Goal: Task Accomplishment & Management: Complete application form

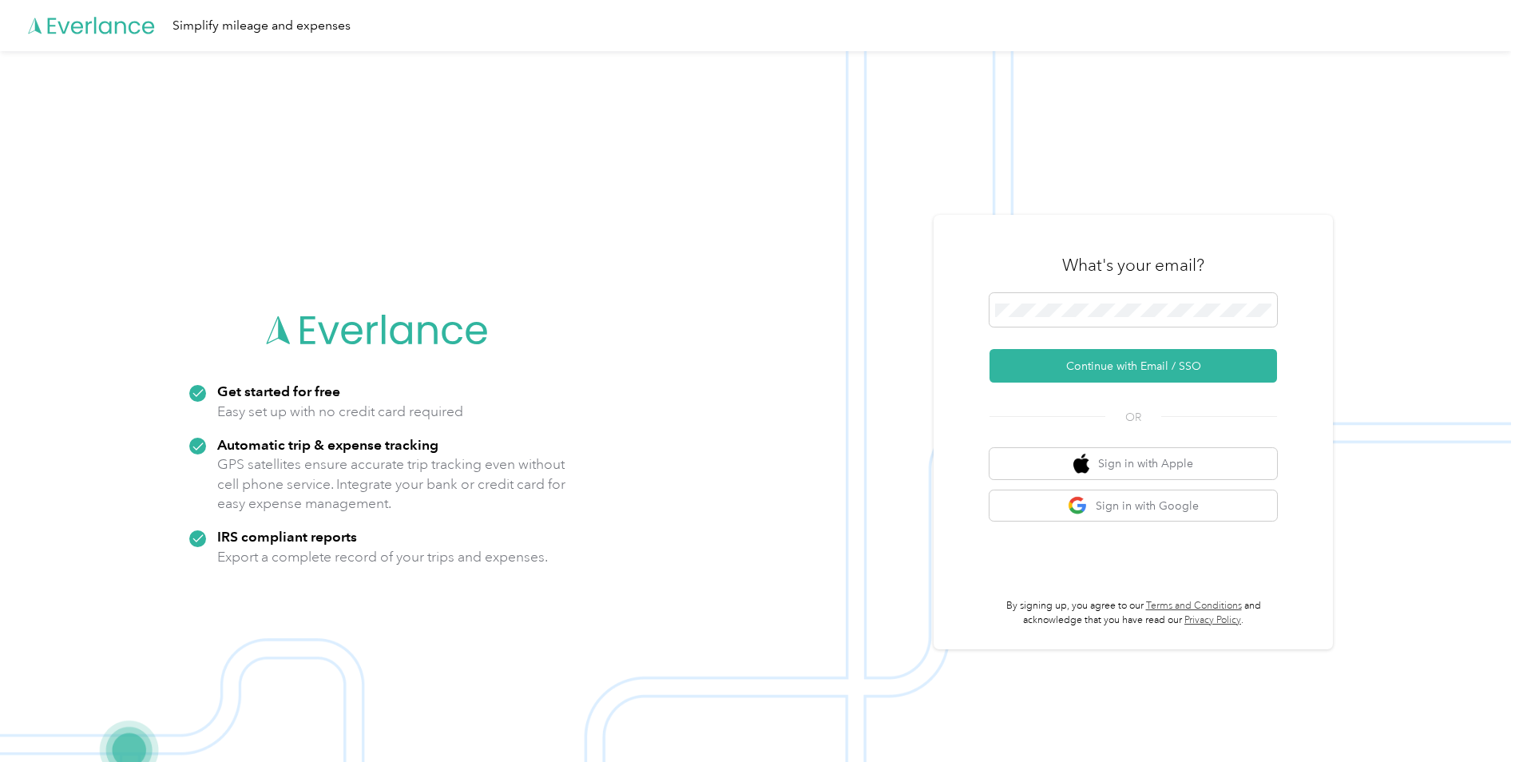
click at [1073, 348] on form "Continue with Email / SSO" at bounding box center [1134, 337] width 288 height 89
click at [1081, 365] on button "Continue with Email / SSO" at bounding box center [1134, 366] width 288 height 34
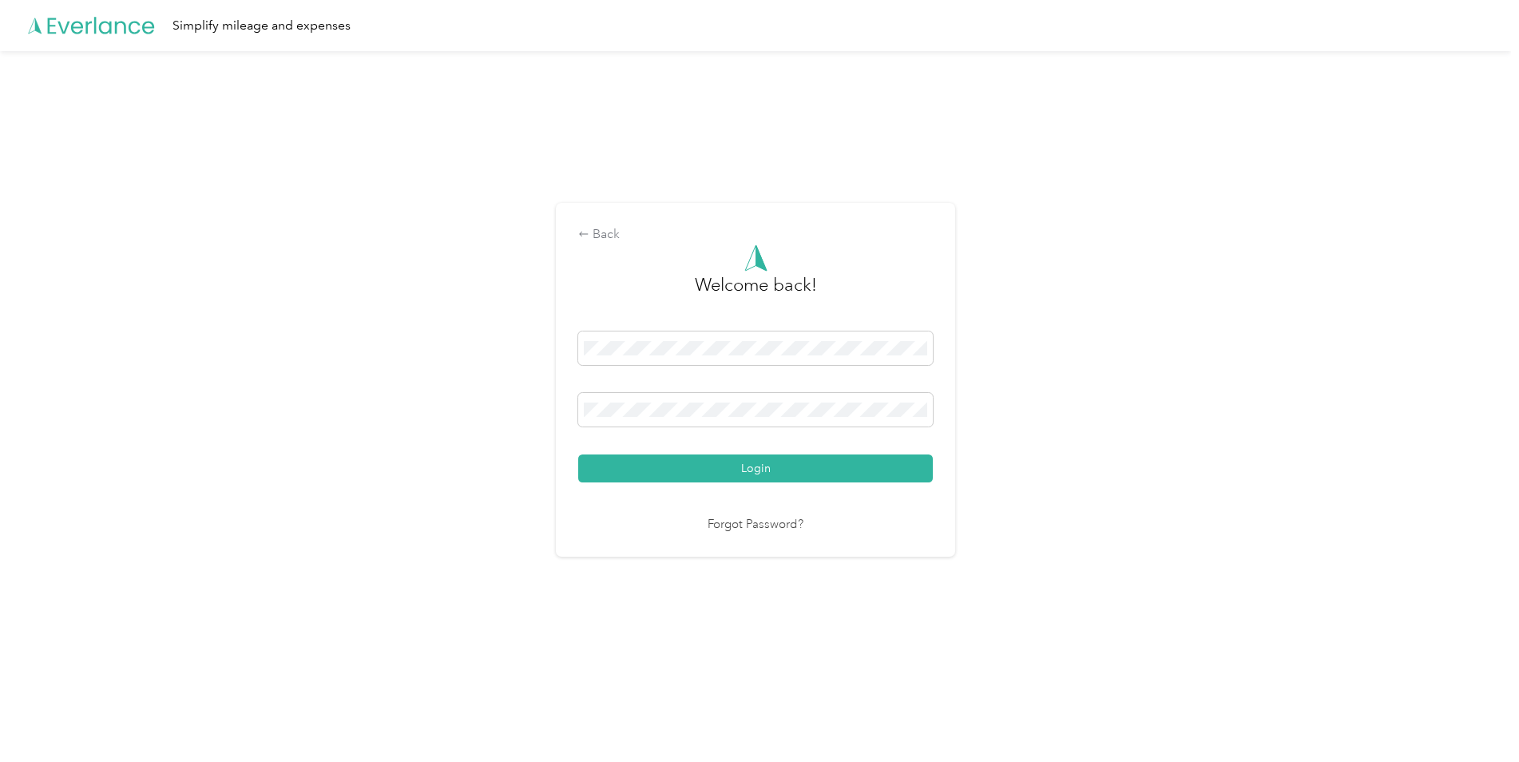
click at [778, 453] on div "Login" at bounding box center [755, 407] width 355 height 151
click at [783, 470] on button "Login" at bounding box center [755, 469] width 355 height 28
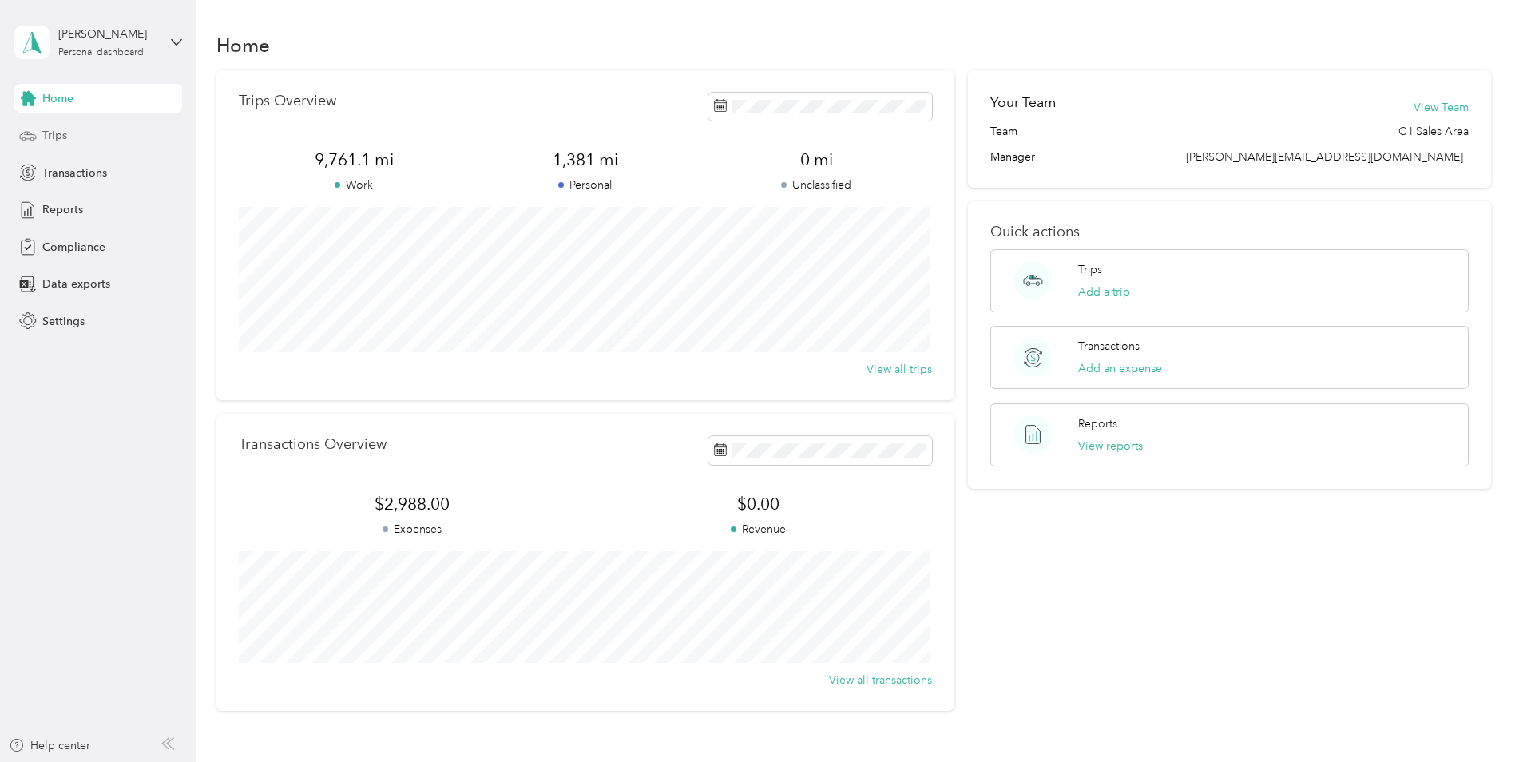
click at [89, 141] on div "Trips" at bounding box center [98, 135] width 168 height 29
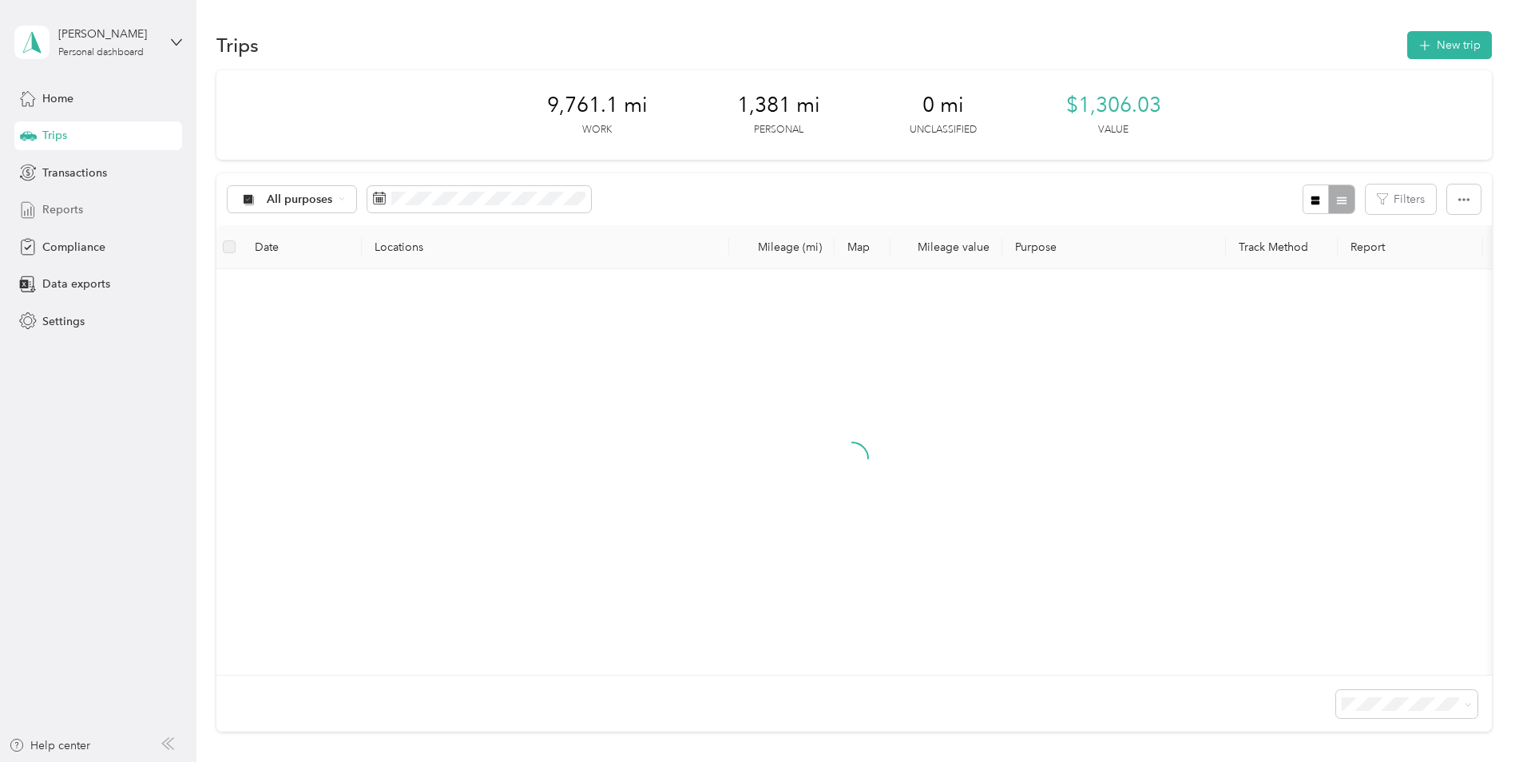
click at [85, 209] on div "Reports" at bounding box center [98, 210] width 168 height 29
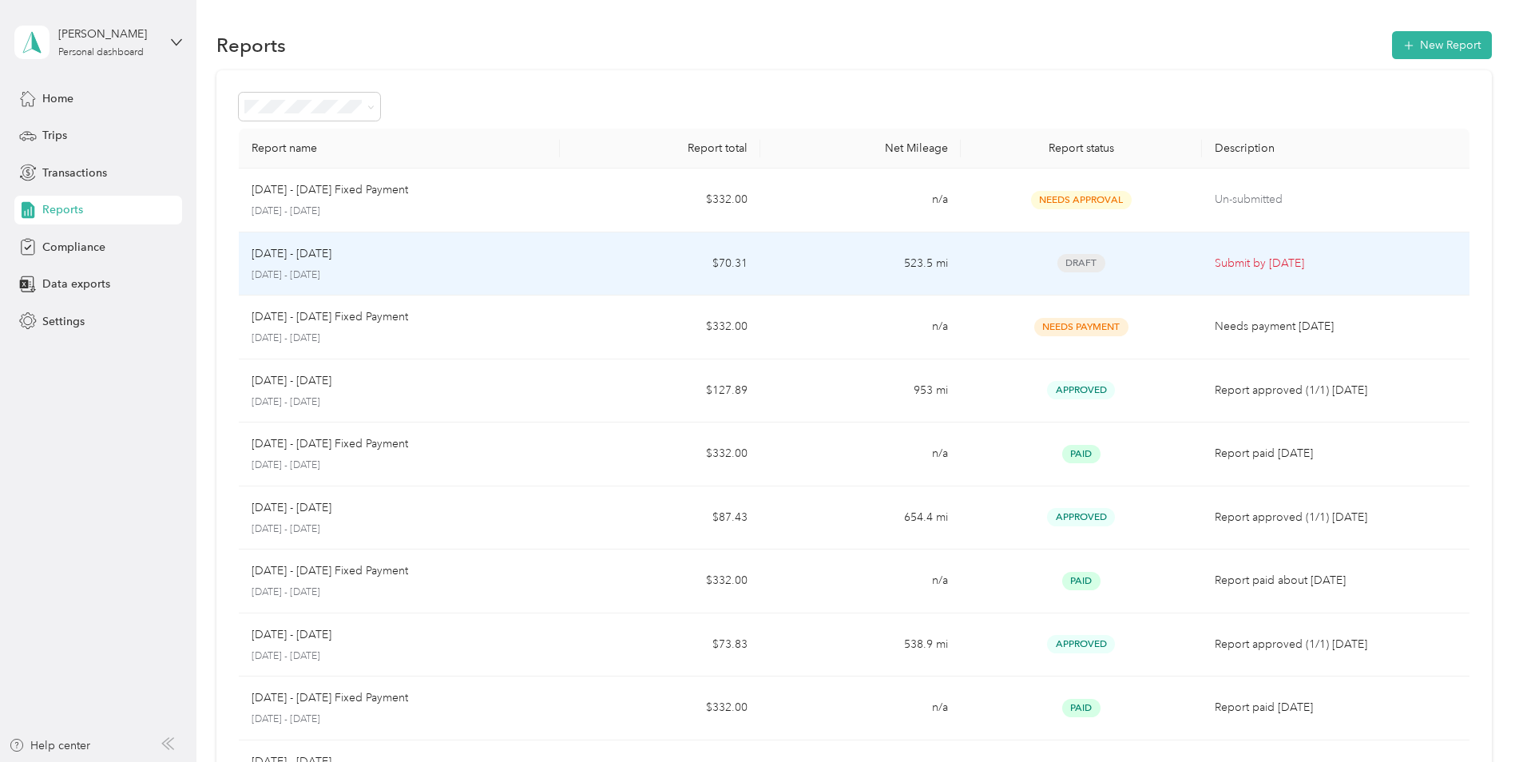
click at [456, 273] on p "[DATE] - [DATE]" at bounding box center [400, 275] width 296 height 14
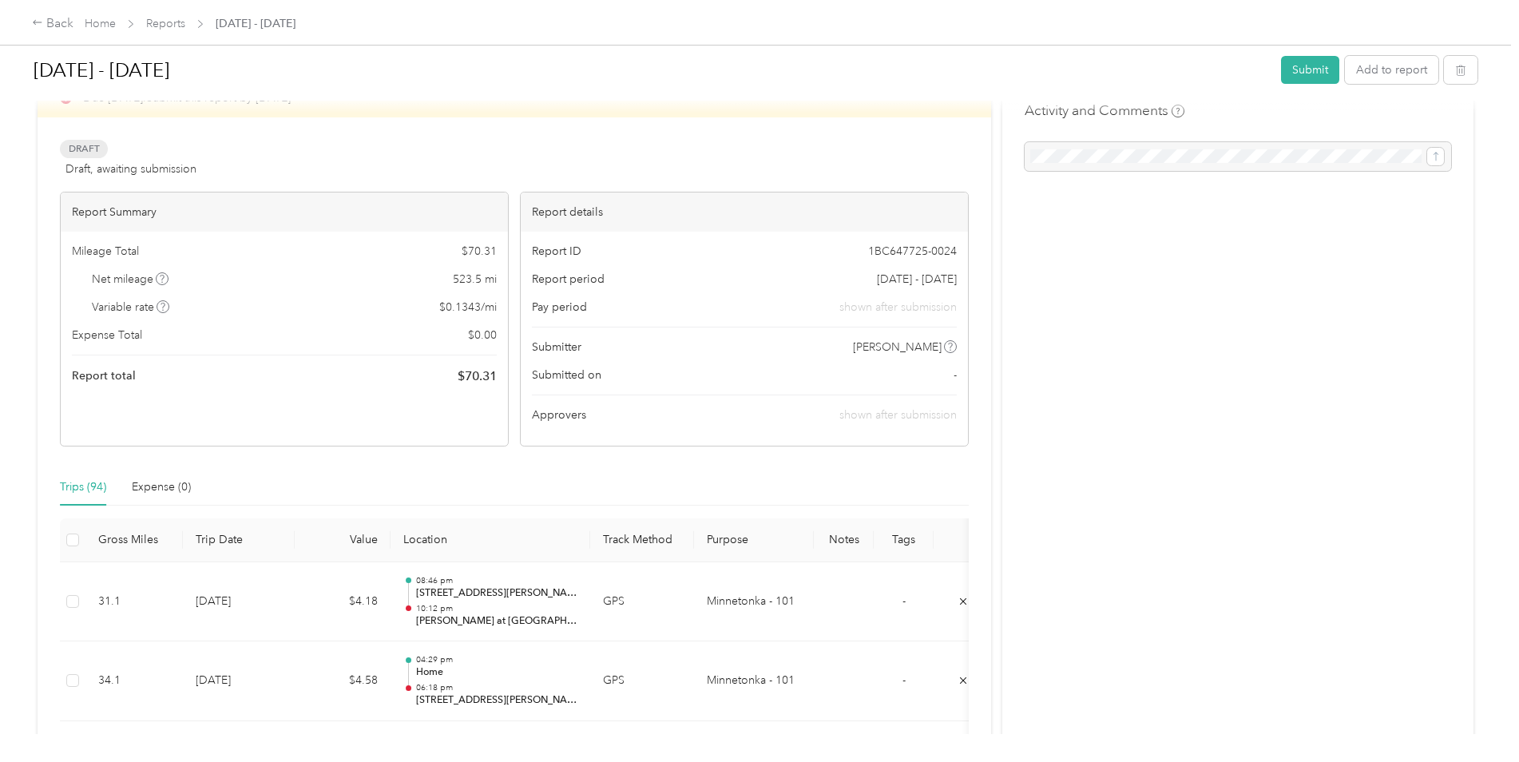
scroll to position [80, 0]
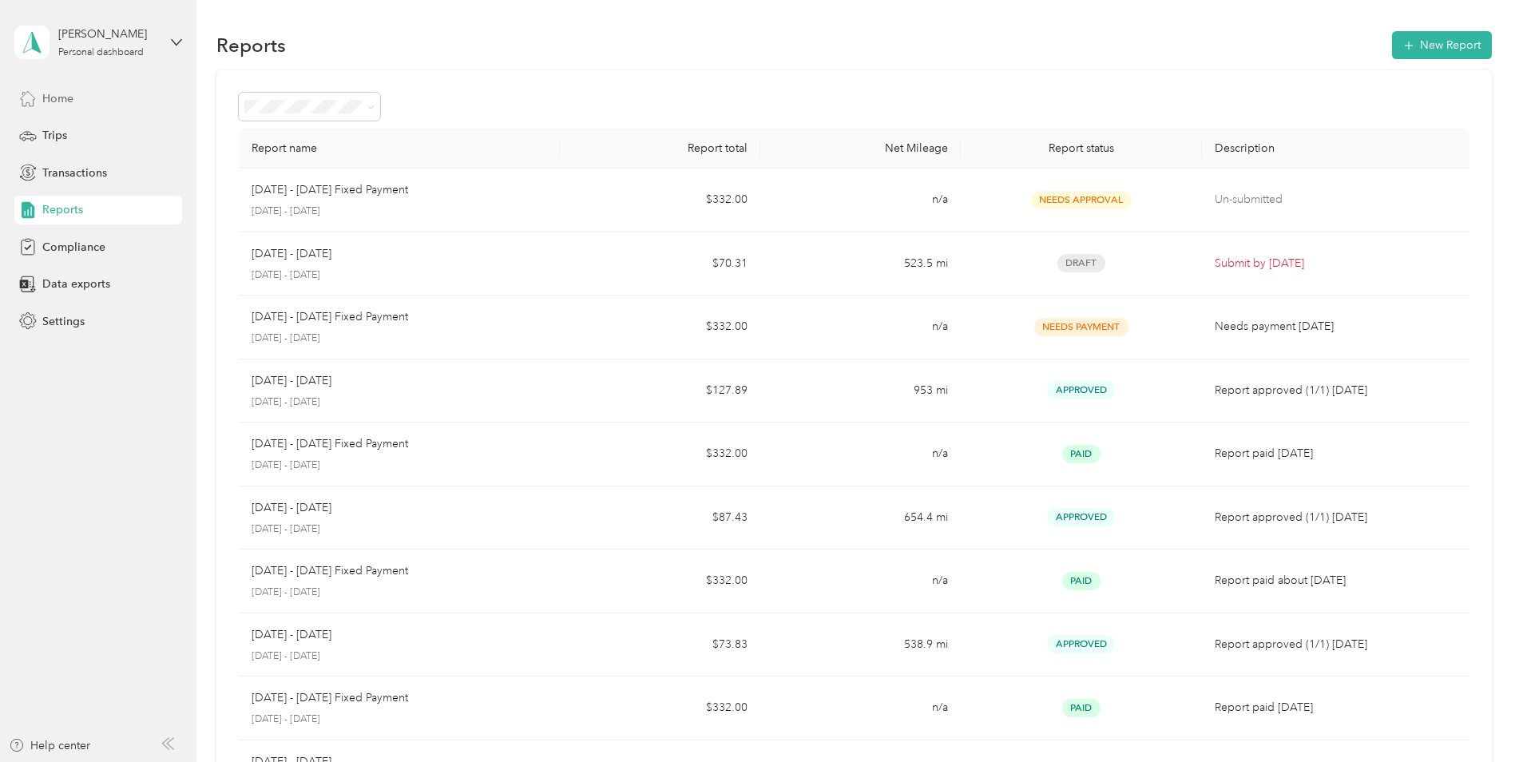
click at [61, 105] on span "Home" at bounding box center [57, 98] width 31 height 17
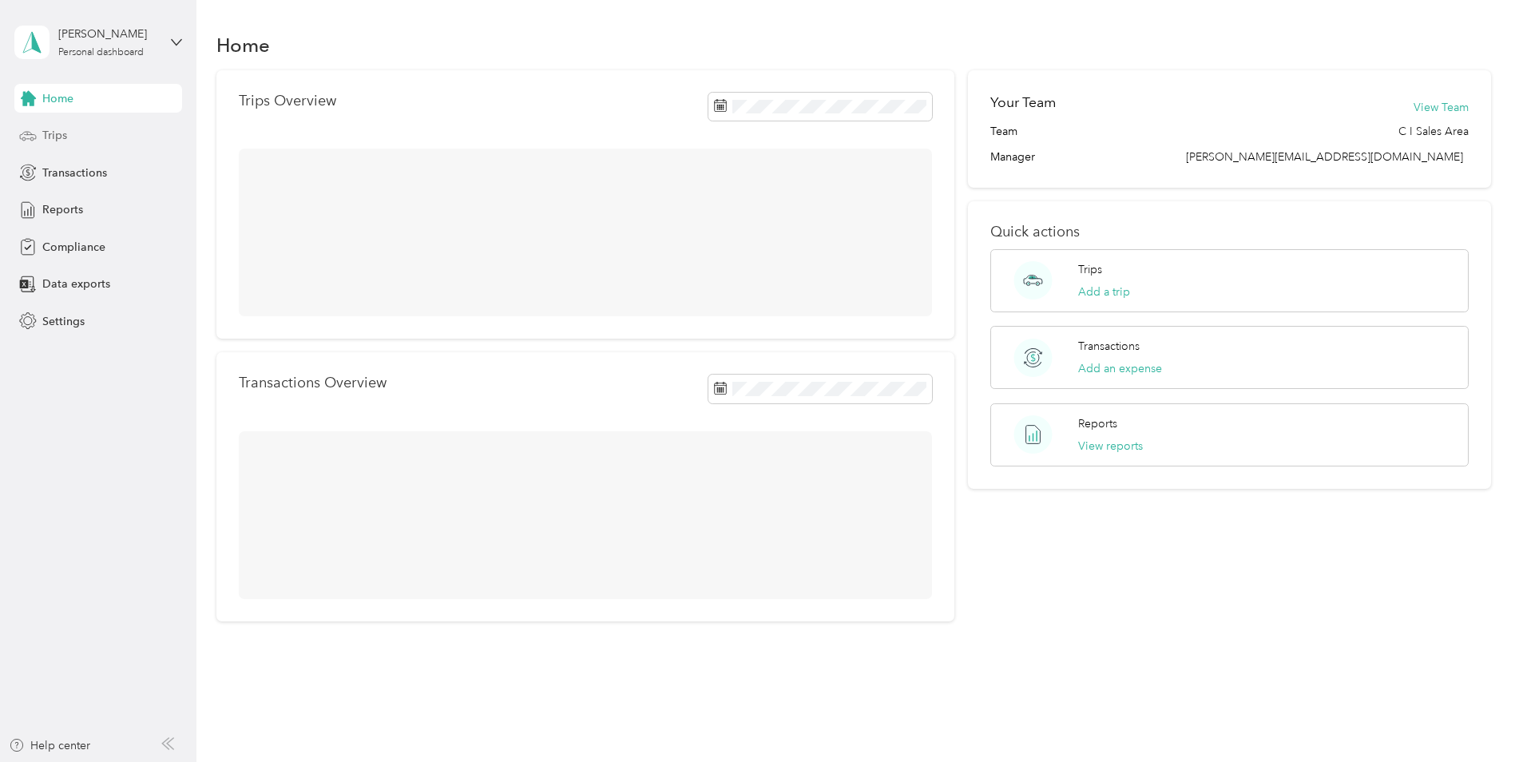
click at [75, 136] on div "Trips" at bounding box center [98, 135] width 168 height 29
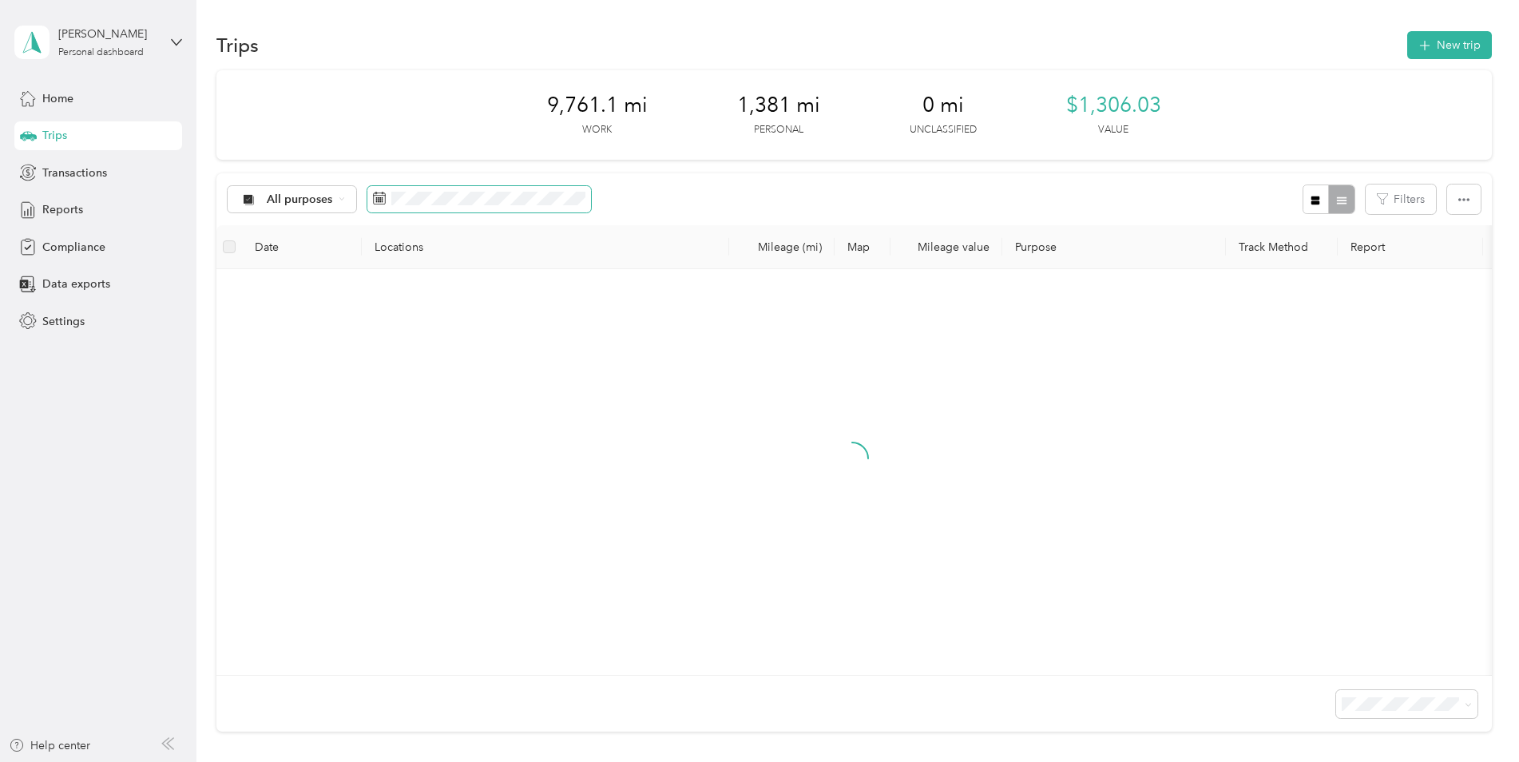
click at [378, 202] on g at bounding box center [380, 198] width 12 height 12
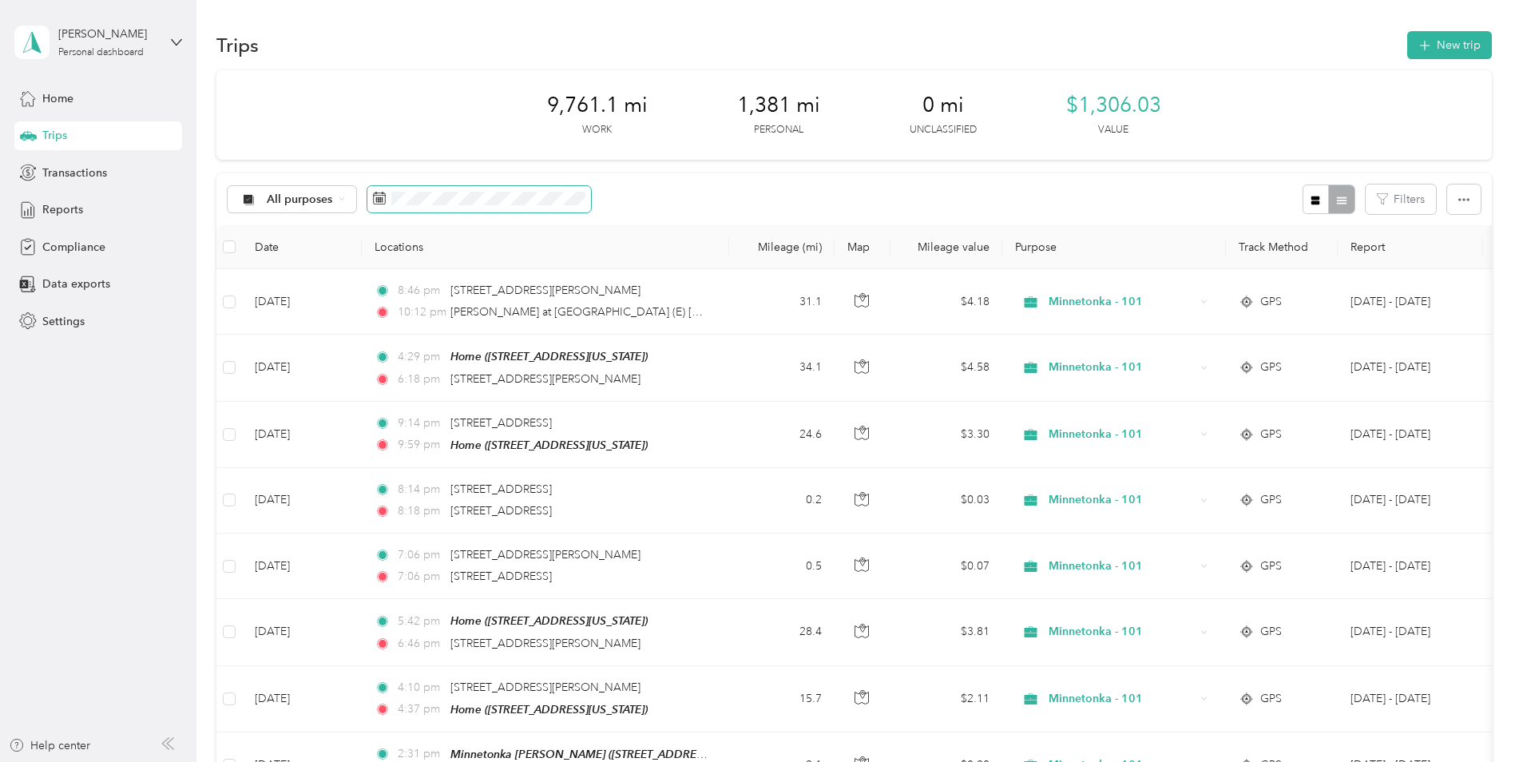
click at [376, 200] on rect at bounding box center [377, 200] width 2 height 2
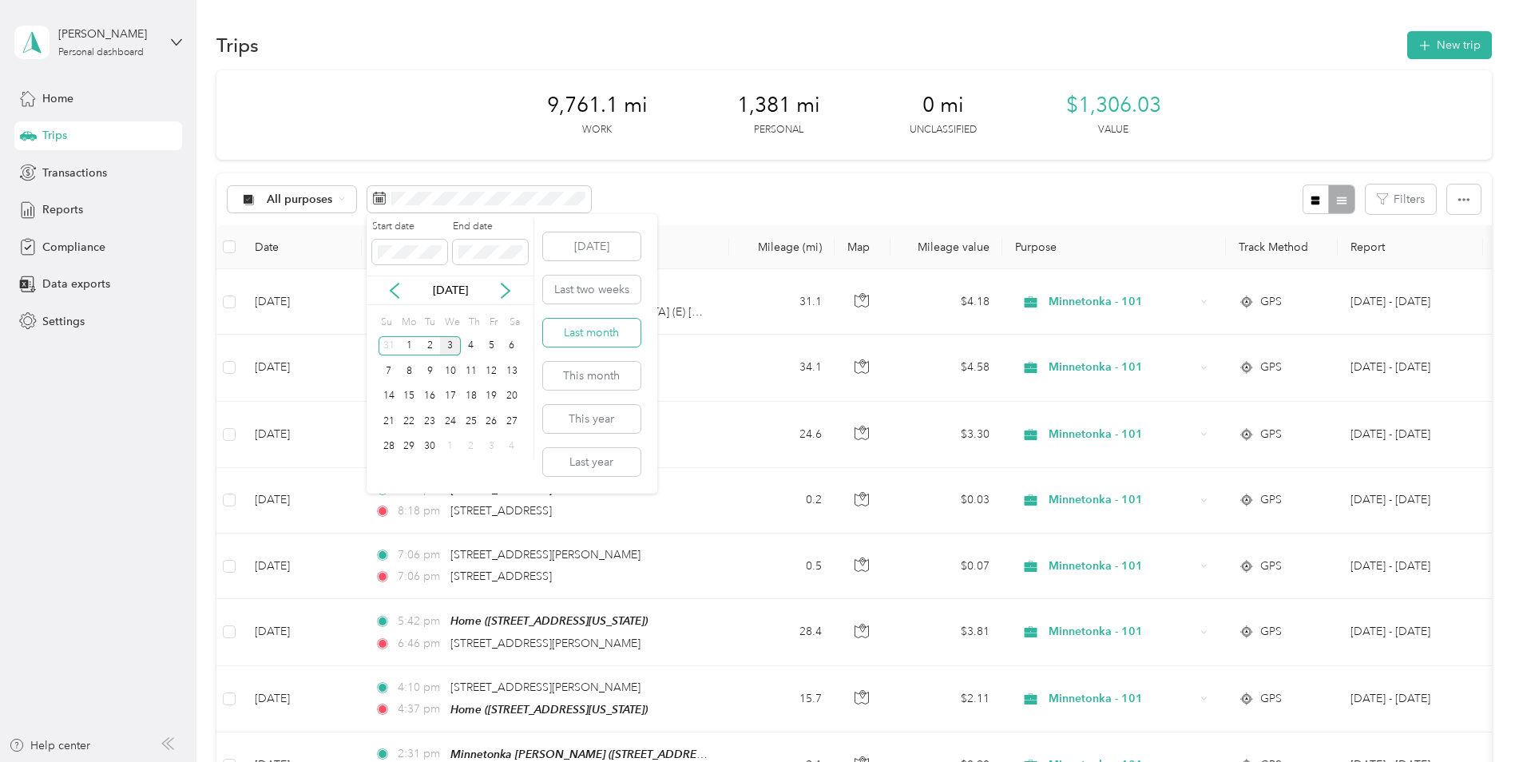
click at [602, 339] on button "Last month" at bounding box center [591, 333] width 97 height 28
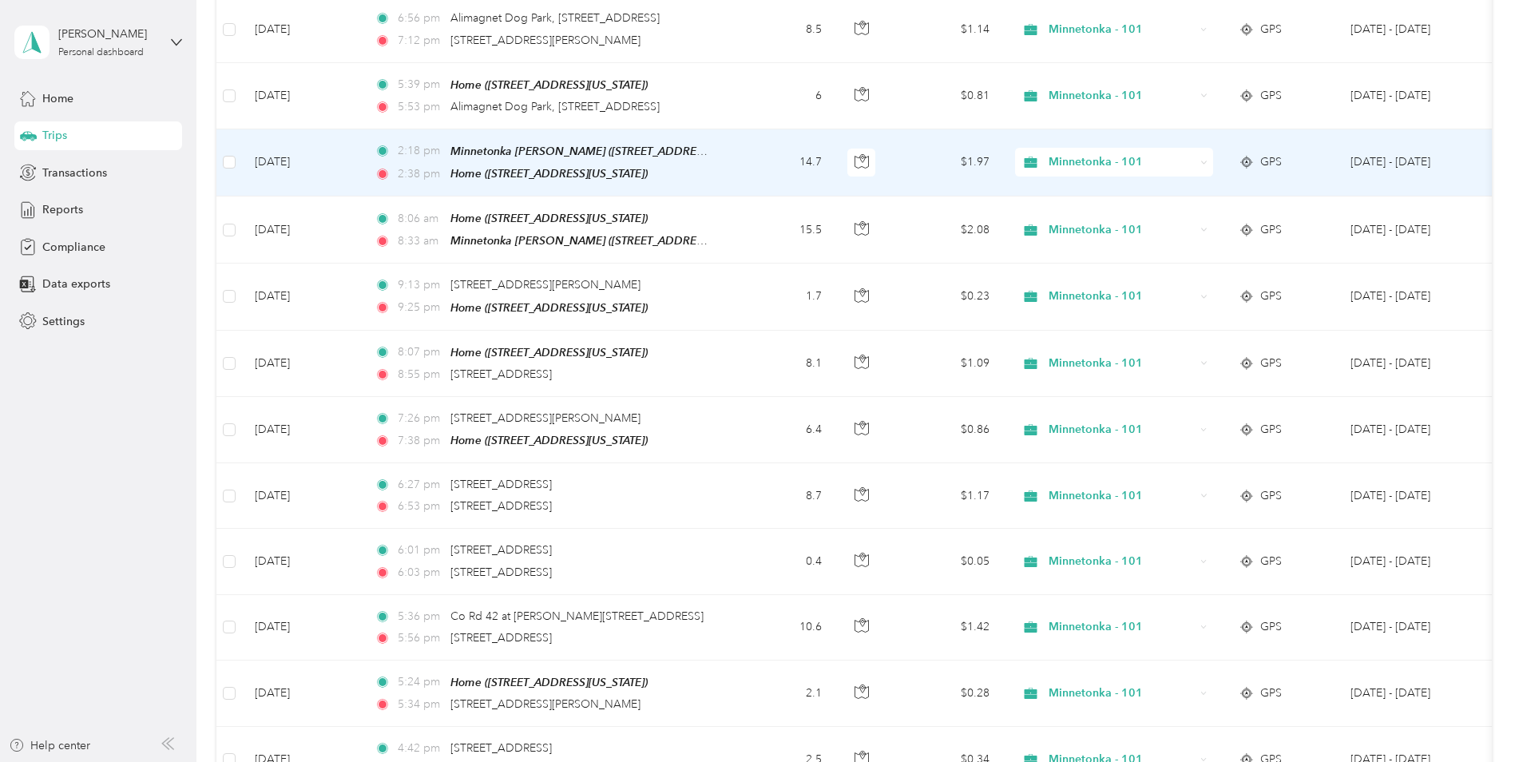
scroll to position [1439, 0]
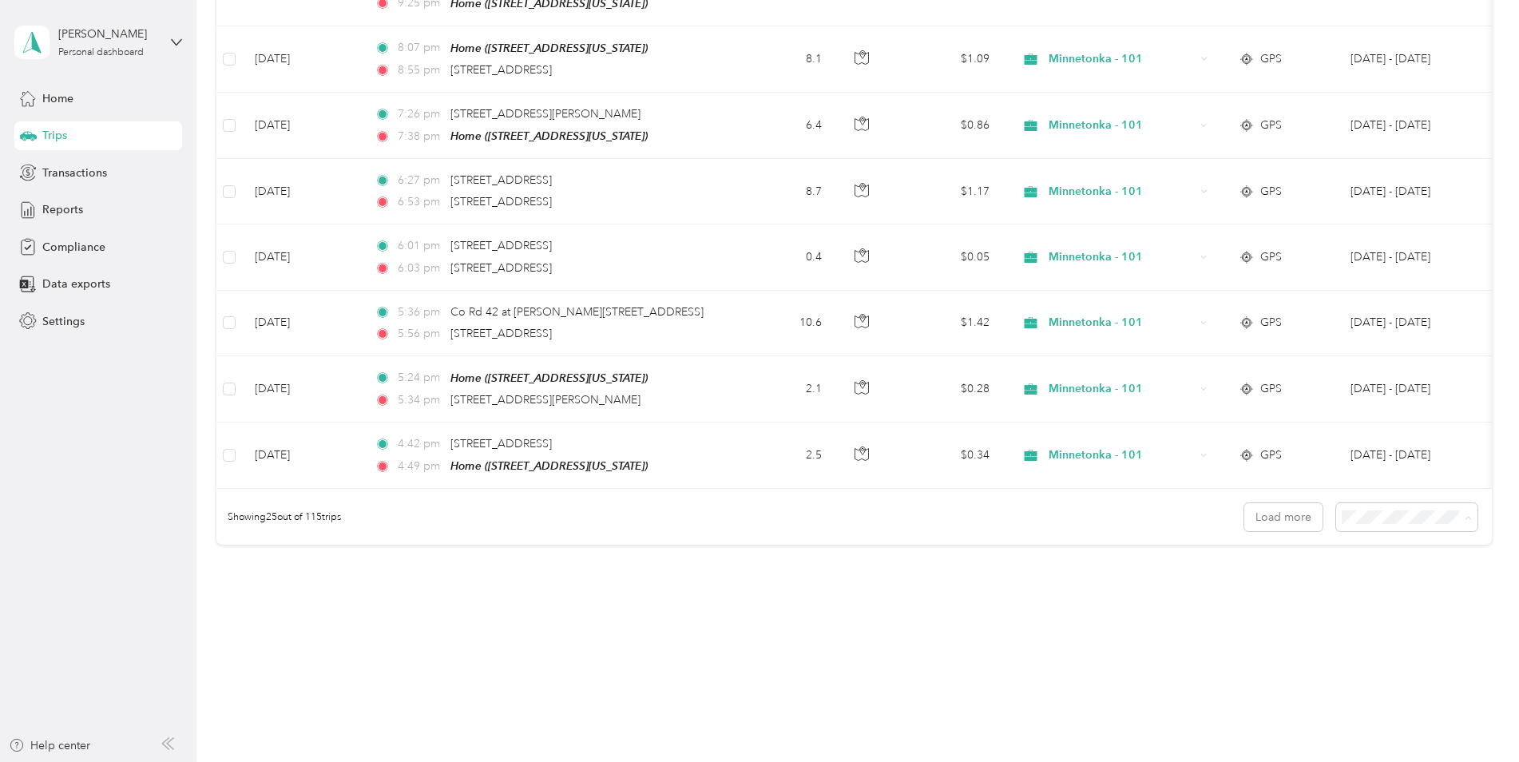
click at [1380, 594] on span "100 per load" at bounding box center [1377, 599] width 66 height 14
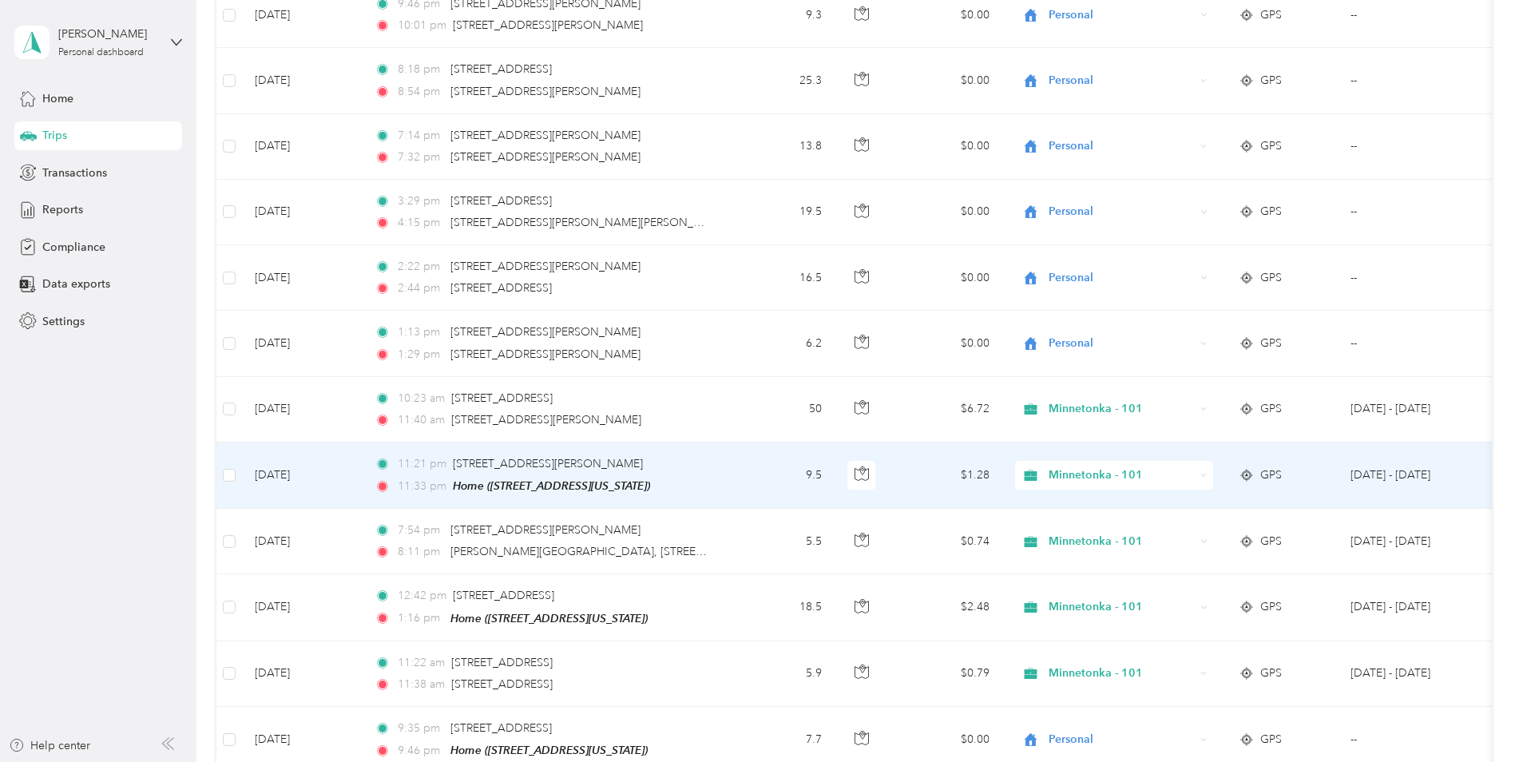
scroll to position [6367, 0]
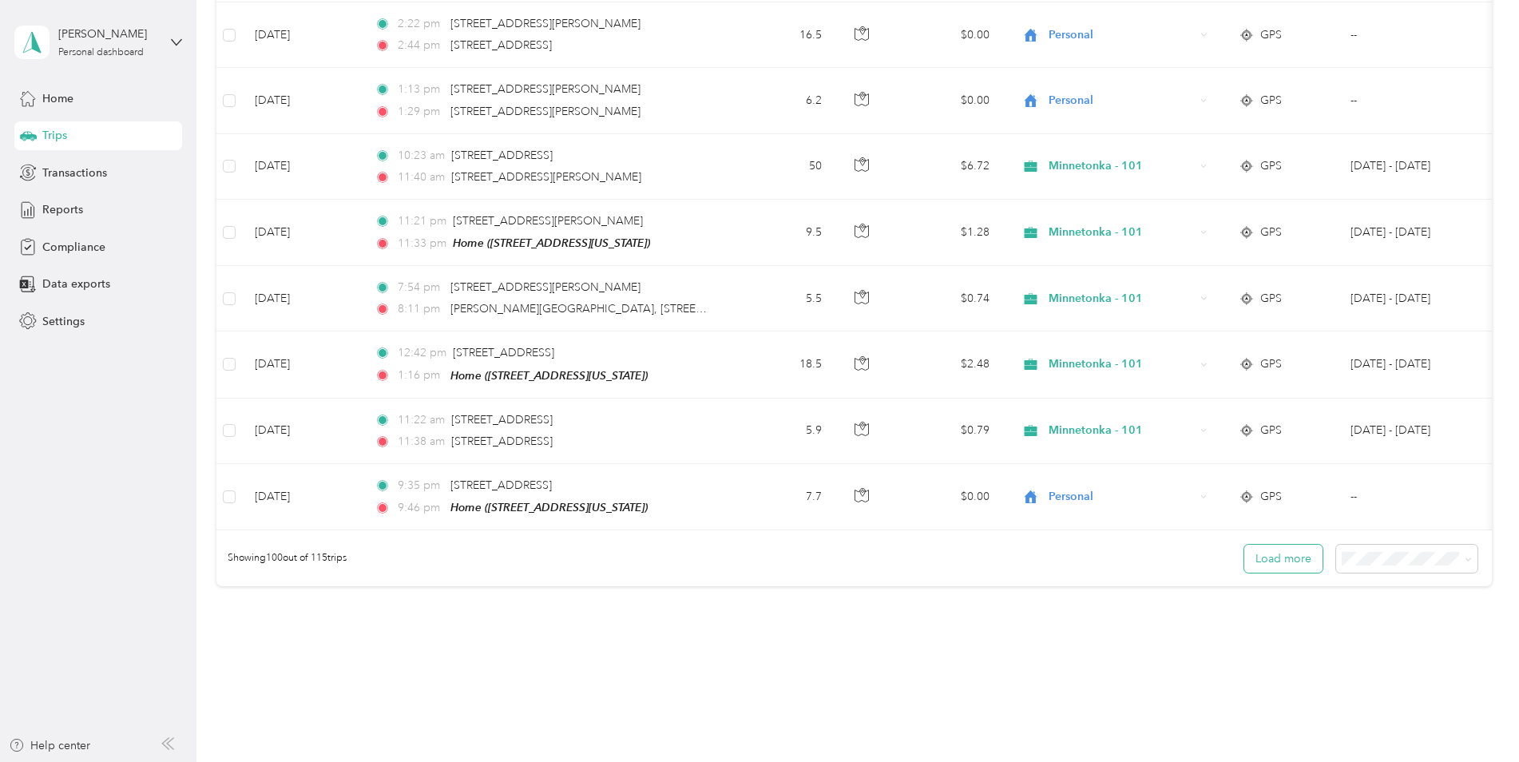
click at [1277, 545] on button "Load more" at bounding box center [1284, 559] width 78 height 28
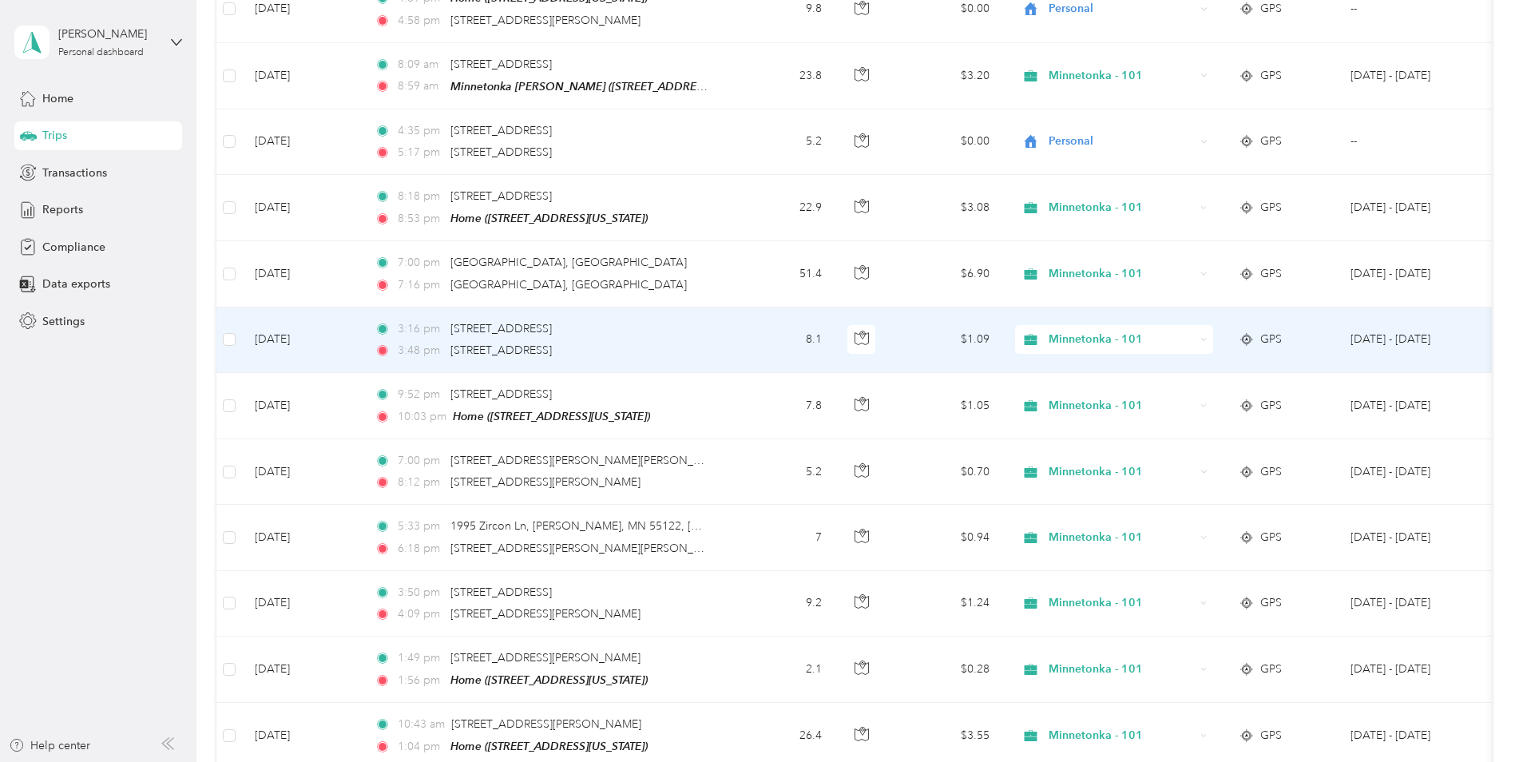
scroll to position [6953, 0]
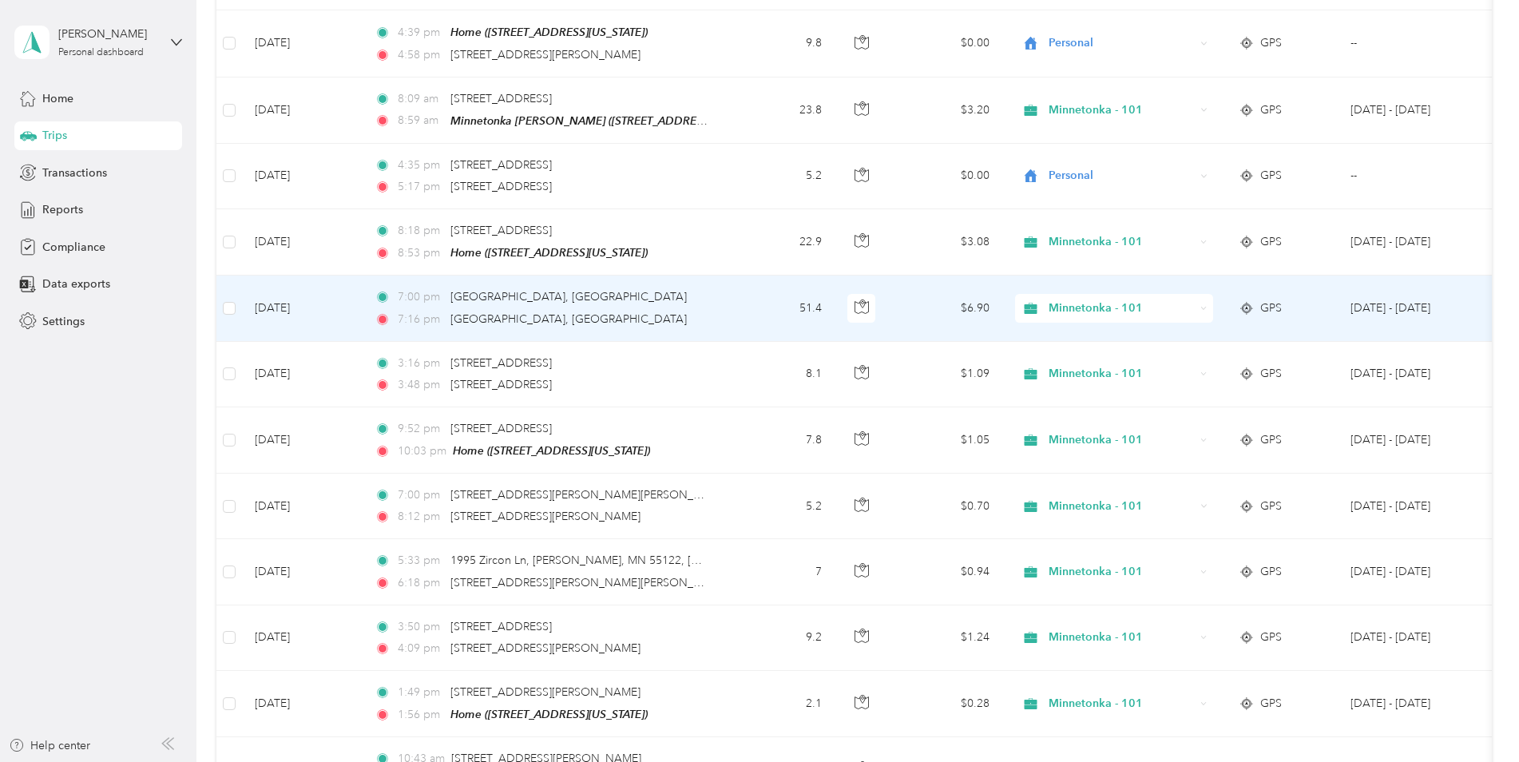
click at [685, 311] on div "7:16 pm [STREET_ADDRESS]" at bounding box center [543, 320] width 336 height 18
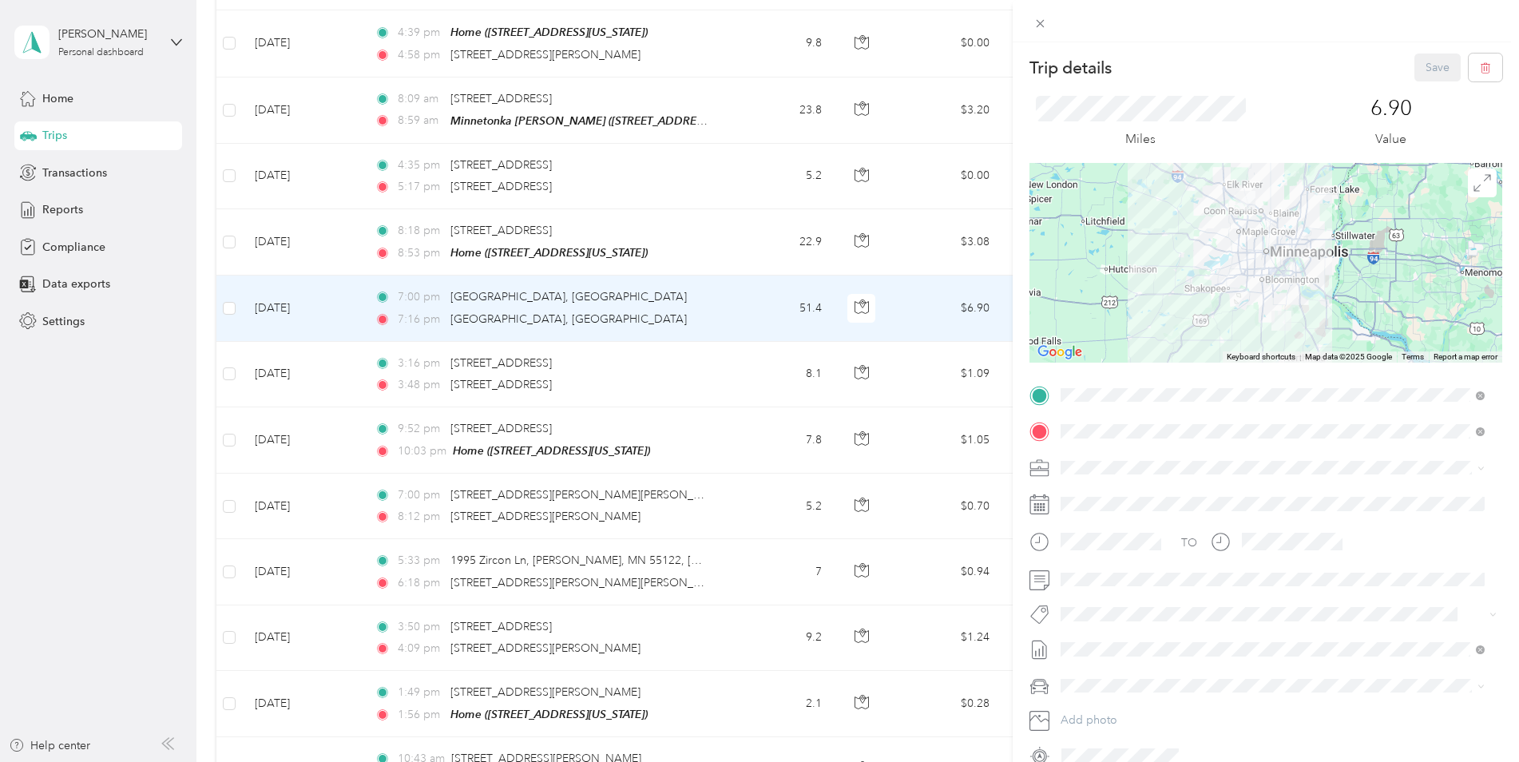
click at [669, 311] on div "Trip details Save This trip cannot be edited because it is either under review,…" at bounding box center [759, 381] width 1519 height 762
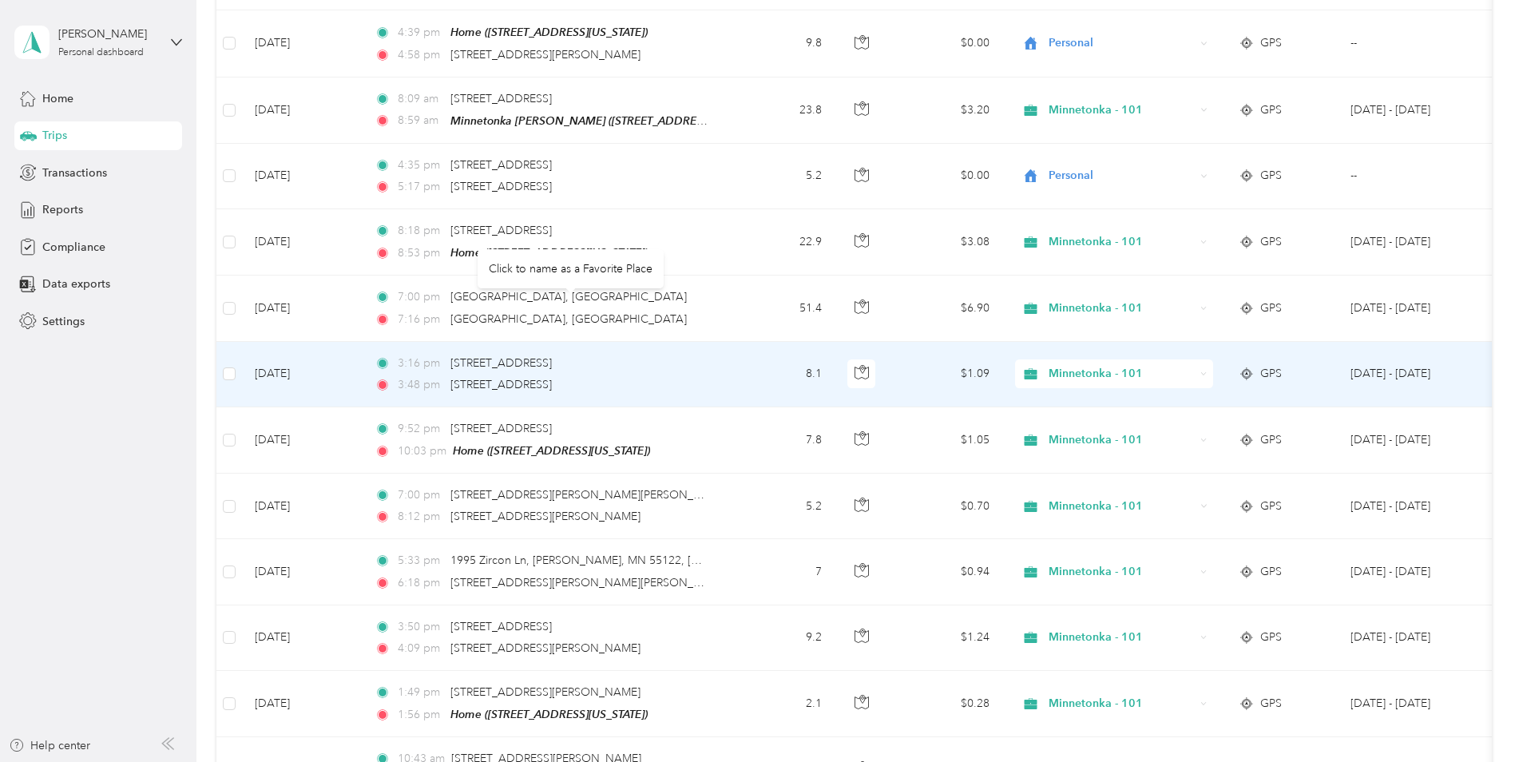
click at [552, 355] on div "[STREET_ADDRESS]" at bounding box center [501, 364] width 101 height 18
click at [709, 355] on div "3:16 pm [STREET_ADDRESS]" at bounding box center [543, 364] width 336 height 18
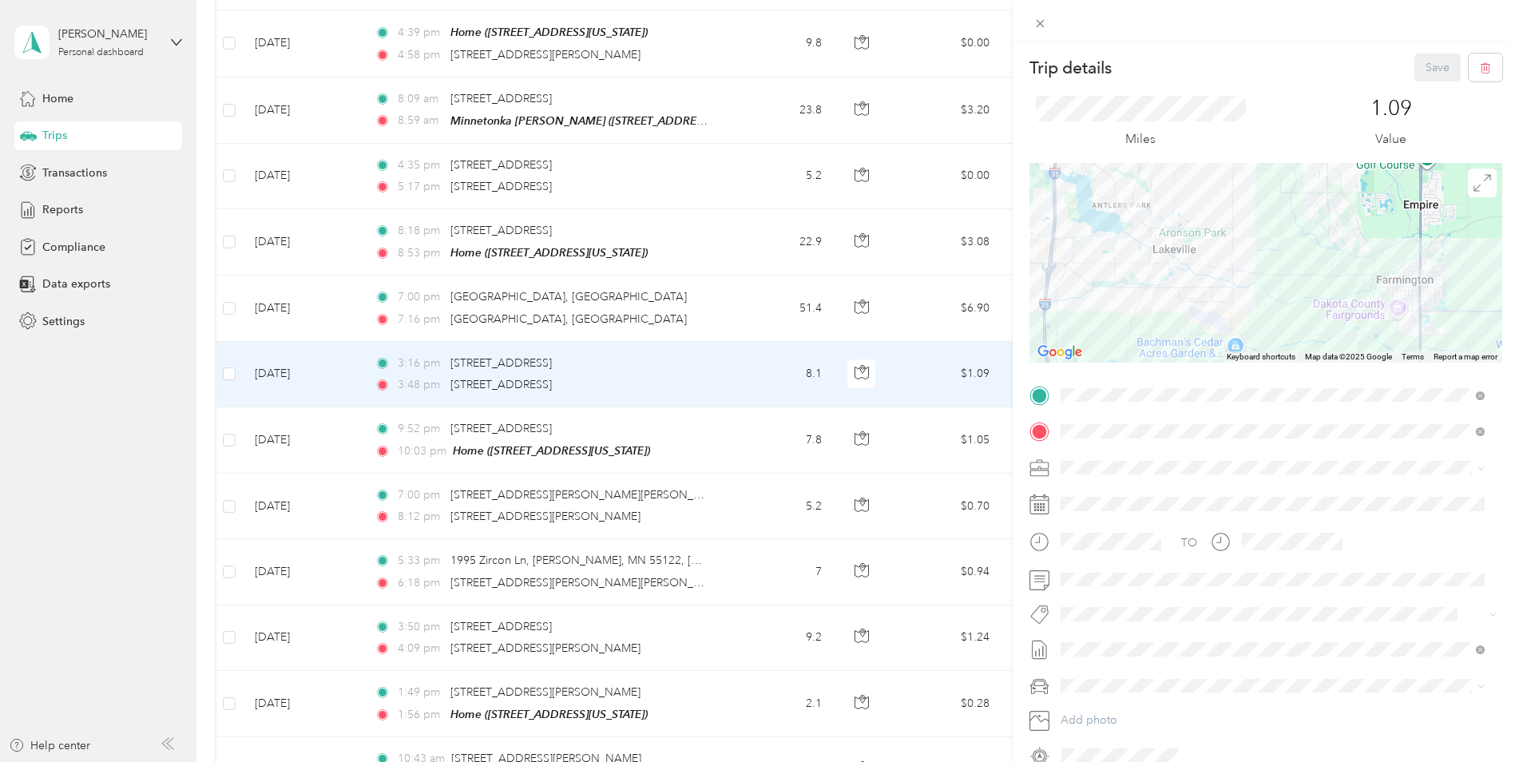
click at [613, 268] on div "Trip details Save This trip cannot be edited because it is either under review,…" at bounding box center [759, 381] width 1519 height 762
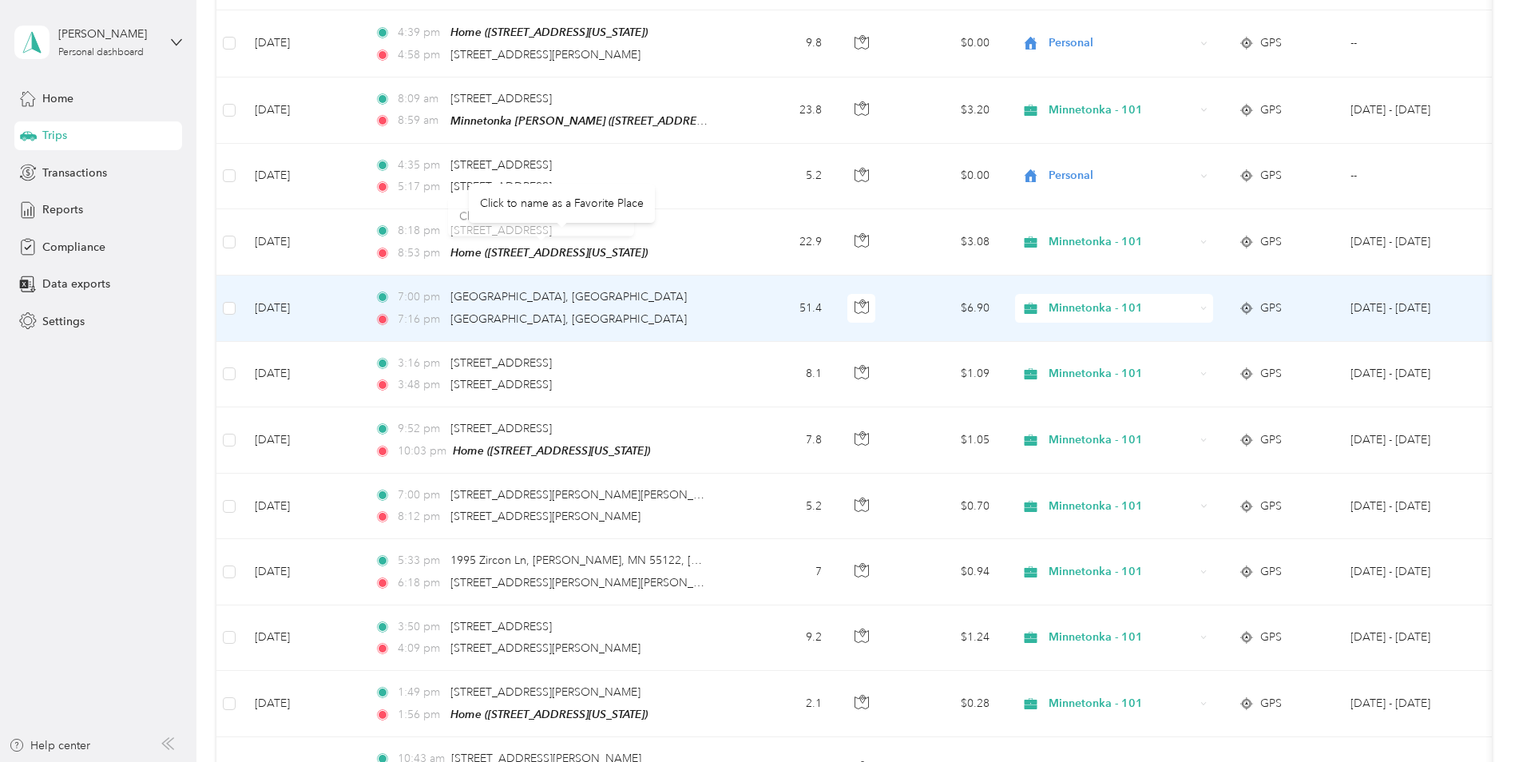
click at [648, 288] on div "[GEOGRAPHIC_DATA], [GEOGRAPHIC_DATA]" at bounding box center [569, 297] width 236 height 18
click at [771, 276] on td "51.4" at bounding box center [781, 309] width 105 height 66
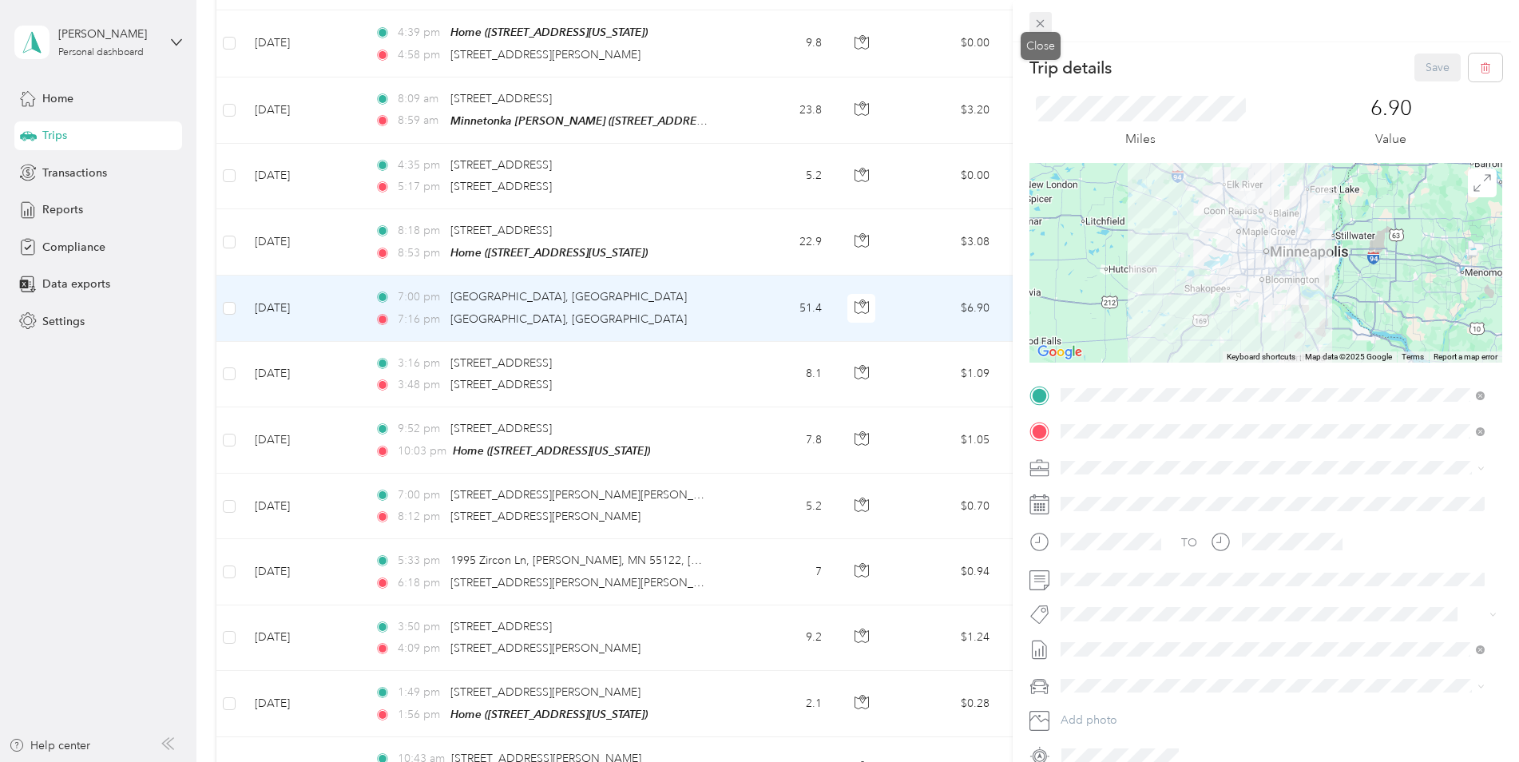
click at [1047, 31] on span at bounding box center [1041, 23] width 22 height 22
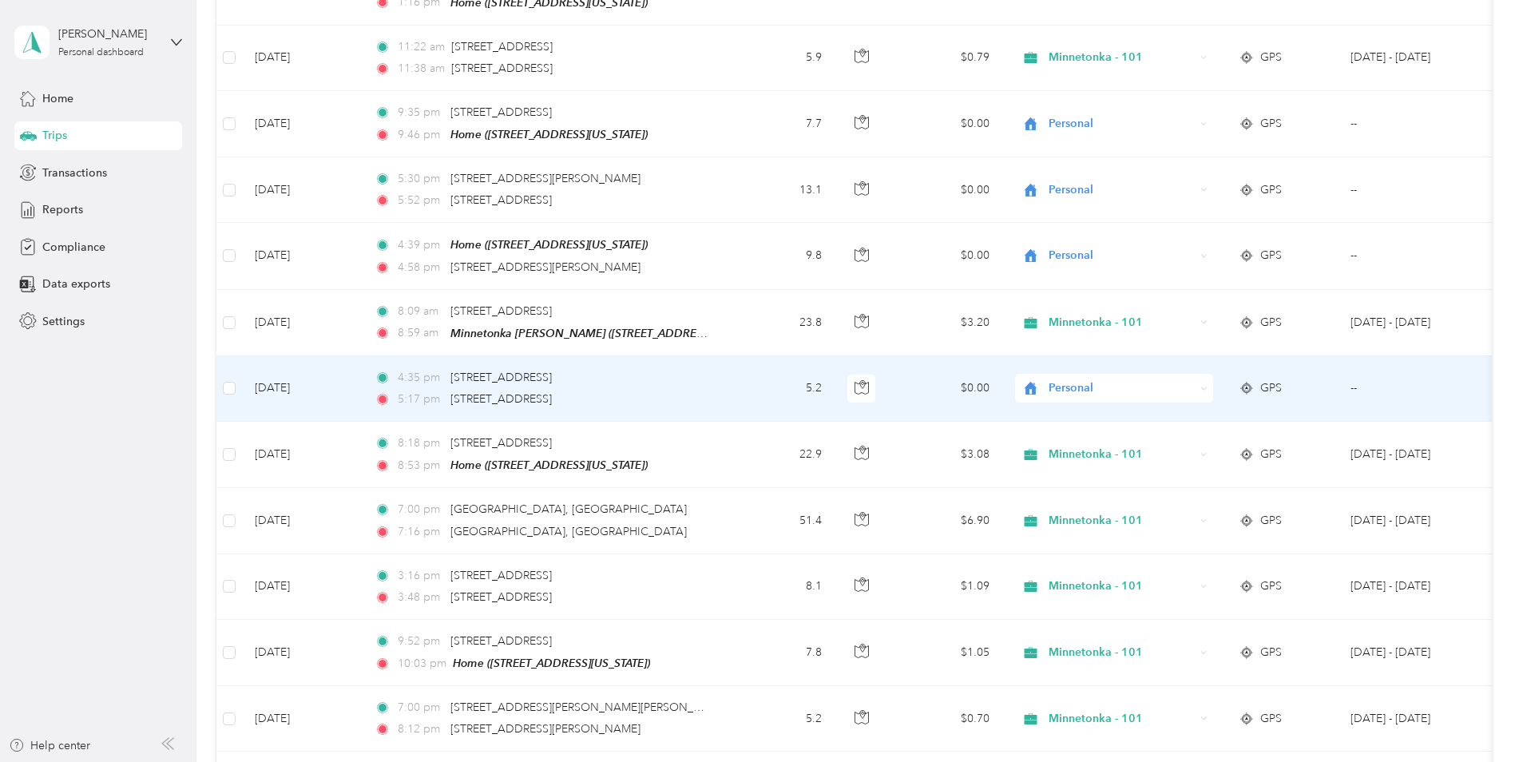
scroll to position [6713, 0]
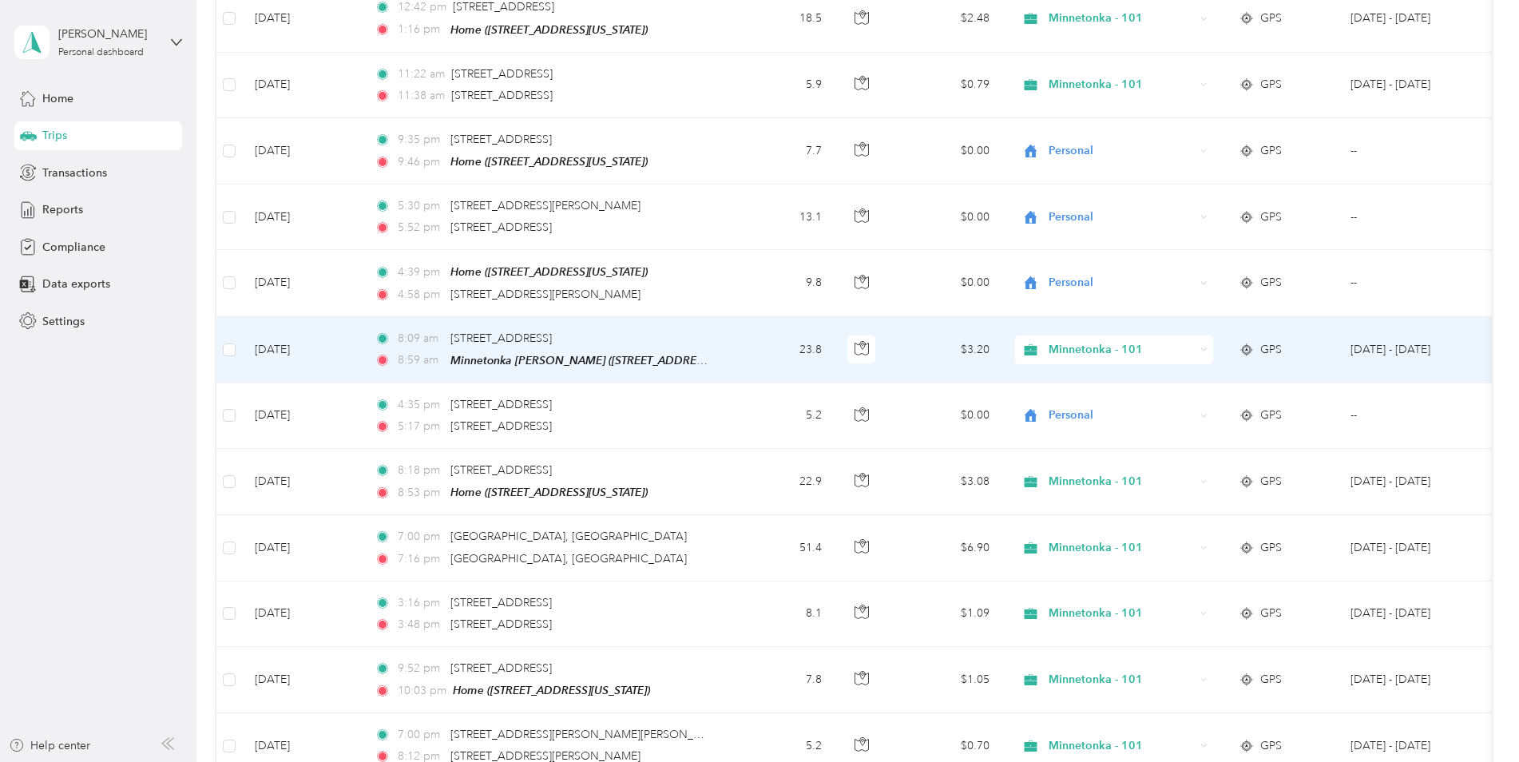
click at [1059, 341] on span "Minnetonka - 101" at bounding box center [1122, 350] width 146 height 18
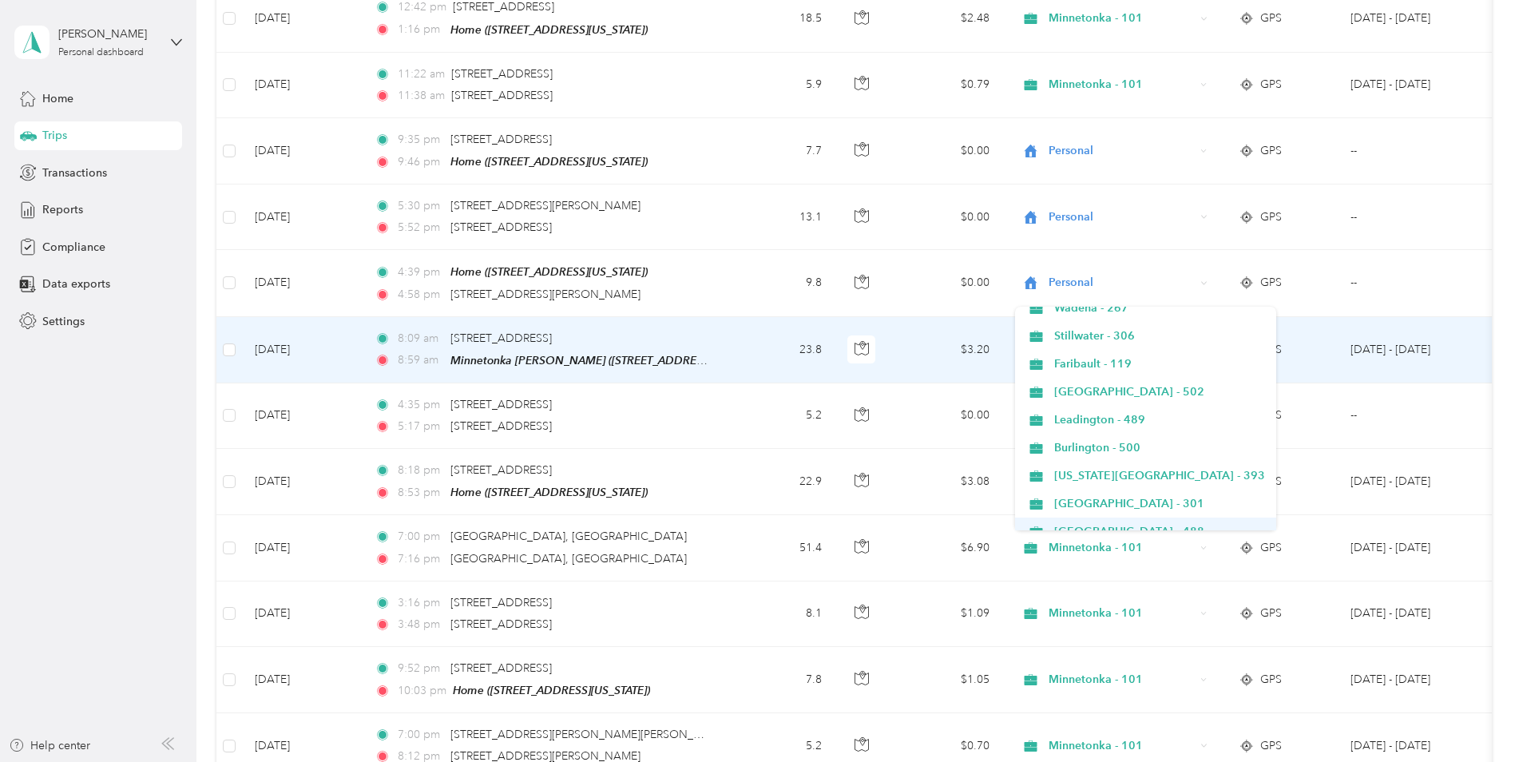
scroll to position [811, 0]
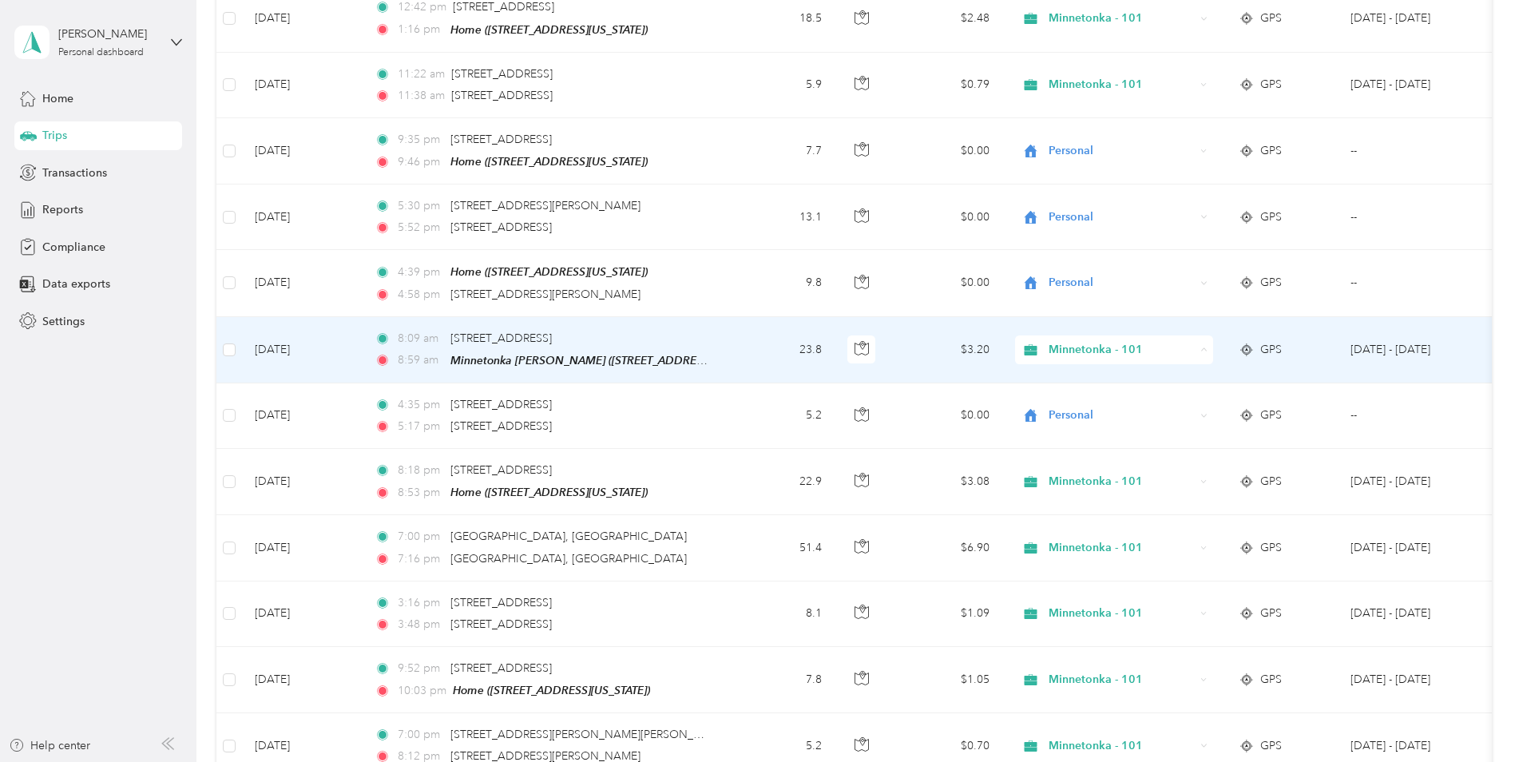
click at [1106, 518] on li "Personal" at bounding box center [1146, 516] width 262 height 28
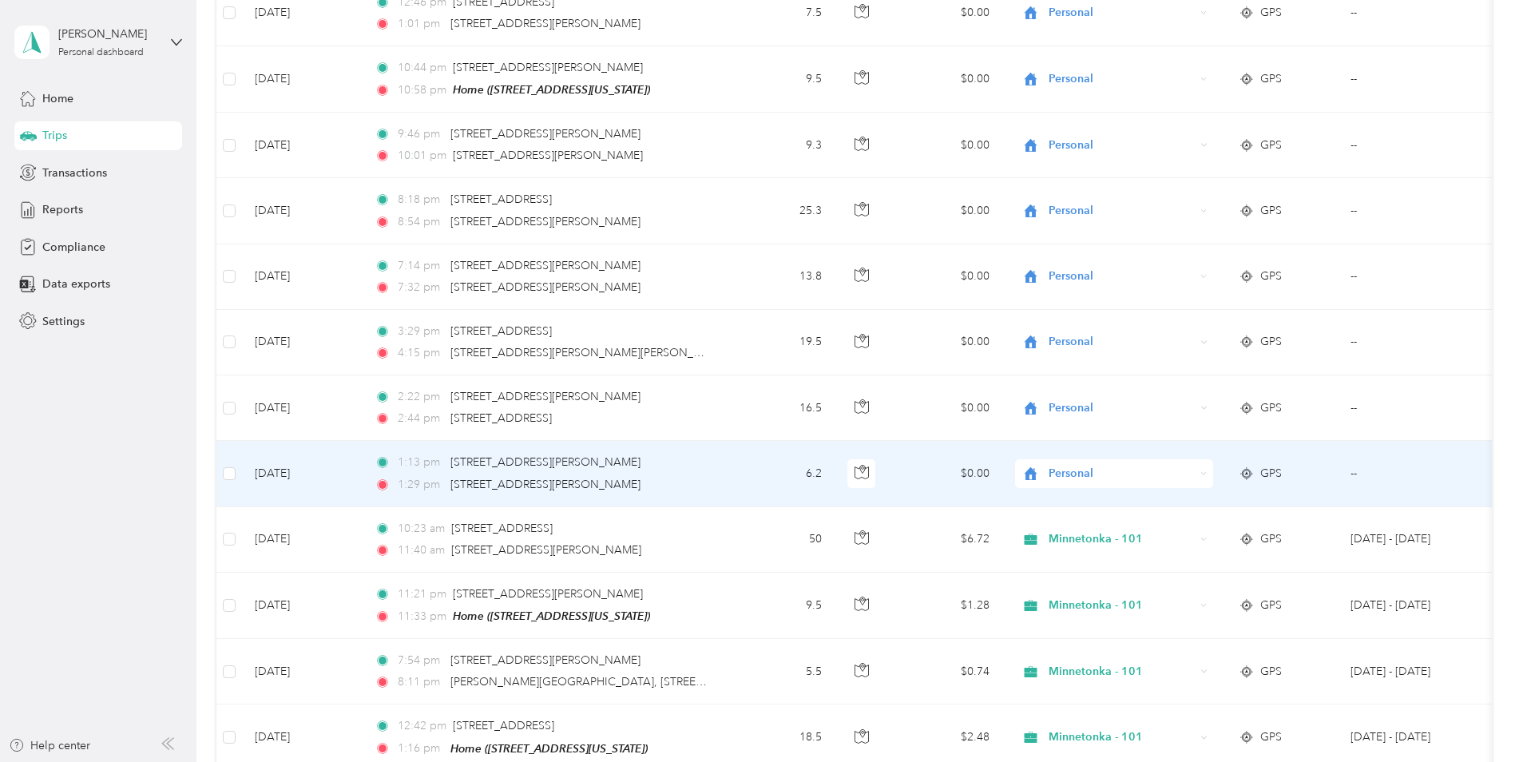
scroll to position [5914, 0]
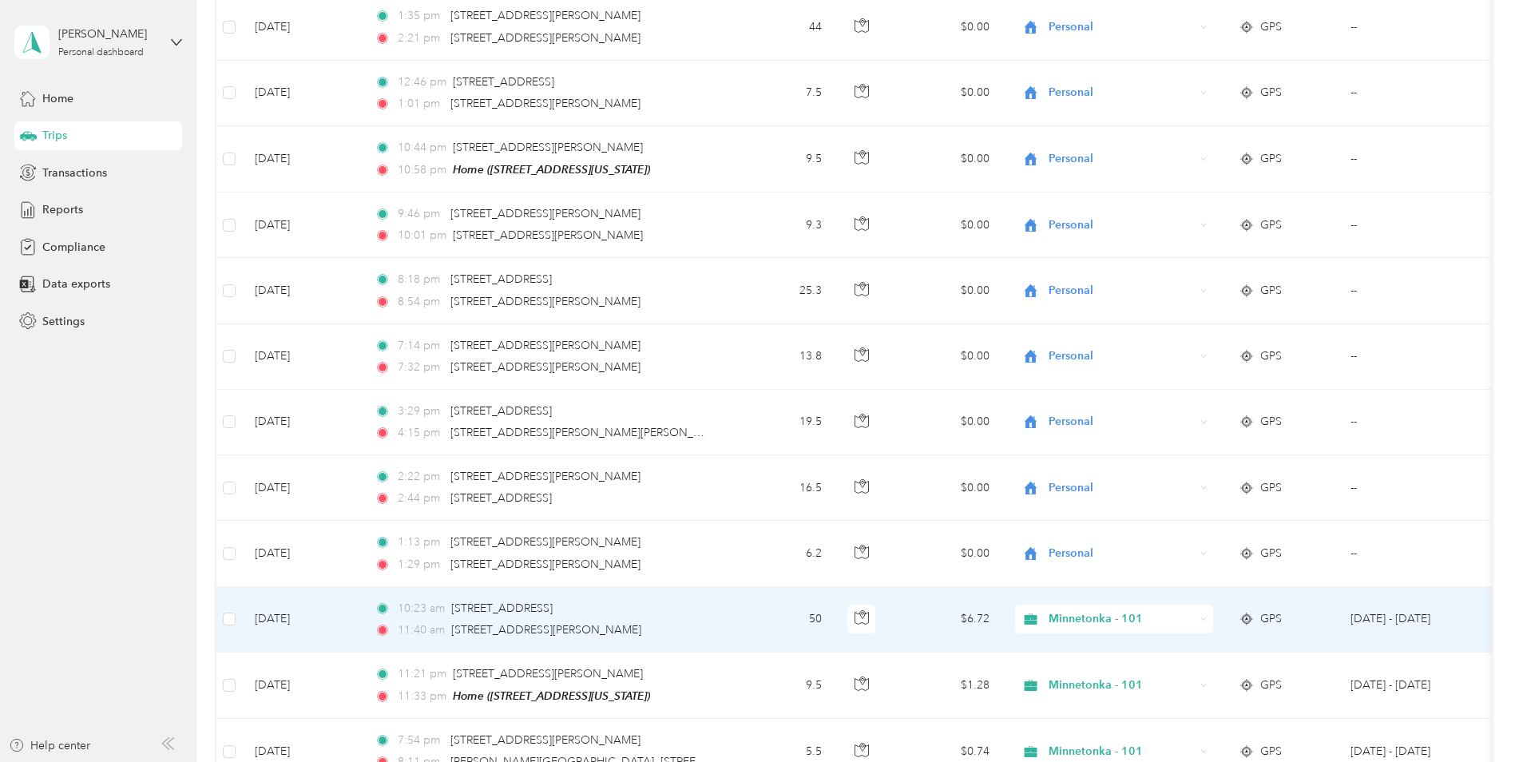
click at [813, 587] on td "50" at bounding box center [781, 620] width 105 height 66
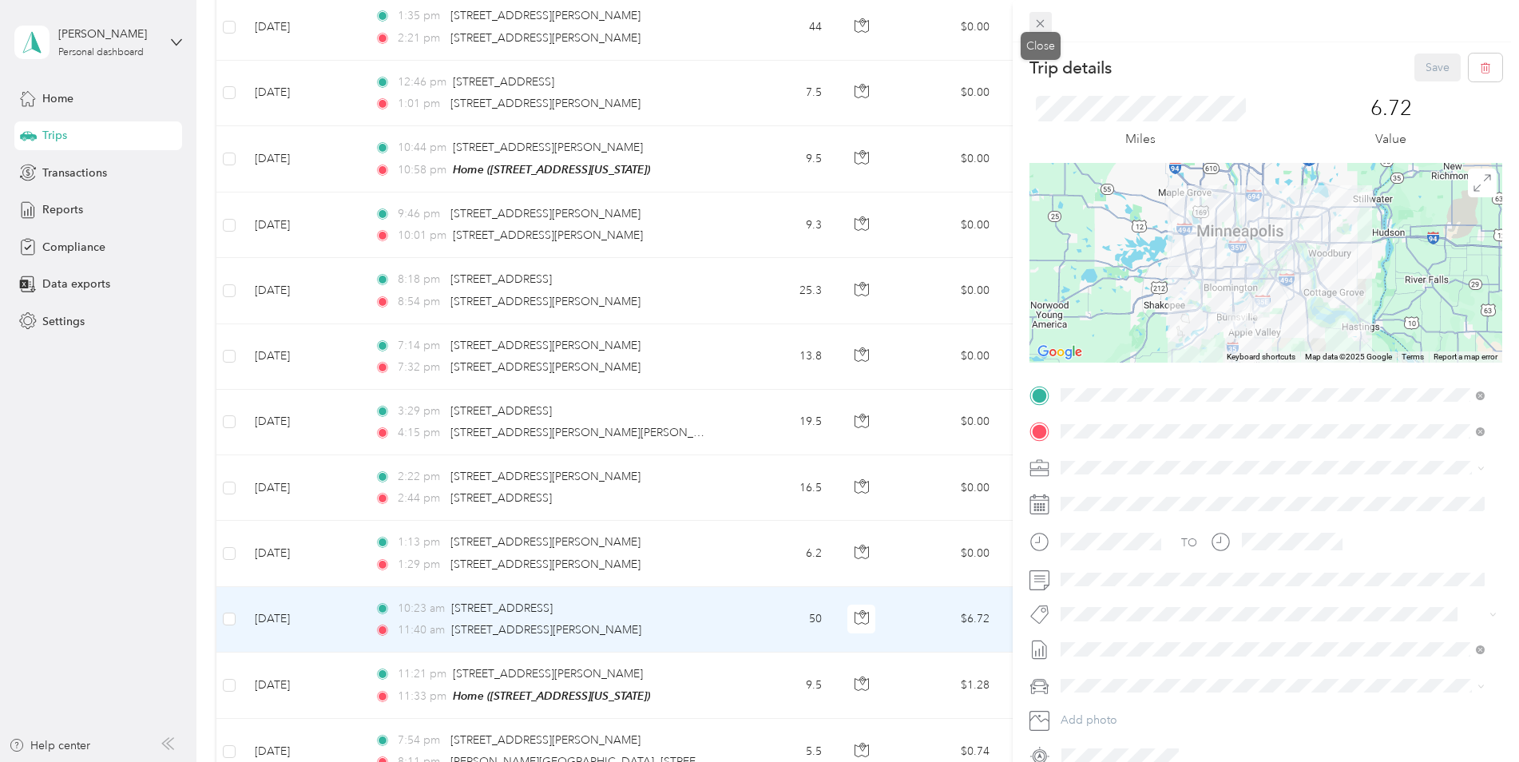
click at [1039, 26] on icon at bounding box center [1041, 24] width 8 height 8
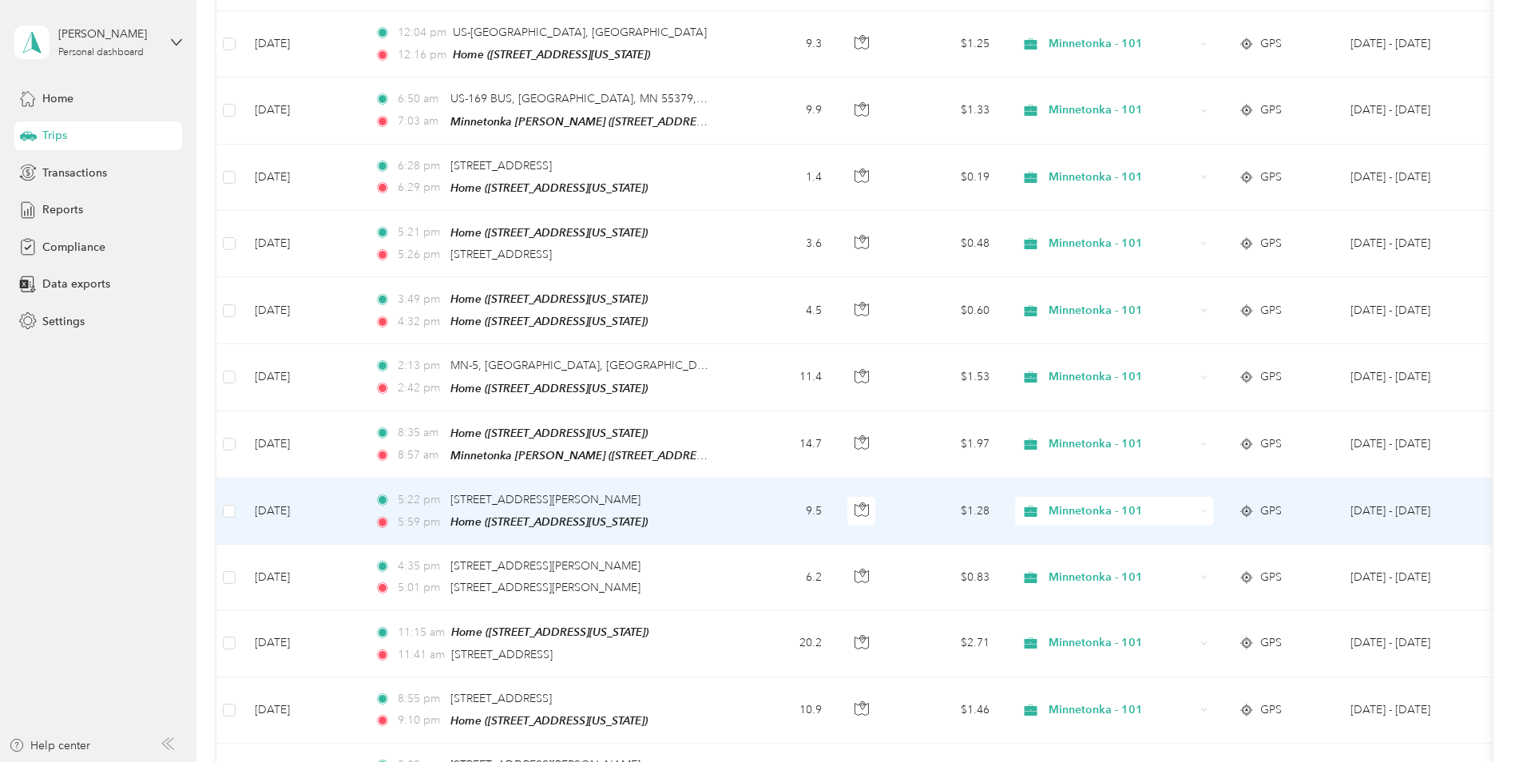
scroll to position [4236, 0]
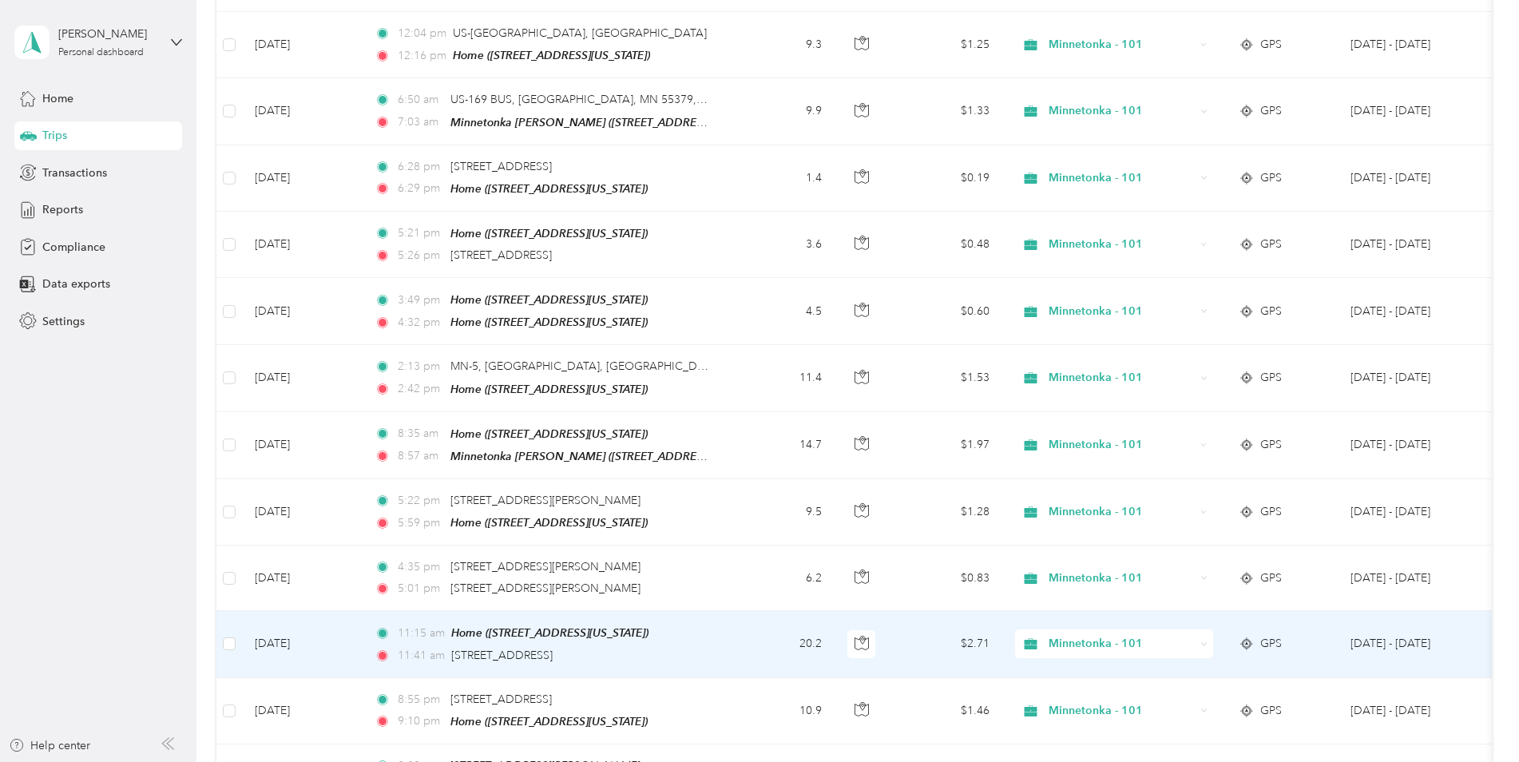
click at [820, 611] on td "20.2" at bounding box center [781, 644] width 105 height 66
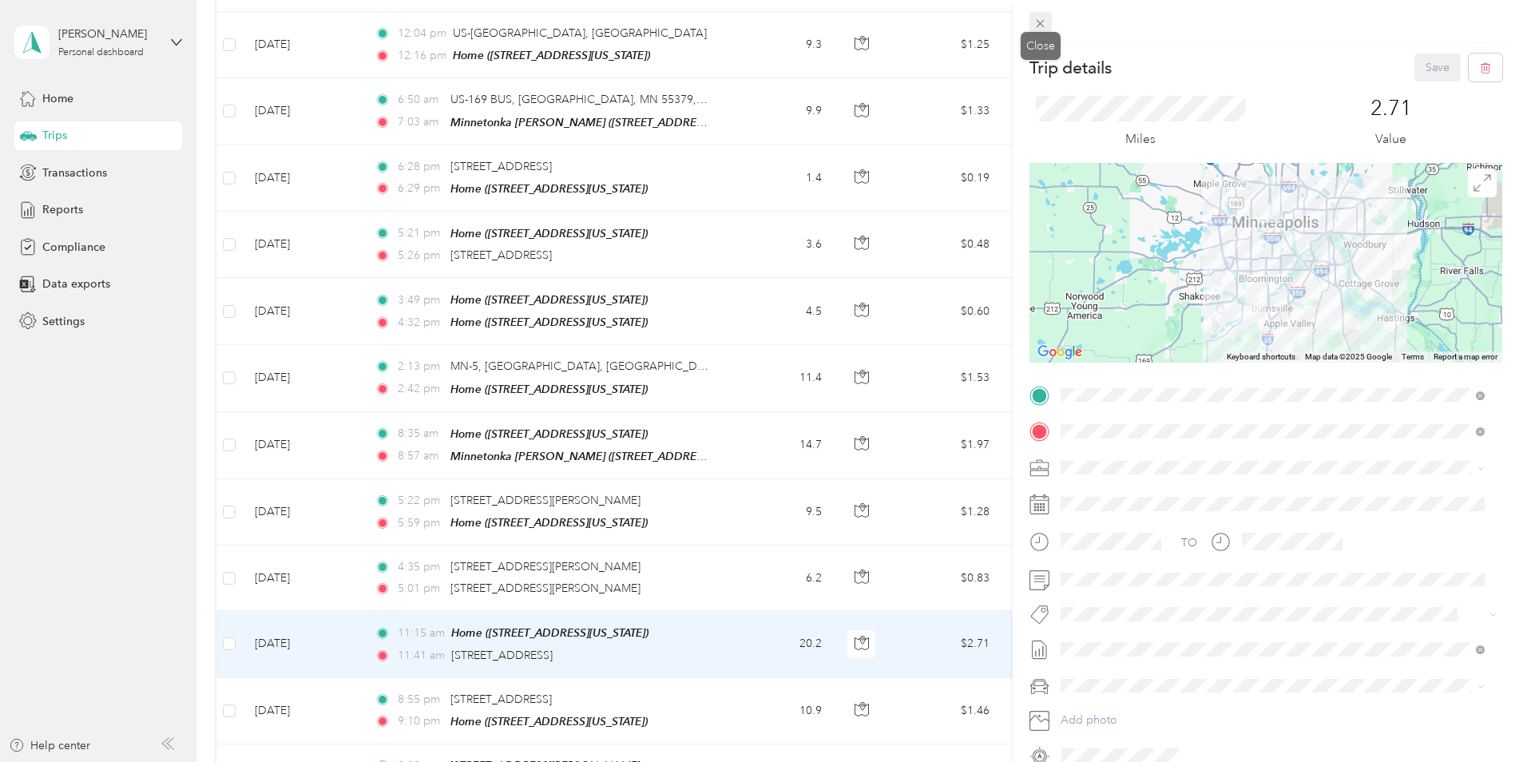
click at [1039, 24] on icon at bounding box center [1041, 24] width 14 height 14
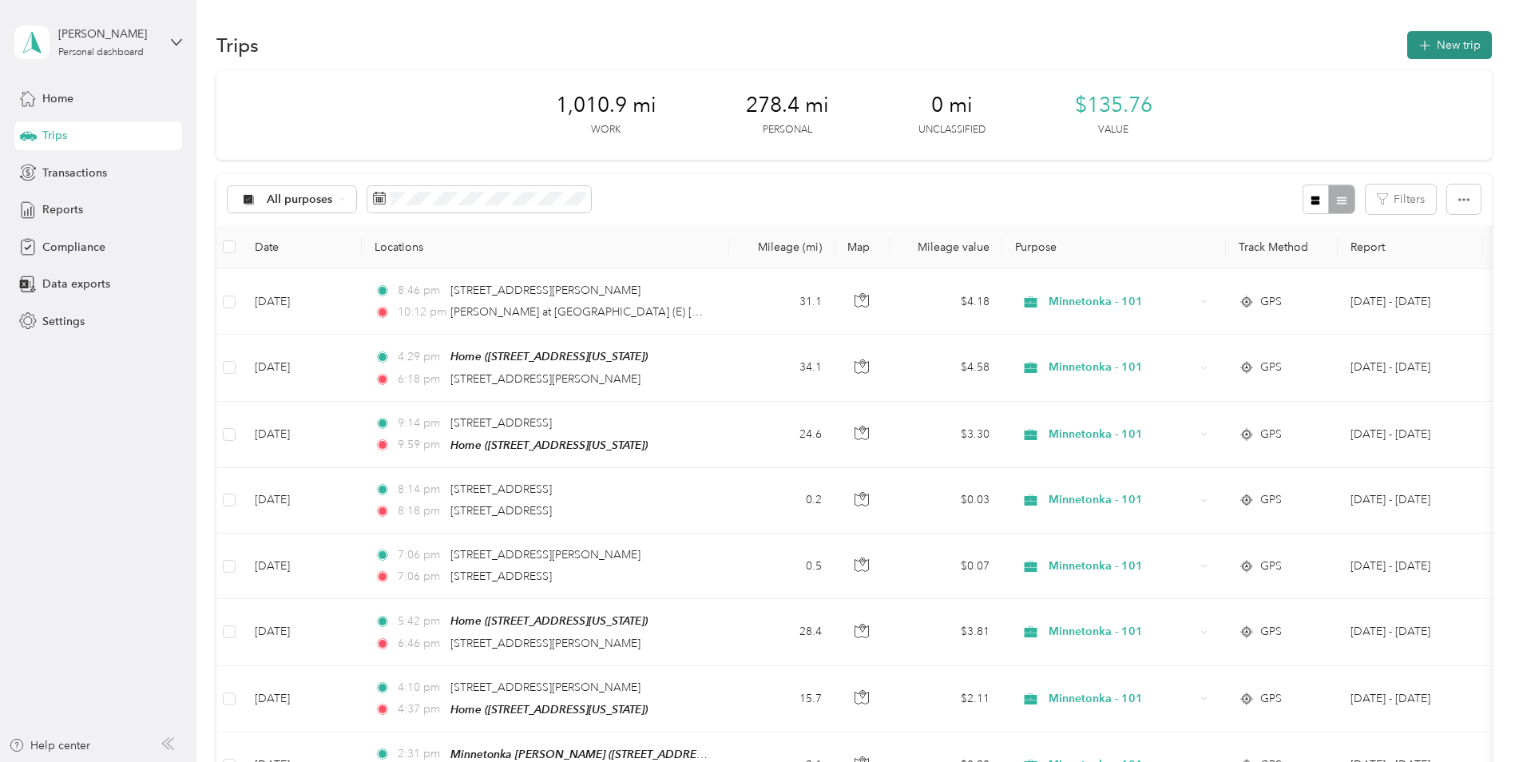
click at [1429, 49] on button "New trip" at bounding box center [1450, 45] width 85 height 28
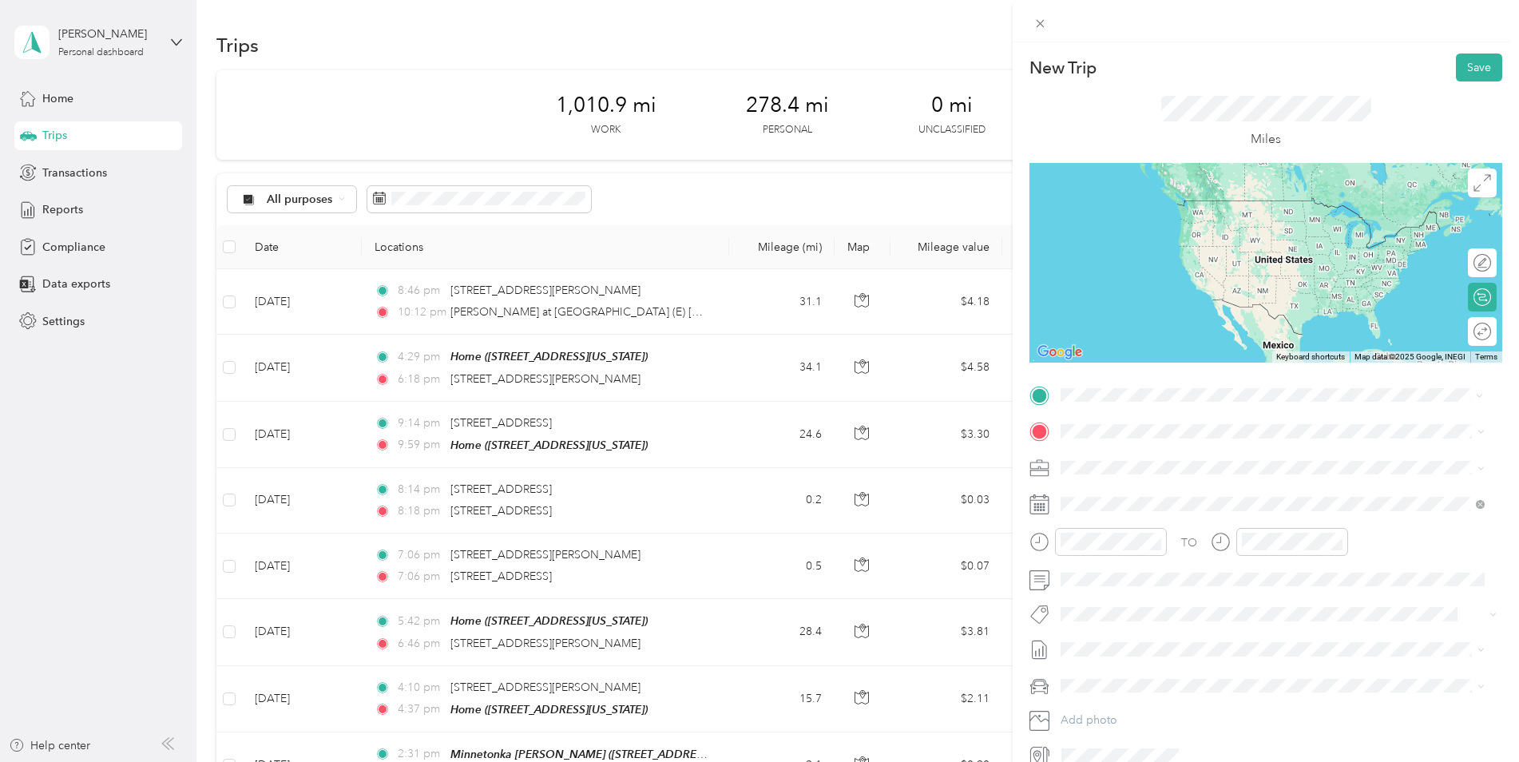
click at [1189, 465] on div "Home [STREET_ADDRESS][US_STATE]" at bounding box center [1171, 468] width 160 height 34
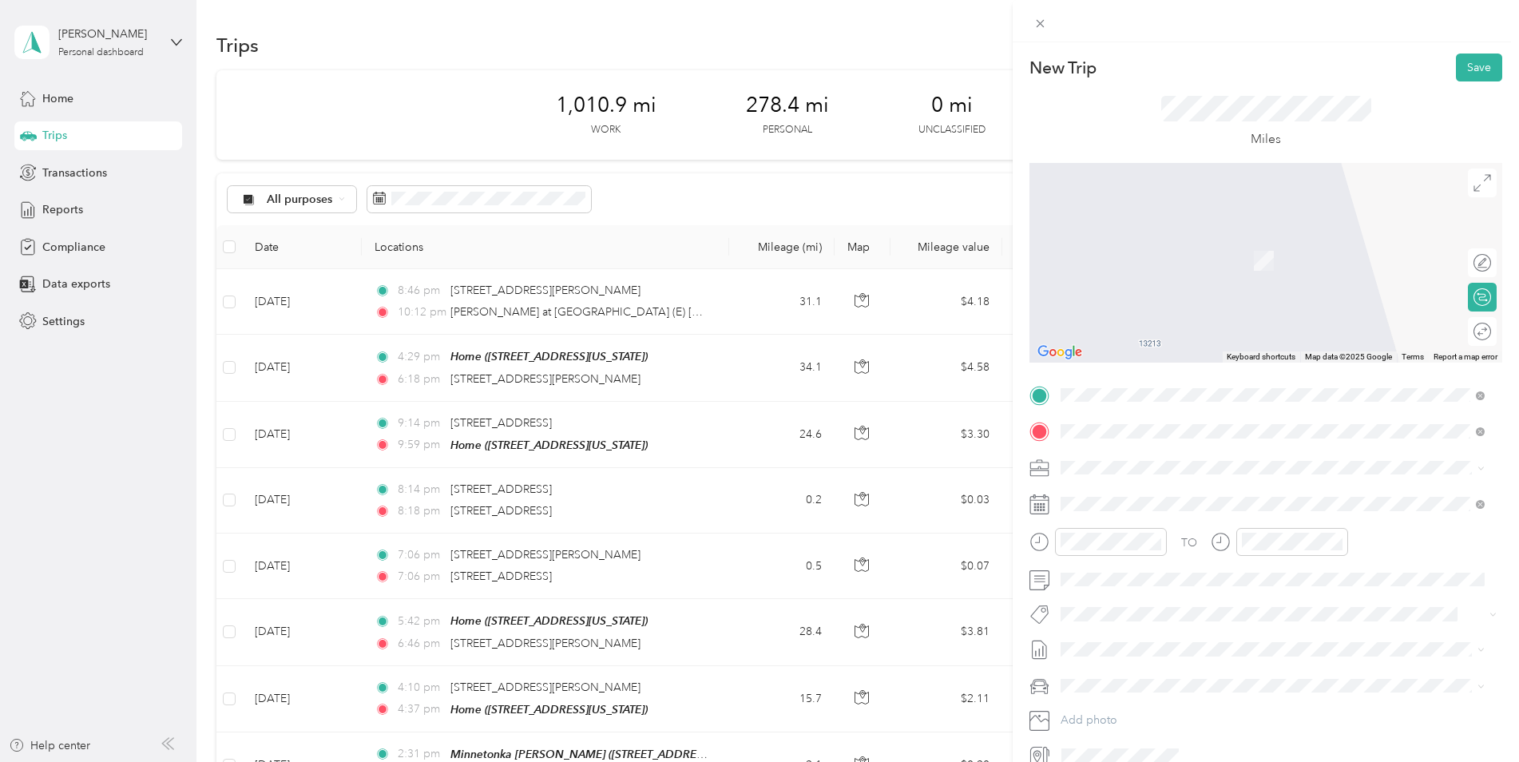
click at [1230, 502] on div "TEAM Minnetonka [PERSON_NAME]" at bounding box center [1199, 497] width 216 height 20
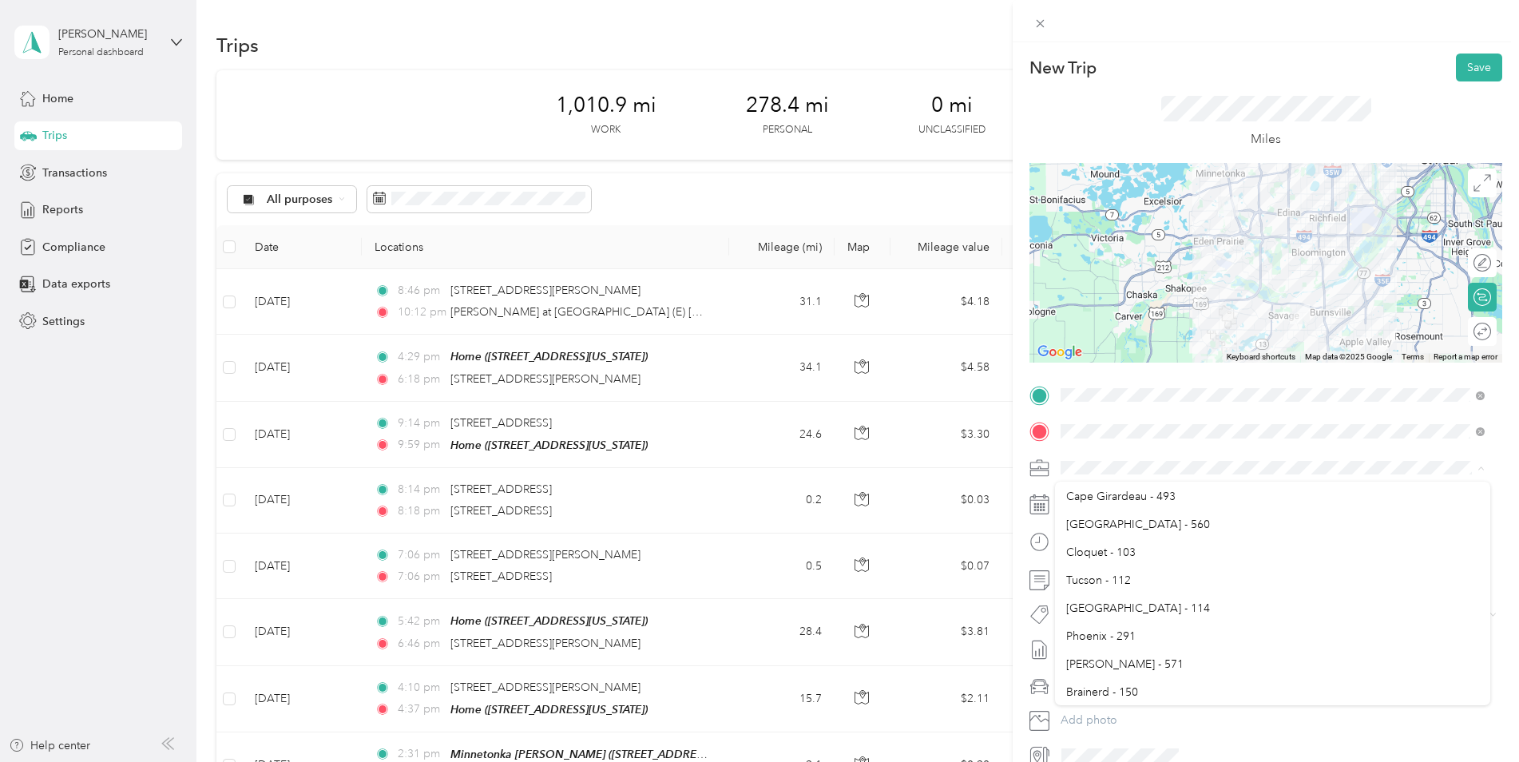
scroll to position [479, 0]
click at [1166, 681] on div "Minnetonka - 101" at bounding box center [1273, 687] width 413 height 17
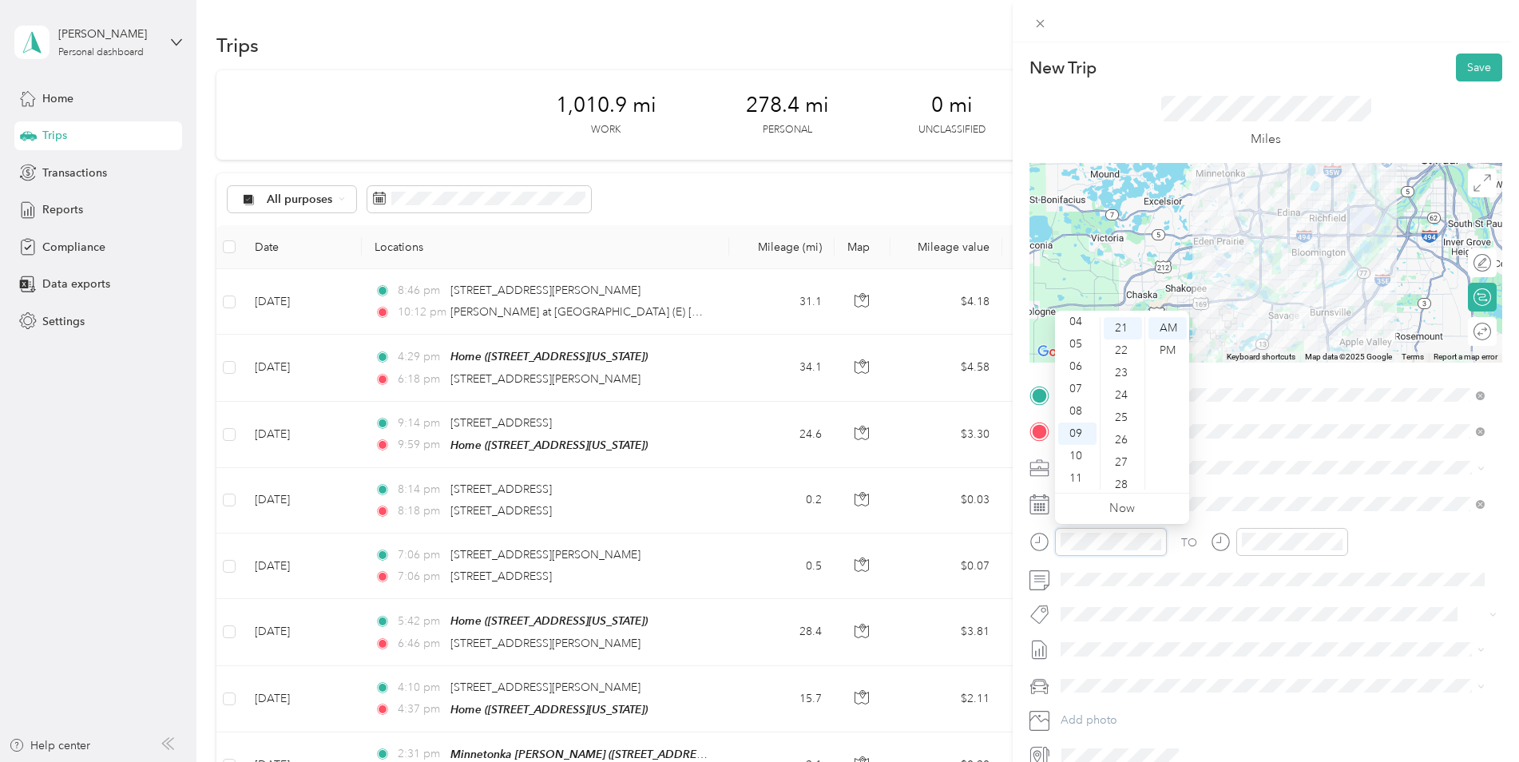
click at [959, 534] on div "New Trip Save This trip cannot be edited because it is either under review, app…" at bounding box center [759, 381] width 1519 height 762
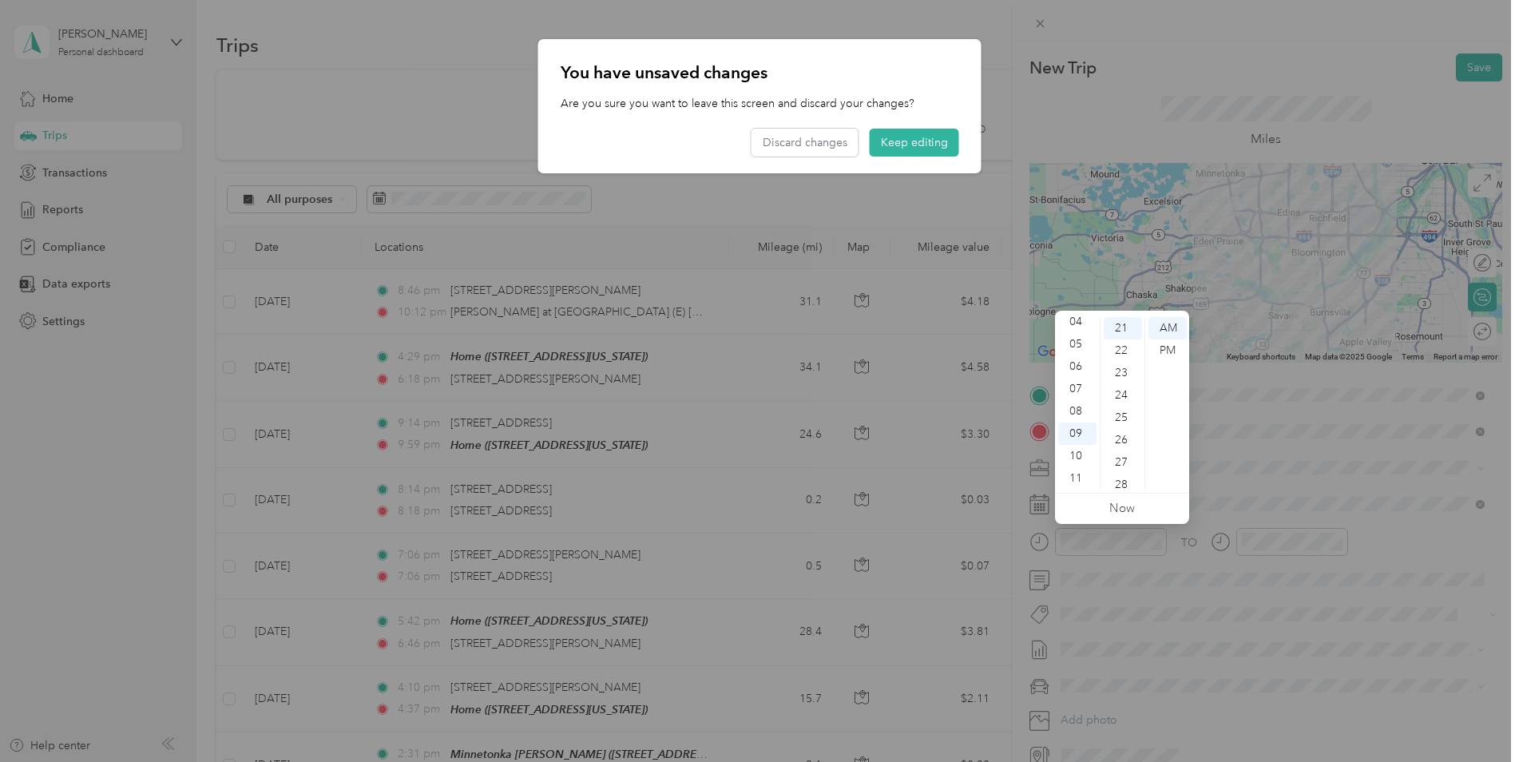
click at [1265, 543] on div at bounding box center [759, 381] width 1519 height 762
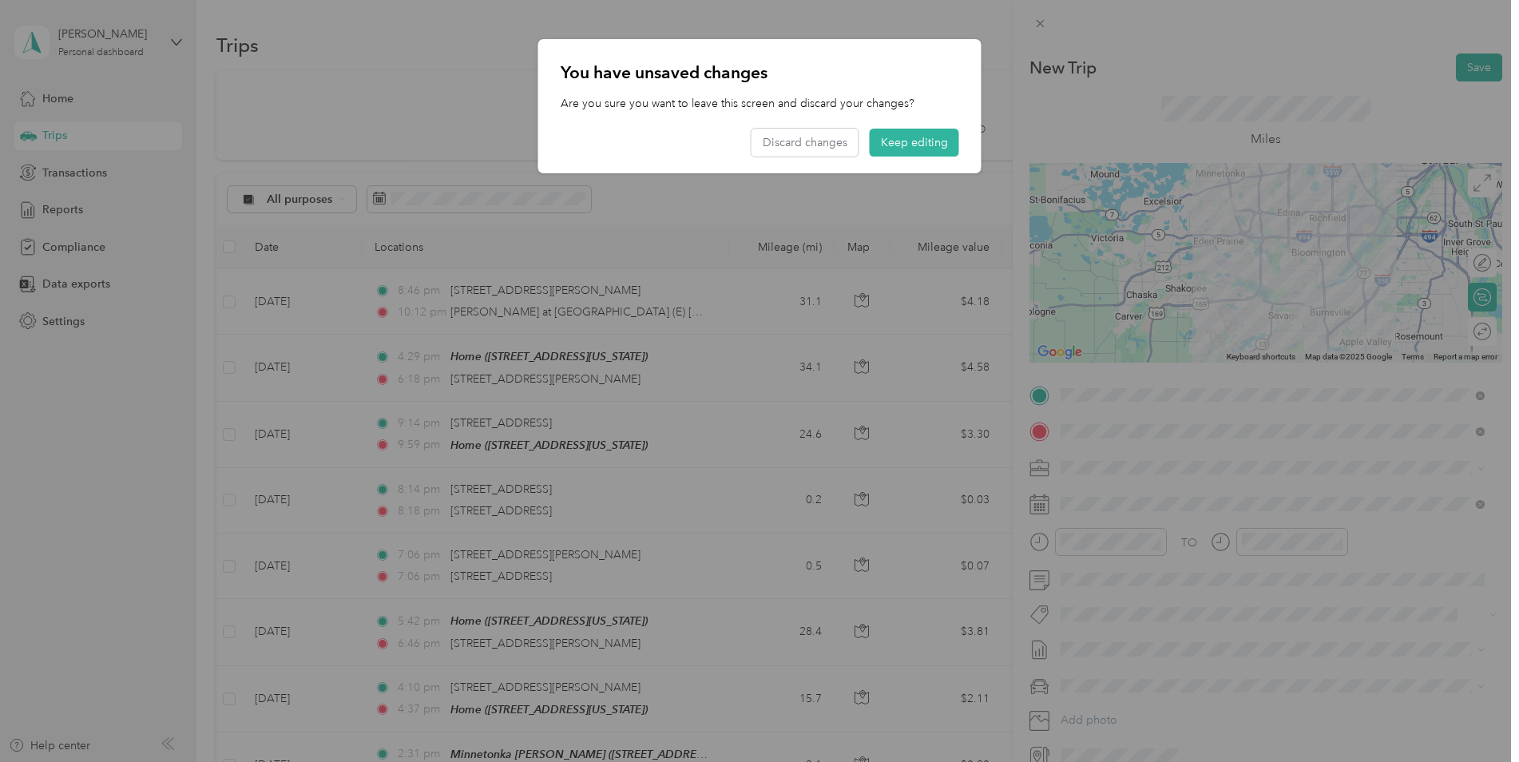
click at [1285, 542] on div at bounding box center [759, 381] width 1519 height 762
drag, startPoint x: 1090, startPoint y: 549, endPoint x: 1105, endPoint y: 542, distance: 16.5
click at [1091, 549] on div at bounding box center [759, 381] width 1519 height 762
click at [1106, 542] on div at bounding box center [759, 381] width 1519 height 762
click at [892, 150] on button "Keep editing" at bounding box center [914, 143] width 89 height 28
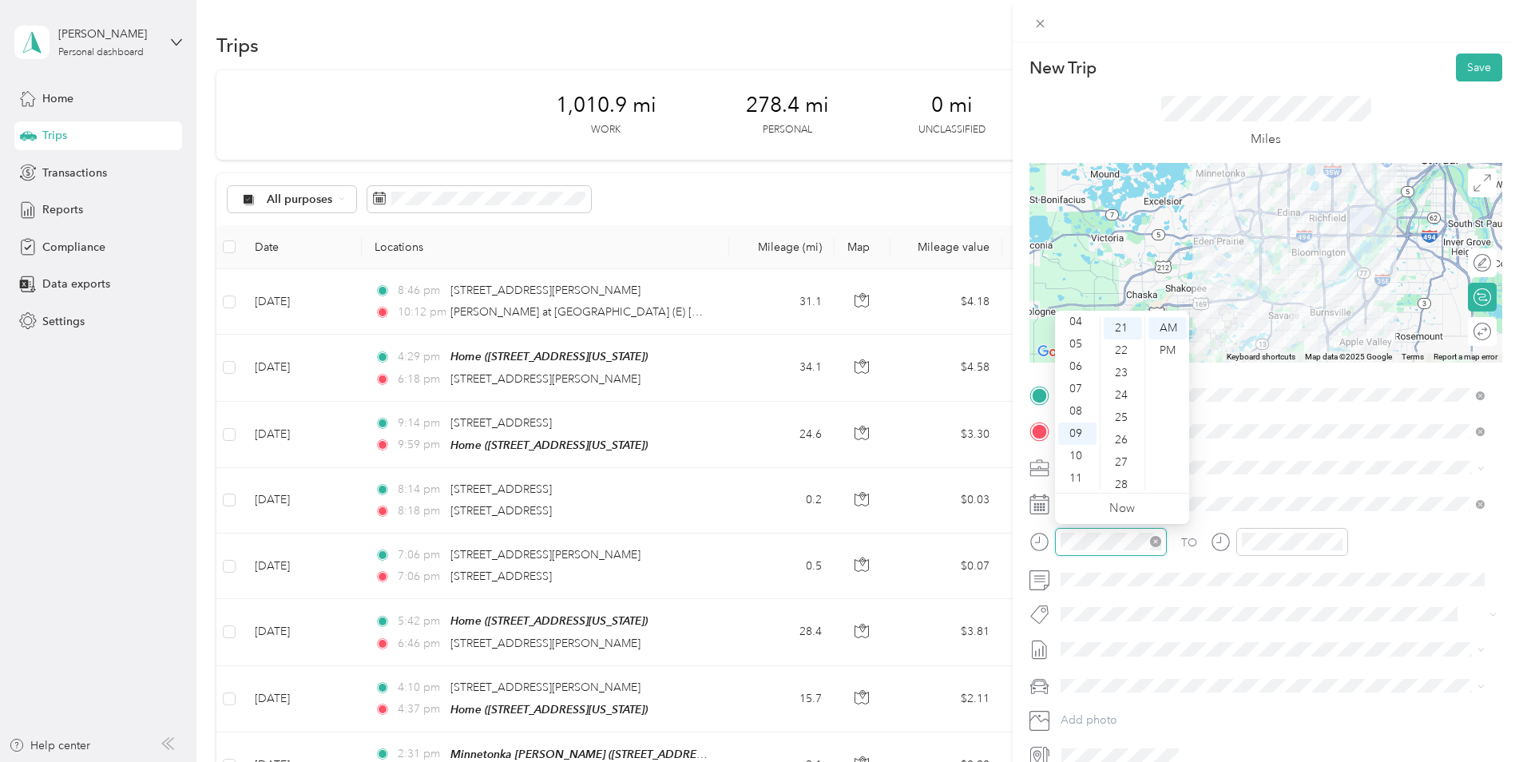
click at [1157, 538] on icon "close-circle" at bounding box center [1155, 541] width 11 height 11
click at [1175, 329] on div "AM" at bounding box center [1168, 328] width 38 height 22
click at [1074, 366] on div "06" at bounding box center [1078, 367] width 38 height 22
click at [1121, 352] on div "22" at bounding box center [1123, 351] width 38 height 22
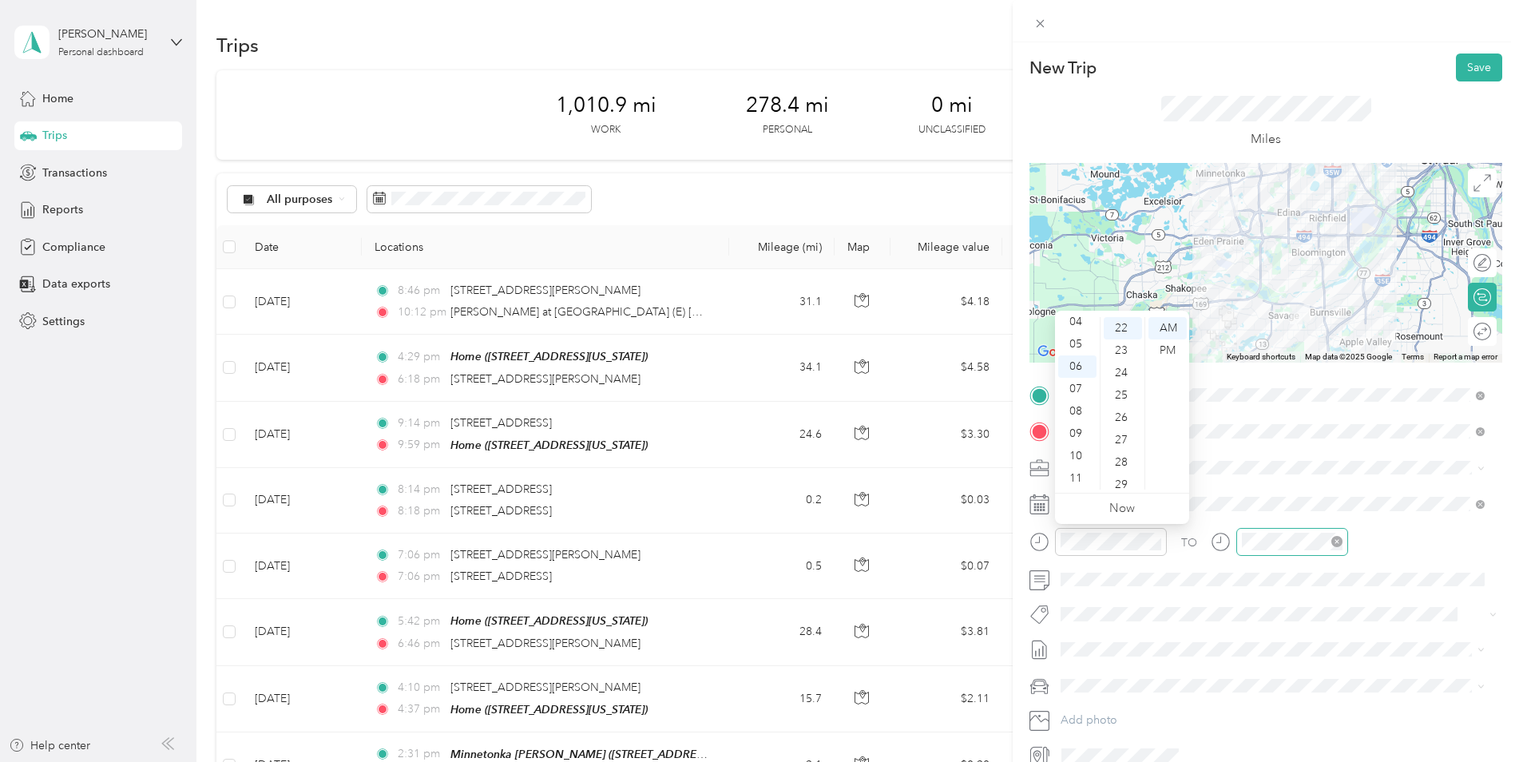
click at [1273, 551] on div at bounding box center [1293, 542] width 112 height 28
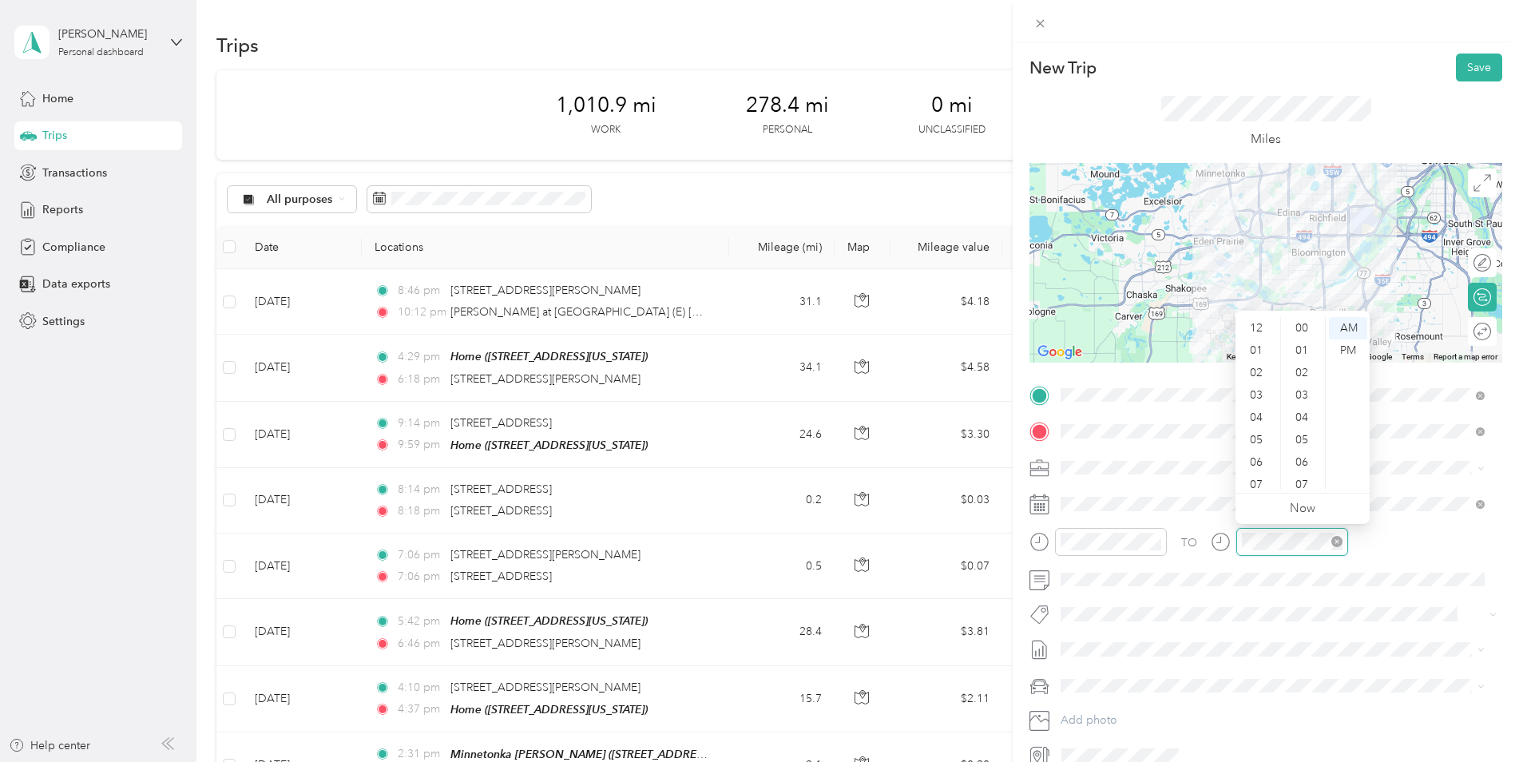
scroll to position [96, 0]
click at [1253, 365] on div "06" at bounding box center [1258, 367] width 38 height 22
click at [1301, 416] on div "50" at bounding box center [1304, 418] width 38 height 22
click at [1317, 550] on div at bounding box center [1293, 542] width 112 height 28
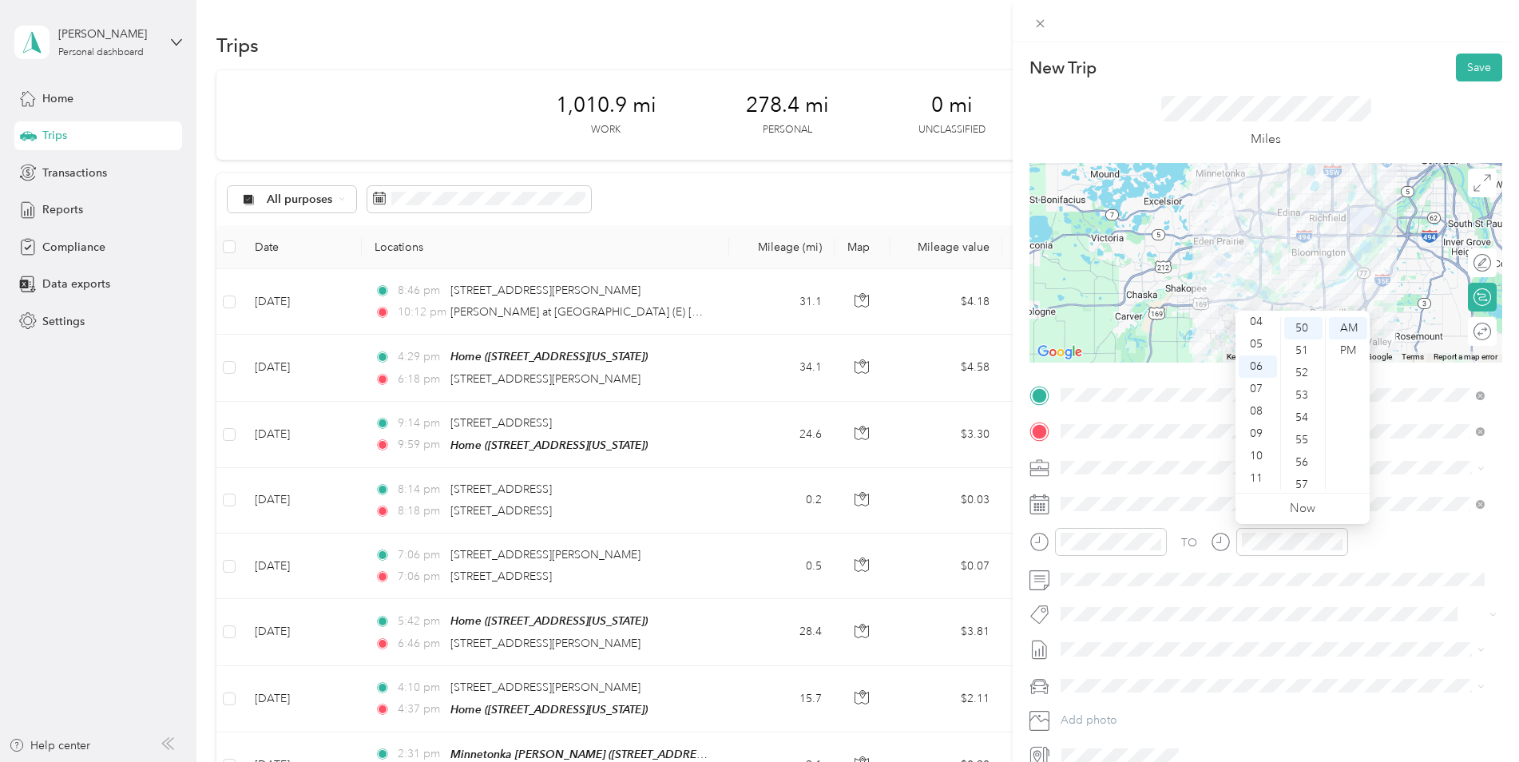
click at [1321, 223] on div at bounding box center [1266, 263] width 473 height 200
click at [1310, 232] on div at bounding box center [1266, 263] width 473 height 200
click at [1309, 250] on div at bounding box center [1266, 263] width 473 height 200
click at [1318, 256] on div at bounding box center [1266, 263] width 473 height 200
click at [1311, 258] on div at bounding box center [1266, 263] width 473 height 200
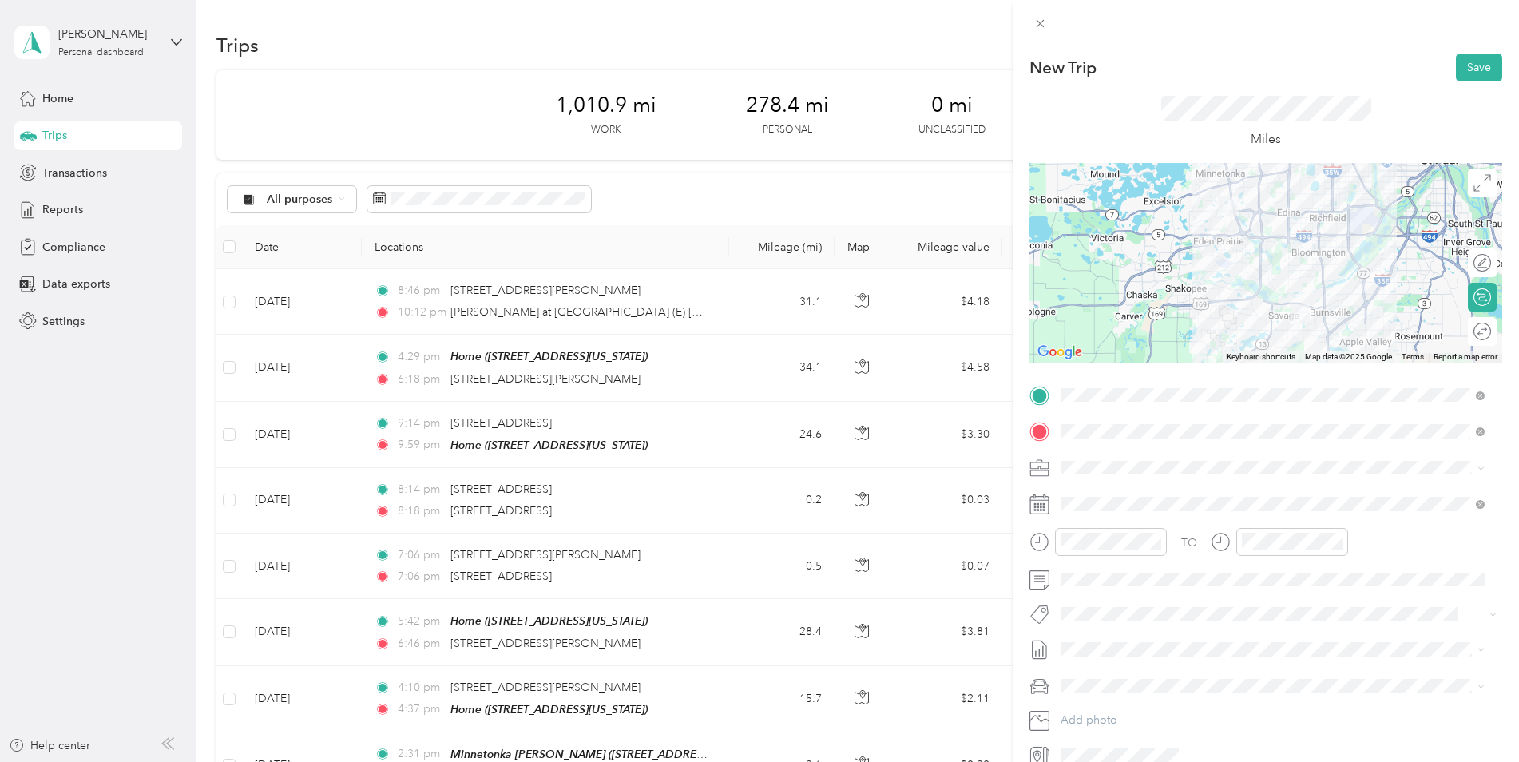
click at [1313, 258] on div at bounding box center [1266, 263] width 473 height 200
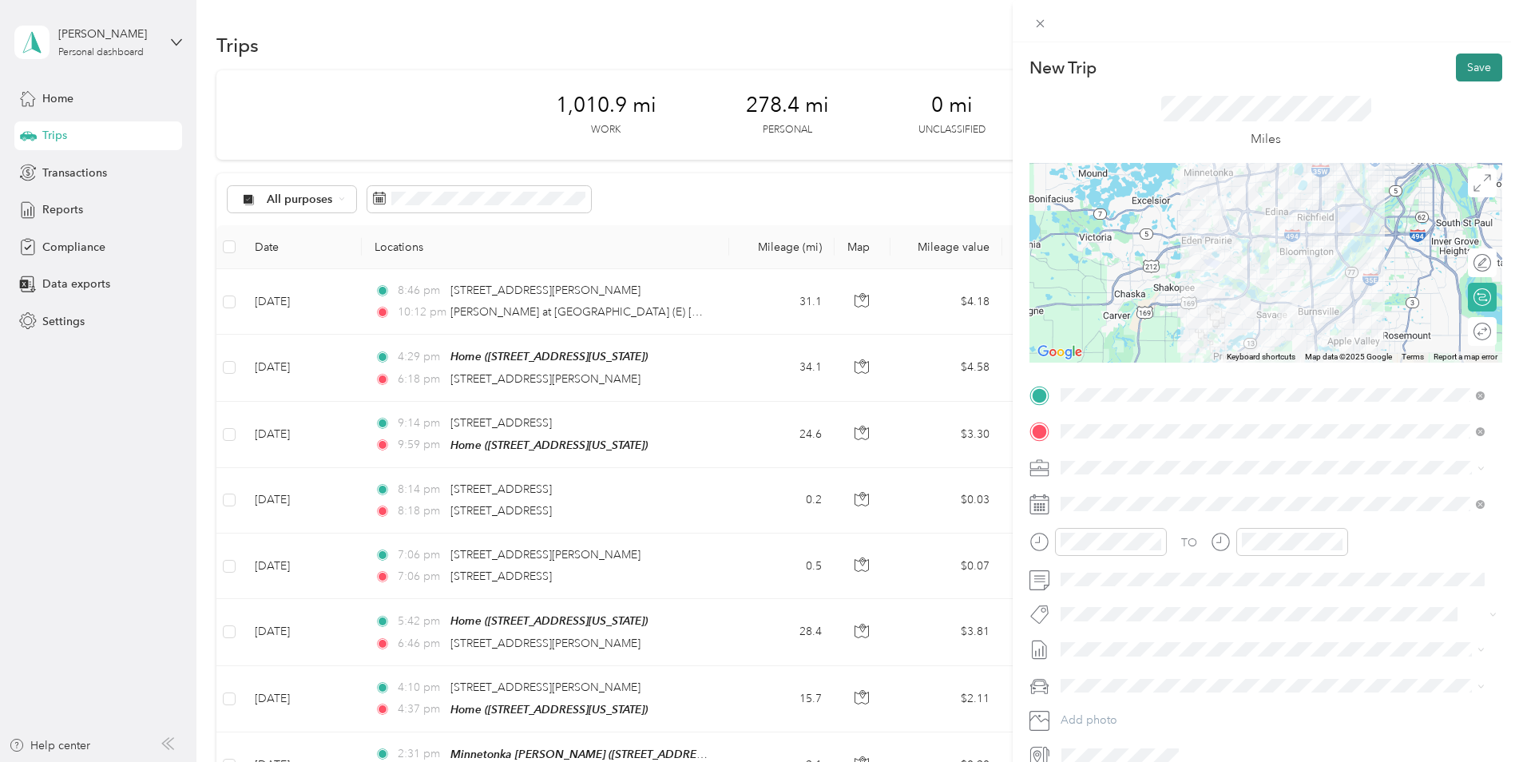
click at [1471, 60] on button "Save" at bounding box center [1479, 68] width 46 height 28
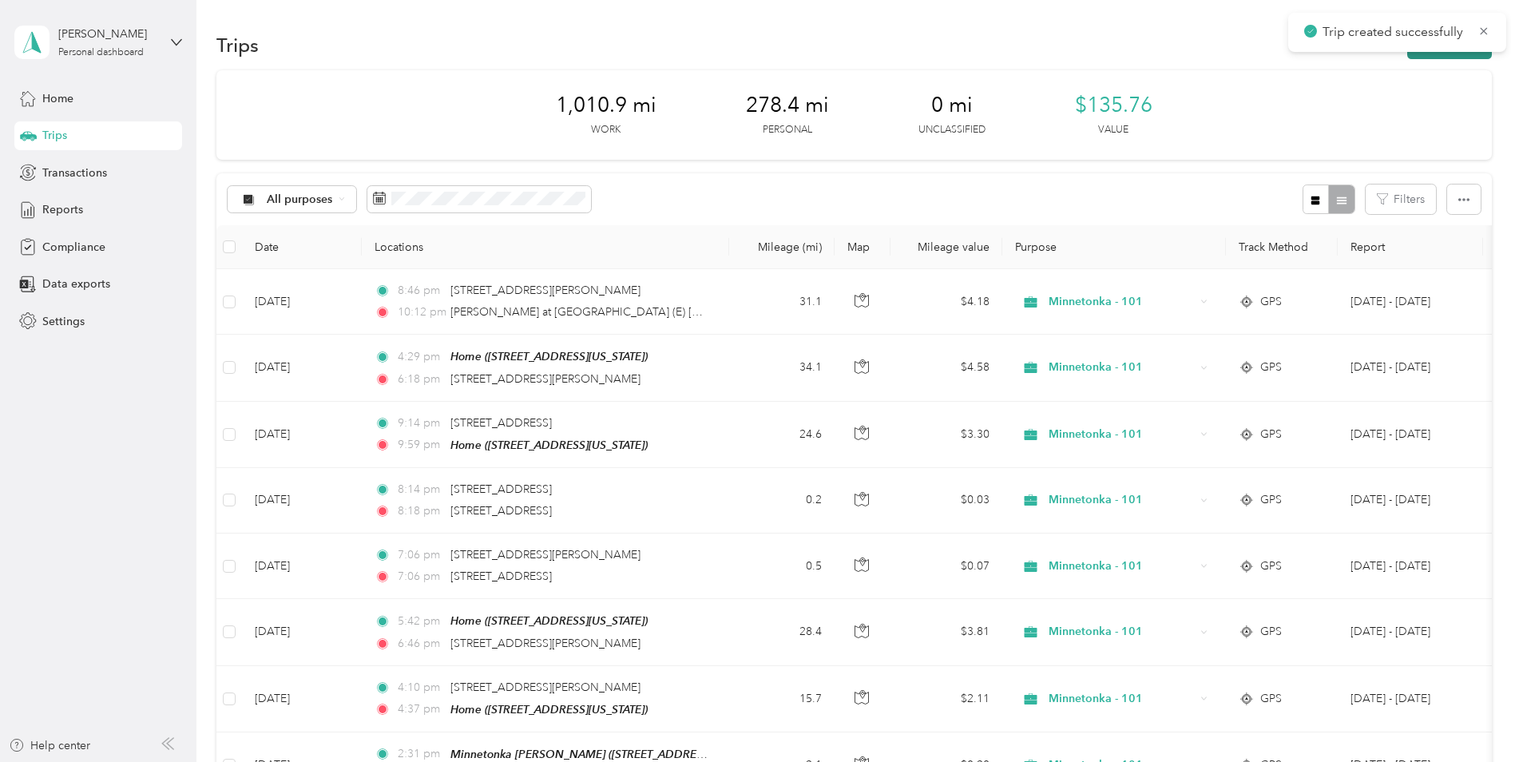
click at [1420, 56] on button "New trip" at bounding box center [1450, 45] width 85 height 28
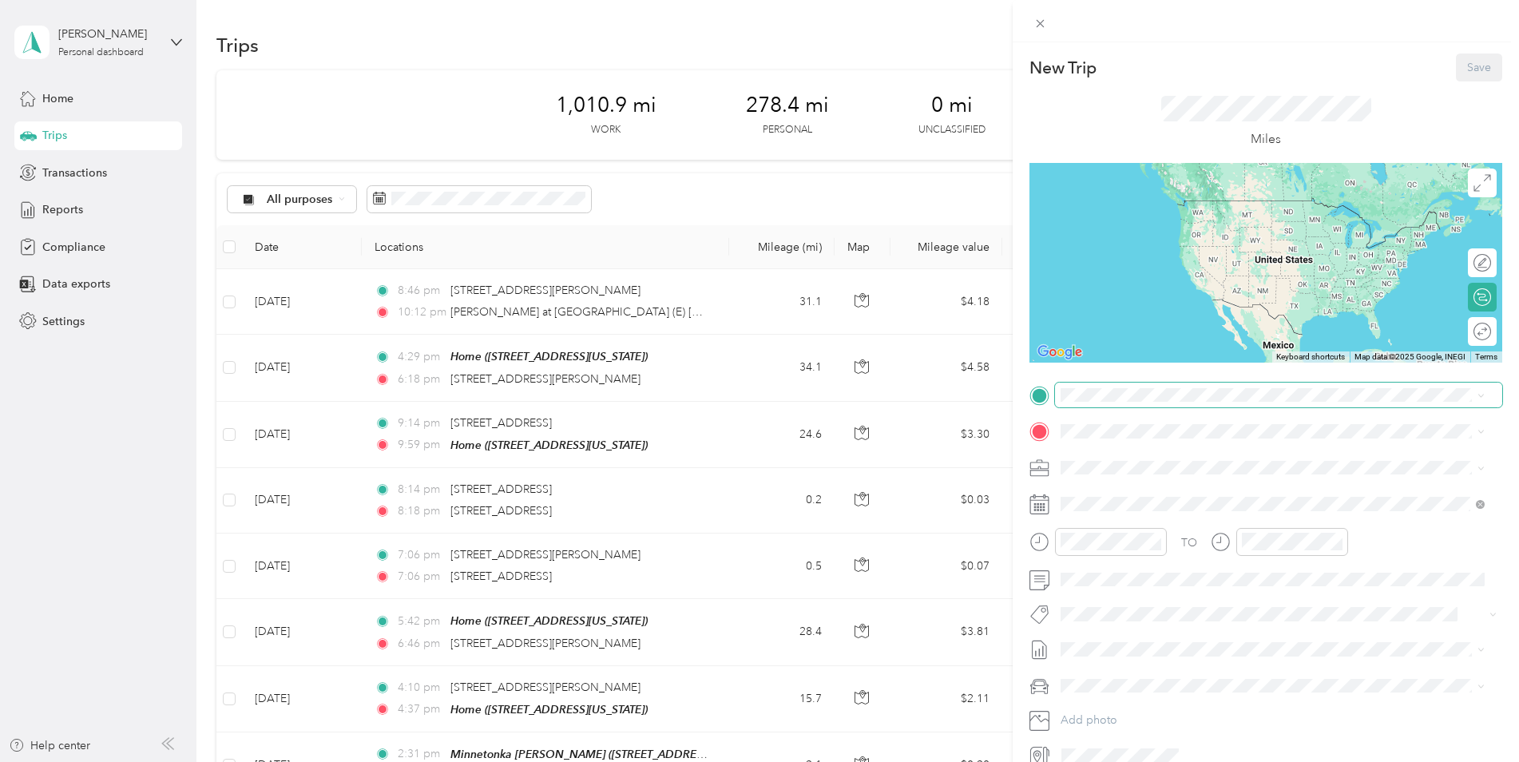
click at [1144, 402] on span at bounding box center [1278, 396] width 447 height 26
click at [1218, 482] on span "[STREET_ADDRESS][US_STATE]" at bounding box center [1171, 482] width 160 height 14
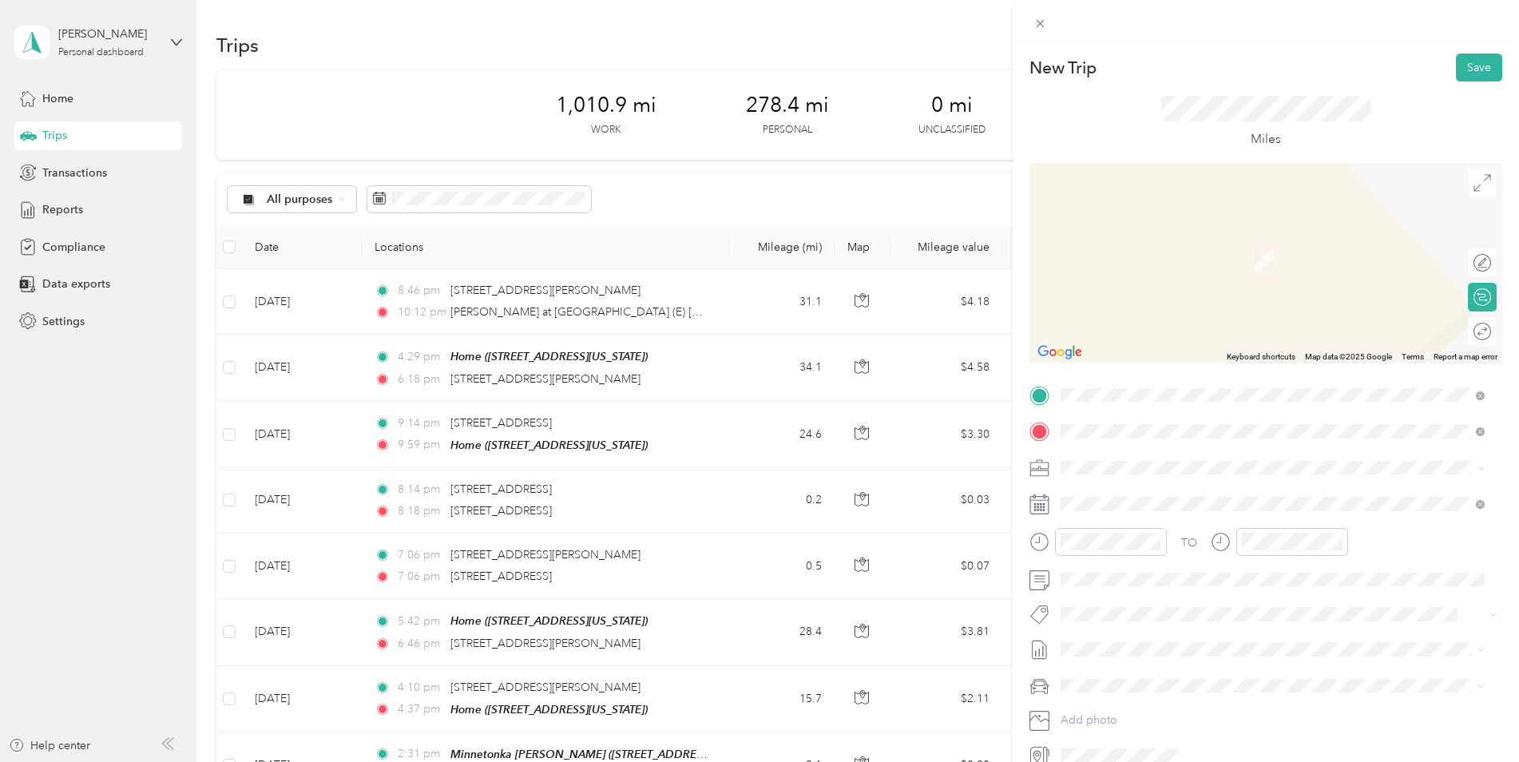
click at [1208, 506] on span "[STREET_ADDRESS][US_STATE]" at bounding box center [1171, 513] width 160 height 14
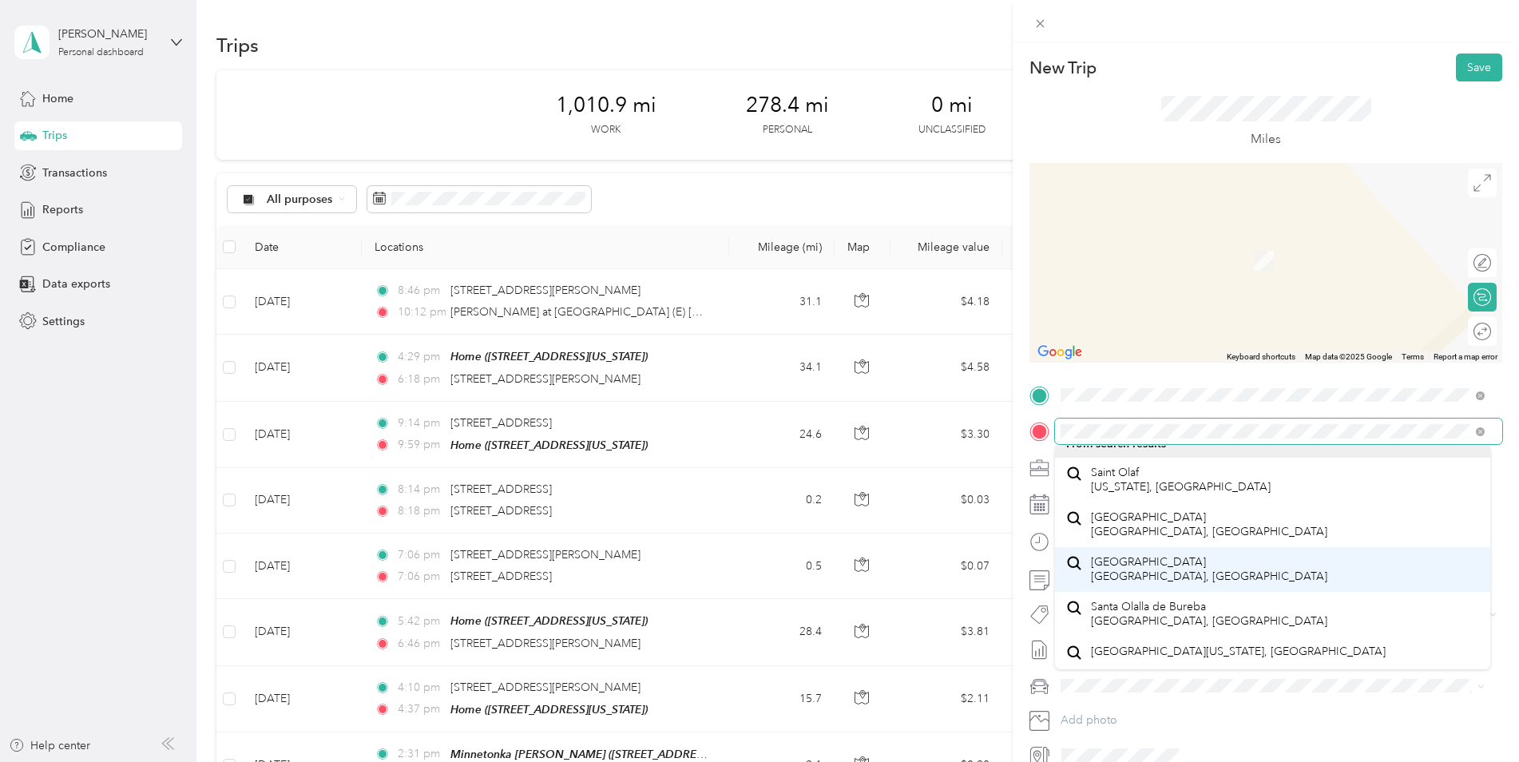
scroll to position [28, 0]
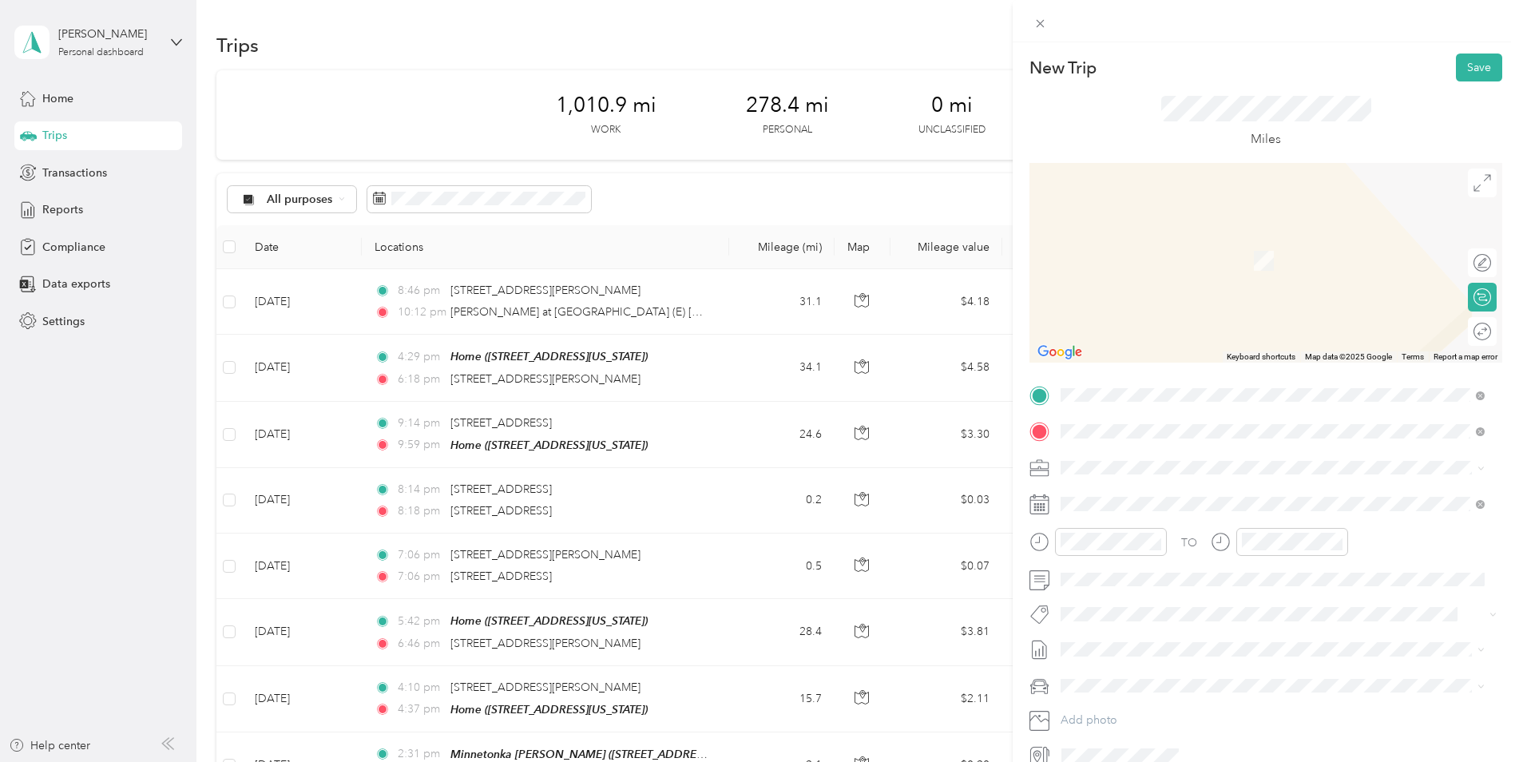
click at [1269, 560] on span "[GEOGRAPHIC_DATA][US_STATE], [GEOGRAPHIC_DATA]" at bounding box center [1238, 566] width 295 height 14
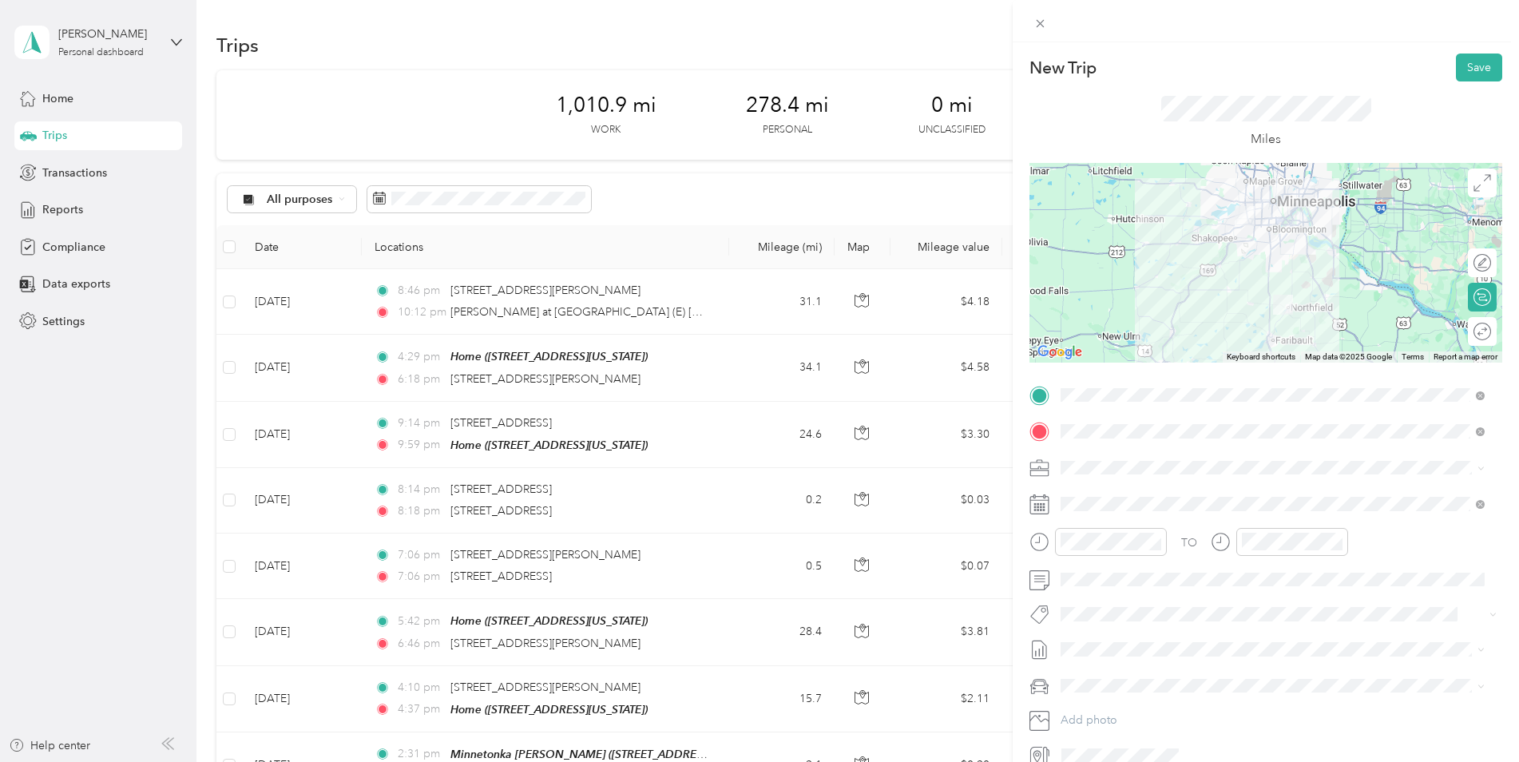
click at [1248, 280] on div at bounding box center [1266, 263] width 473 height 200
click at [1244, 286] on div at bounding box center [1266, 263] width 473 height 200
click at [1265, 278] on div at bounding box center [1266, 263] width 473 height 200
click at [1263, 281] on div at bounding box center [1266, 263] width 473 height 200
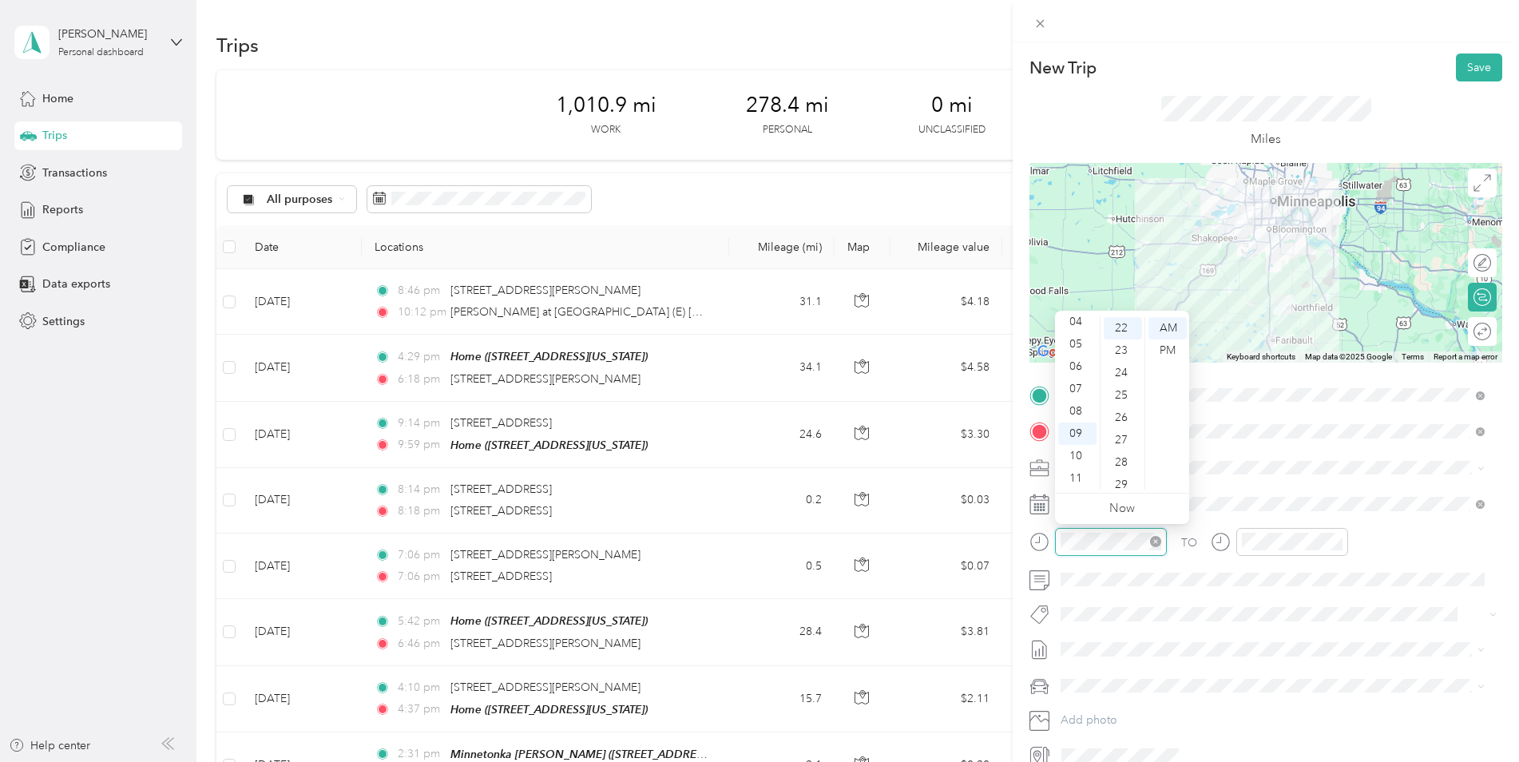
click at [1166, 538] on div at bounding box center [1111, 542] width 112 height 28
click at [1161, 537] on icon "close-circle" at bounding box center [1155, 541] width 11 height 11
click at [1071, 461] on div "06" at bounding box center [1078, 462] width 38 height 22
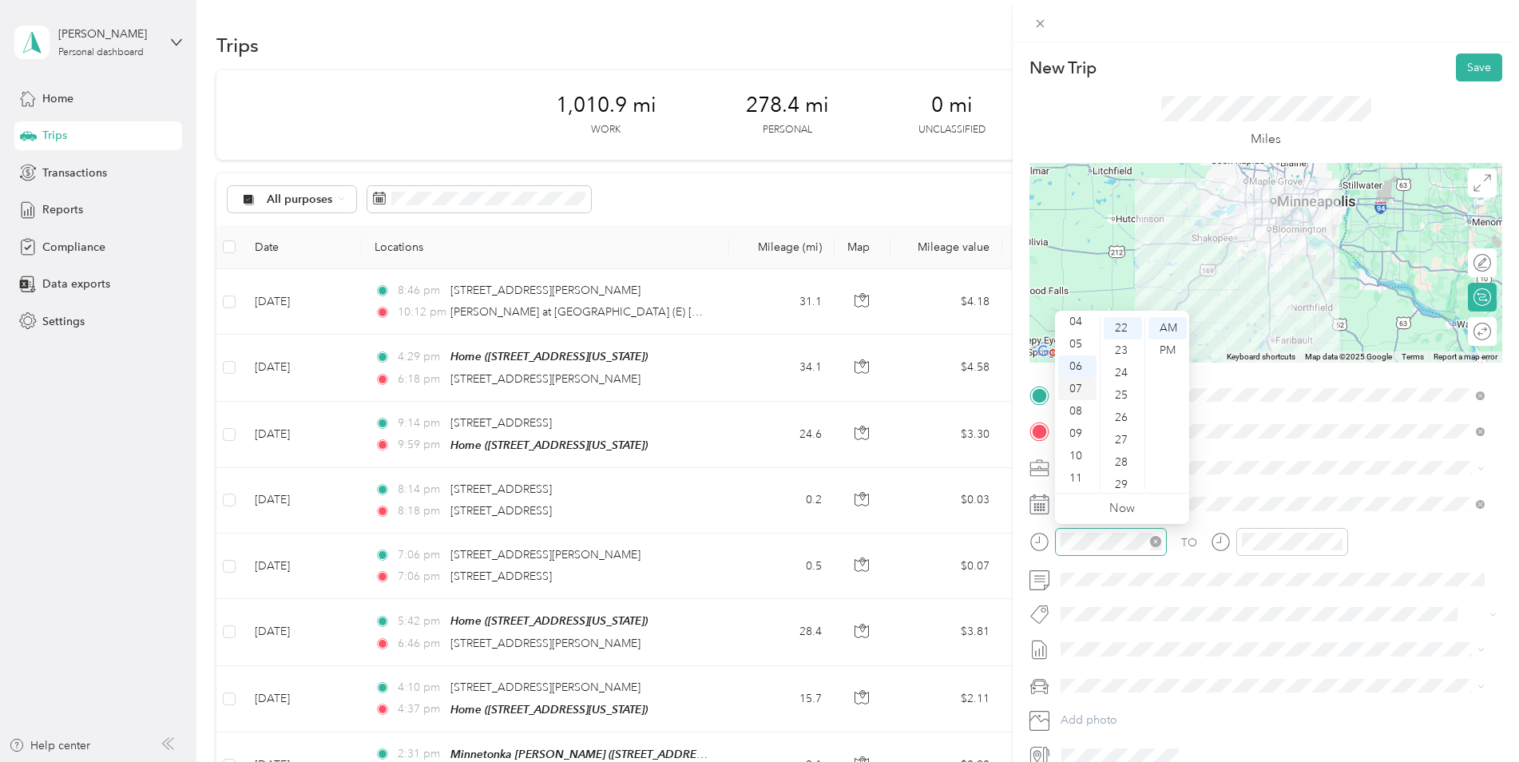
click at [1080, 389] on div "07" at bounding box center [1078, 389] width 38 height 22
click at [1080, 414] on div "08" at bounding box center [1078, 411] width 38 height 22
click at [1082, 451] on div "10" at bounding box center [1078, 456] width 38 height 22
click at [1128, 330] on div "22" at bounding box center [1123, 328] width 38 height 22
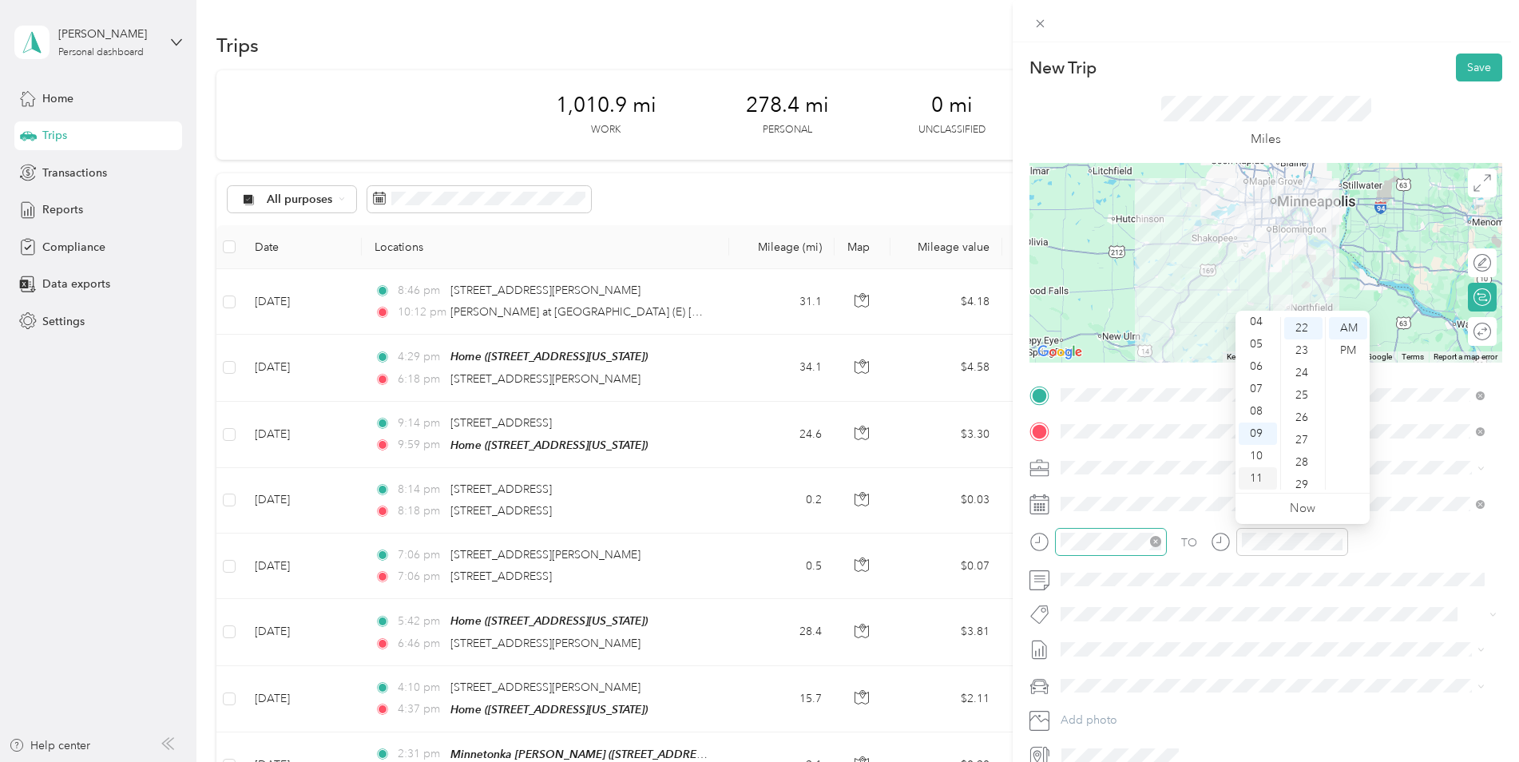
click at [1261, 482] on div "11" at bounding box center [1258, 478] width 38 height 22
click at [1306, 468] on div "39" at bounding box center [1304, 469] width 38 height 22
click at [1382, 544] on div "TO" at bounding box center [1266, 547] width 473 height 39
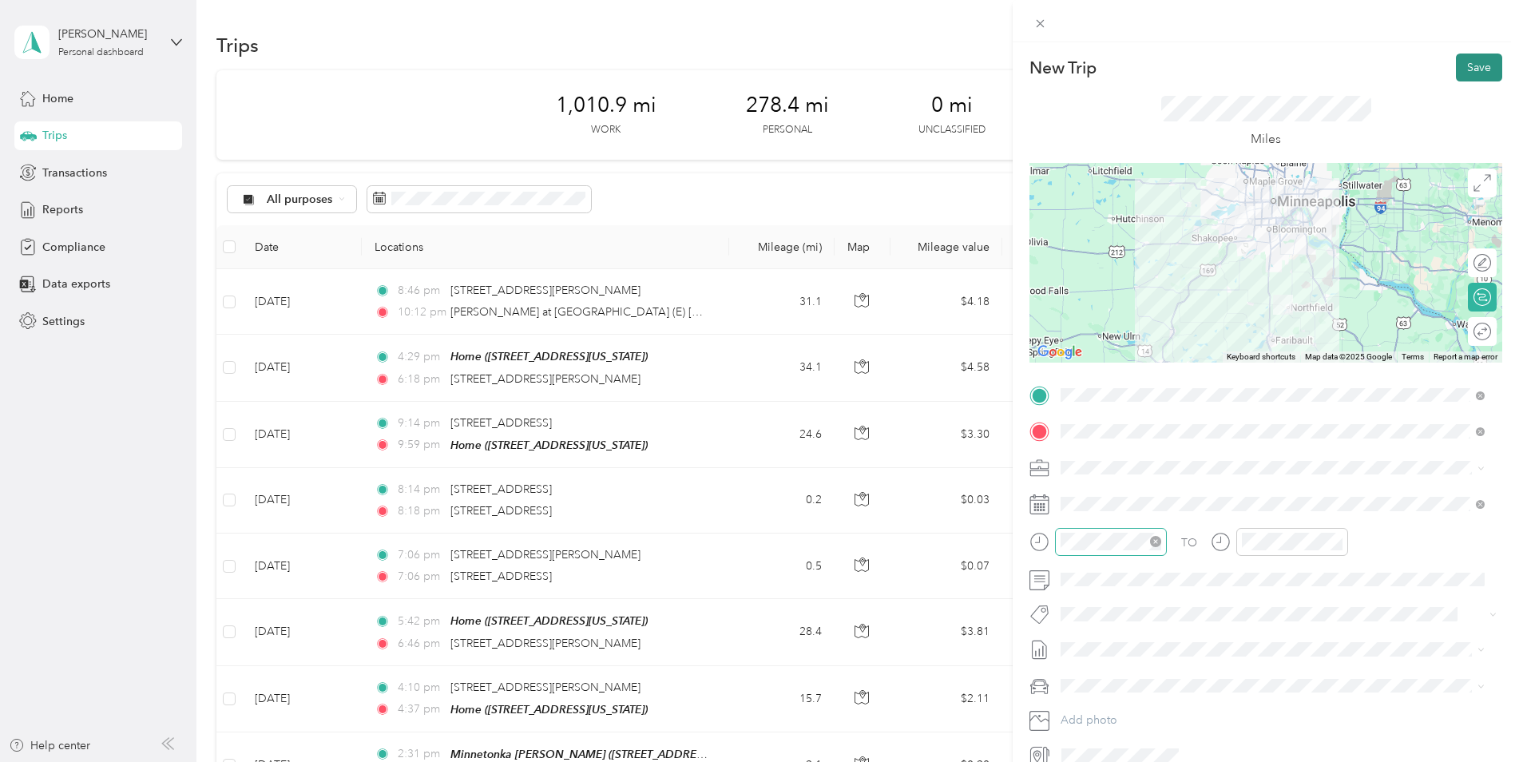
click at [1459, 65] on button "Save" at bounding box center [1479, 68] width 46 height 28
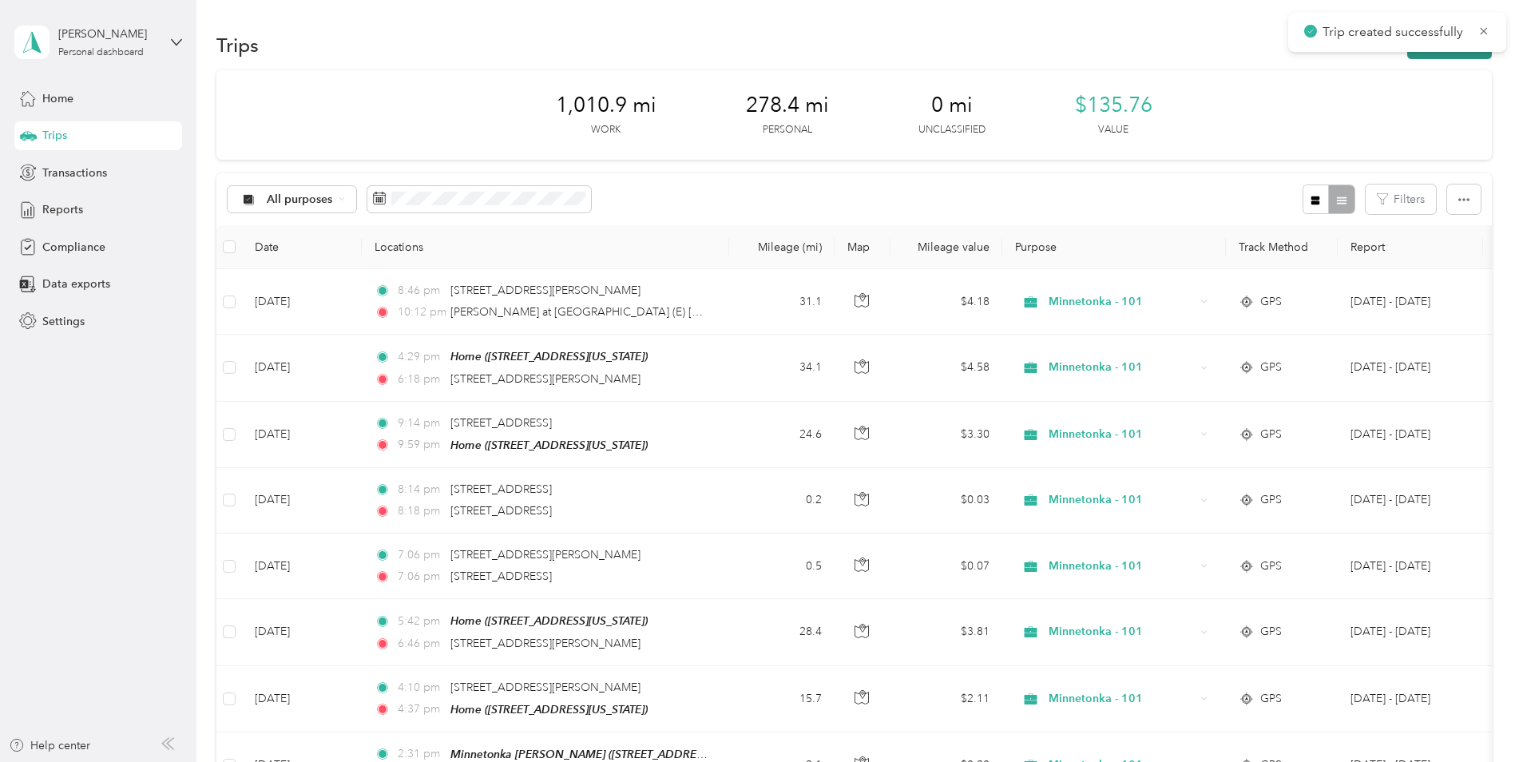
click at [1441, 58] on button "New trip" at bounding box center [1450, 45] width 85 height 28
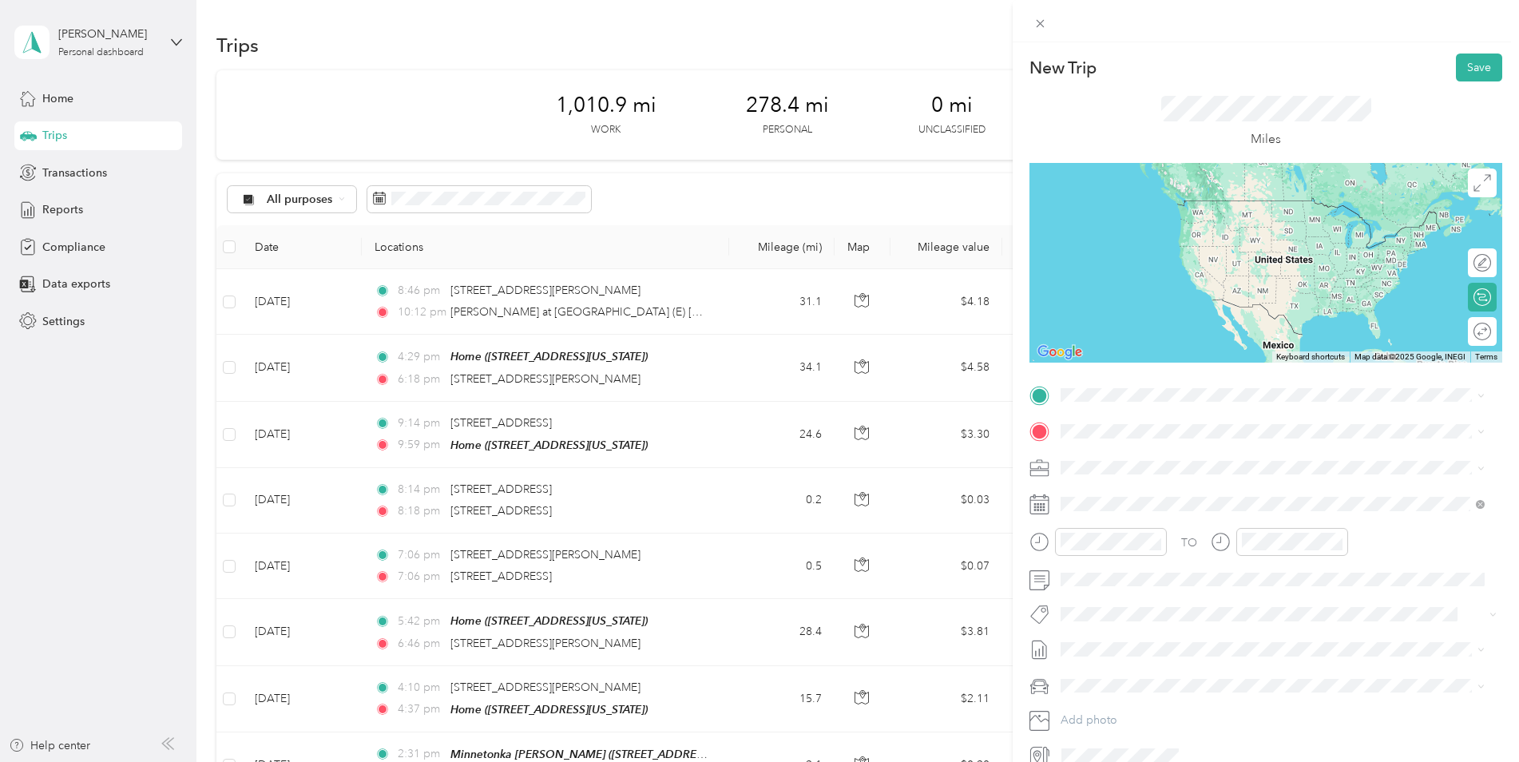
click at [1236, 534] on span "[GEOGRAPHIC_DATA][US_STATE], [GEOGRAPHIC_DATA]" at bounding box center [1238, 527] width 295 height 14
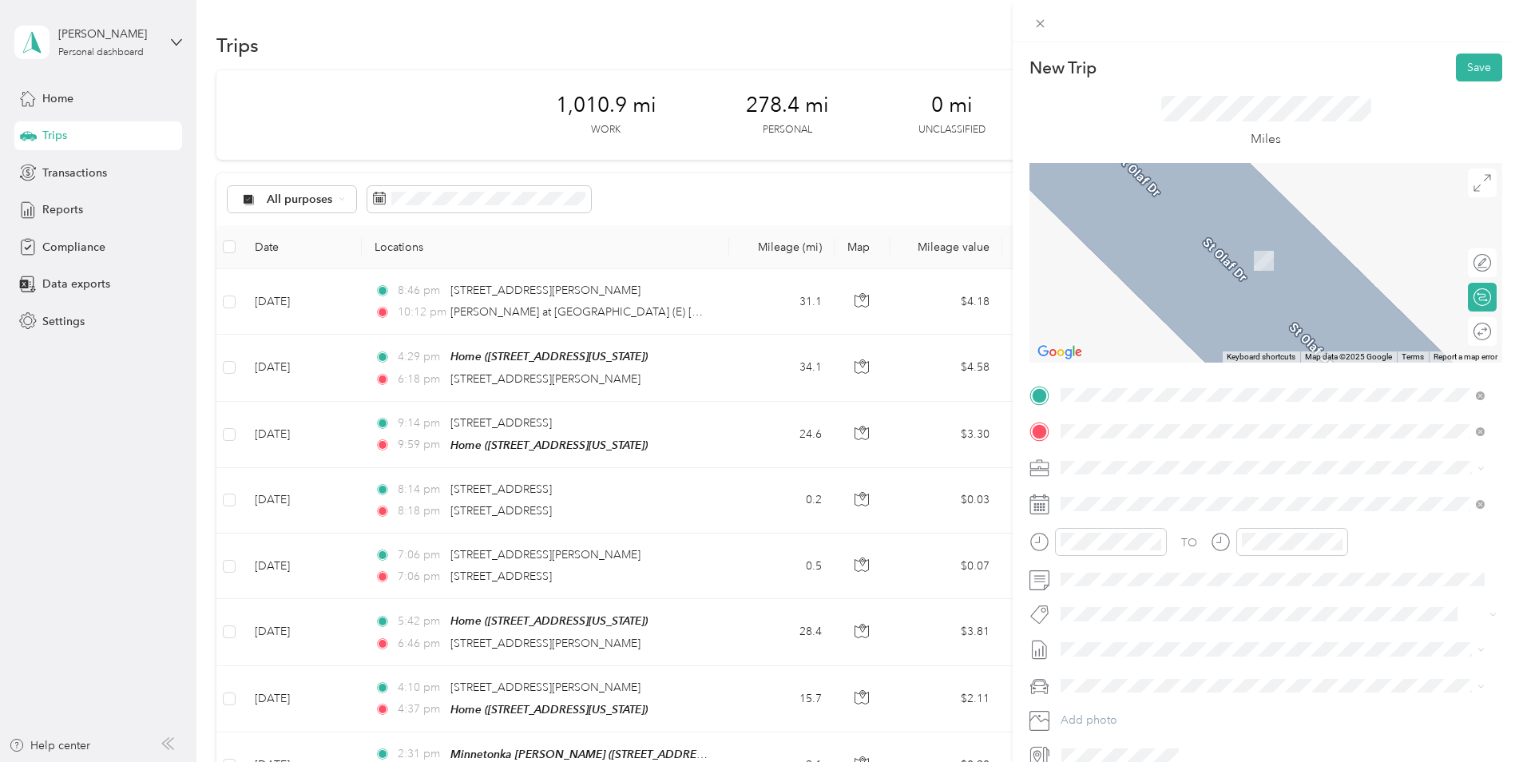
click at [1177, 495] on div "Home" at bounding box center [1171, 494] width 160 height 14
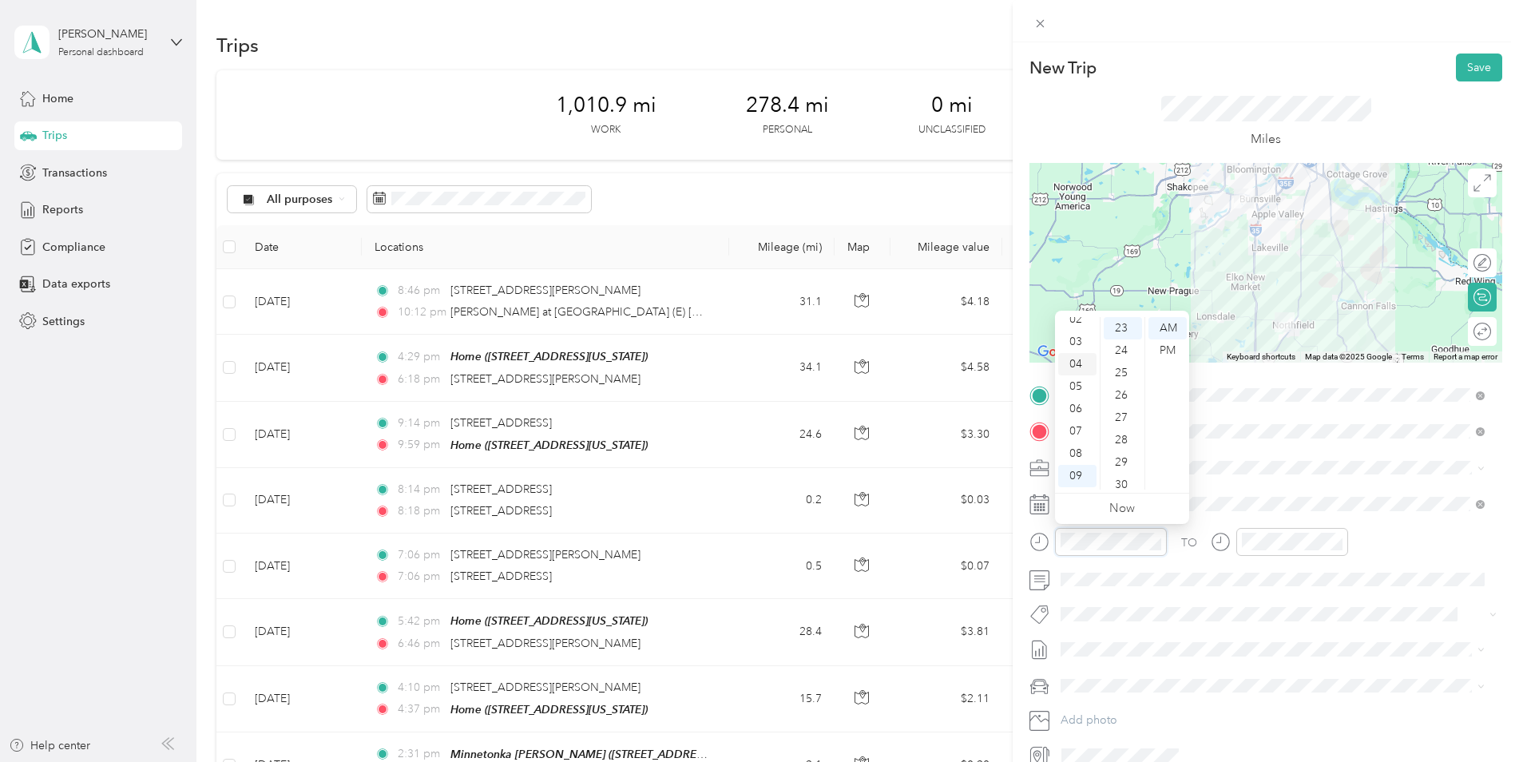
scroll to position [16, 0]
drag, startPoint x: 1078, startPoint y: 397, endPoint x: 1086, endPoint y: 389, distance: 11.9
click at [1078, 397] on div "04" at bounding box center [1078, 402] width 38 height 22
click at [1078, 353] on div "05" at bounding box center [1078, 351] width 38 height 22
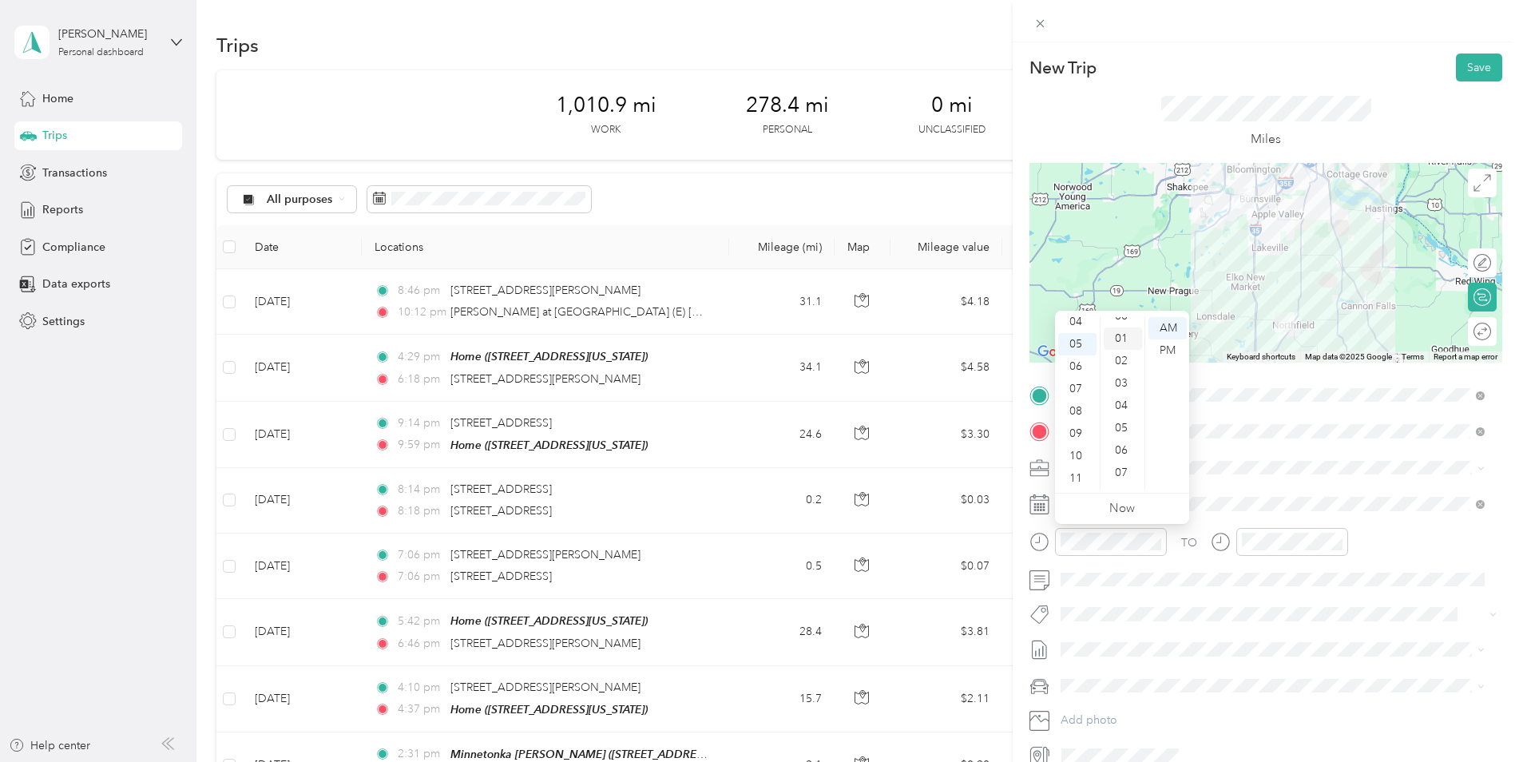
scroll to position [0, 0]
click at [1115, 329] on div "00" at bounding box center [1123, 328] width 38 height 22
click at [1164, 347] on div "PM" at bounding box center [1168, 351] width 38 height 22
click at [1078, 330] on div "04" at bounding box center [1078, 322] width 38 height 22
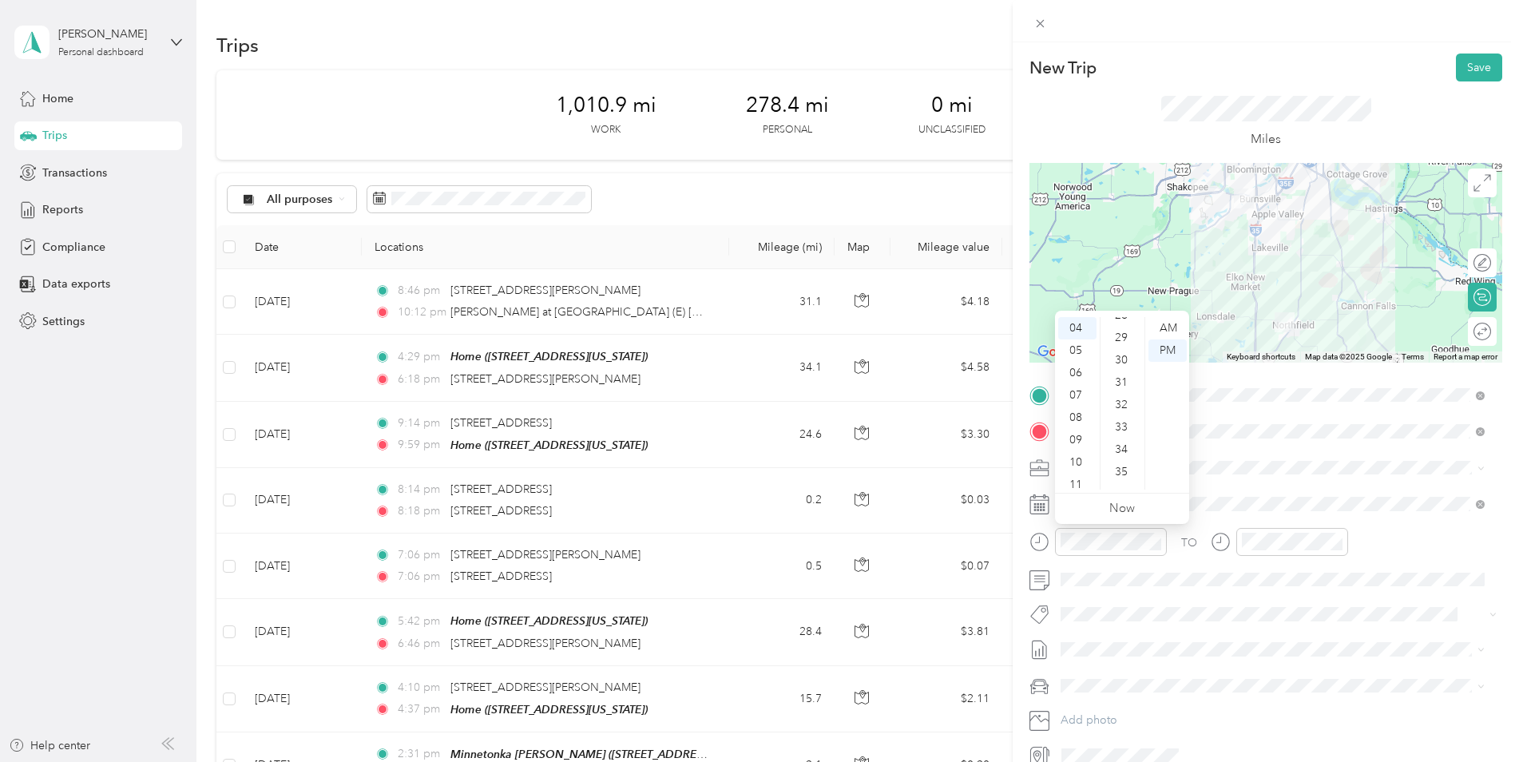
click at [1120, 430] on div "33" at bounding box center [1123, 427] width 38 height 22
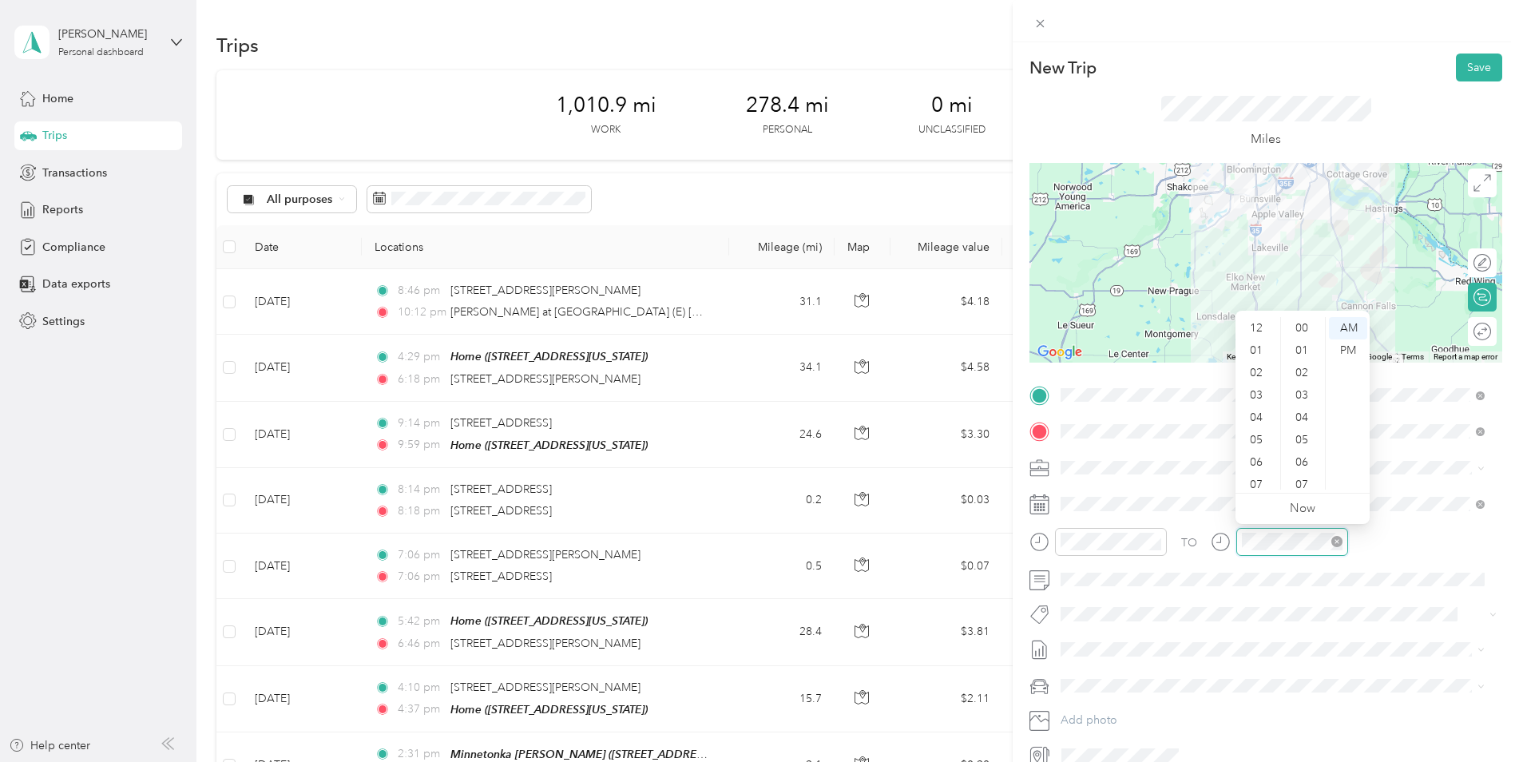
scroll to position [96, 0]
click at [1257, 345] on div "05" at bounding box center [1258, 344] width 38 height 22
click at [1303, 354] on div "06" at bounding box center [1304, 347] width 38 height 22
click at [1345, 349] on div "PM" at bounding box center [1348, 351] width 38 height 22
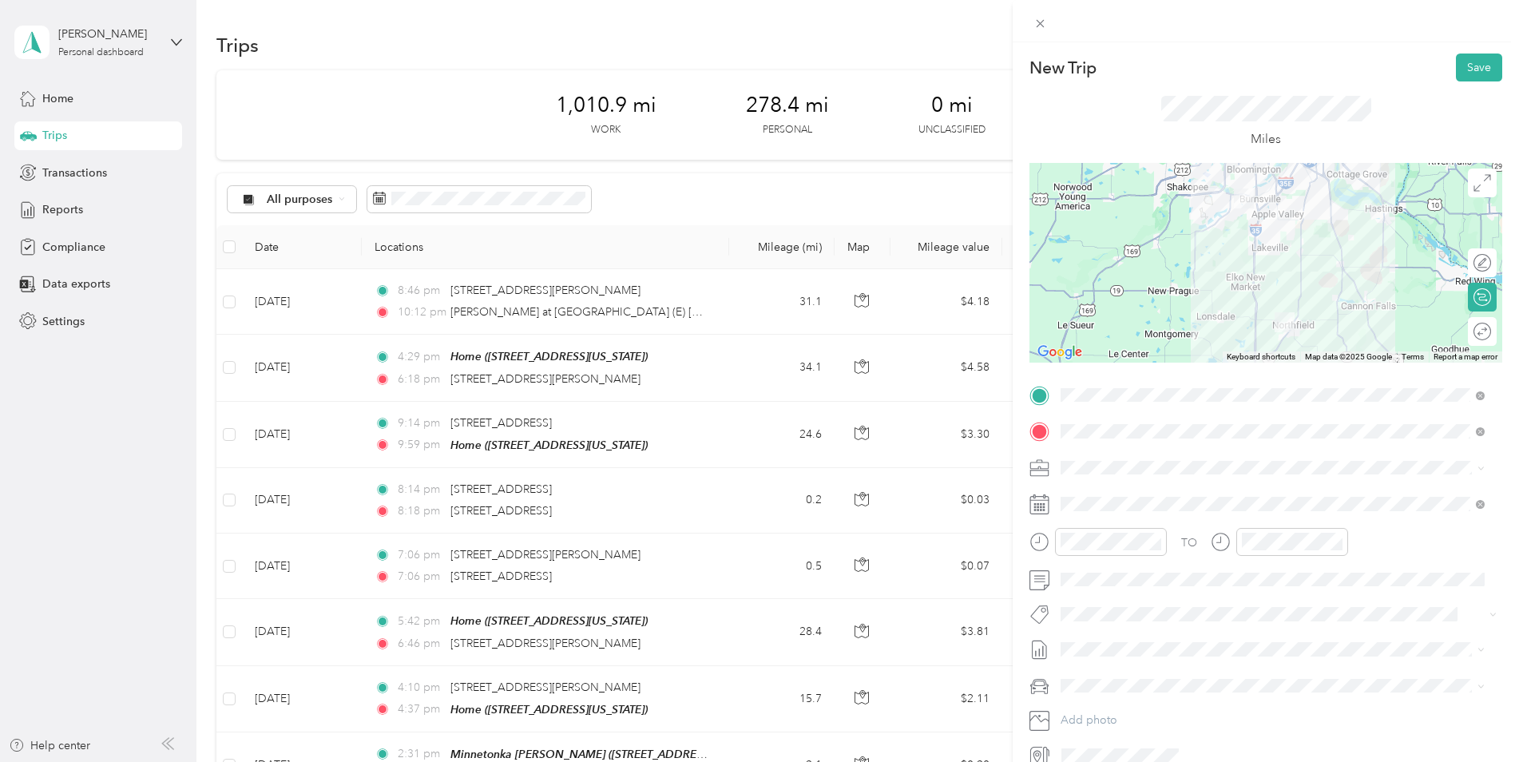
click at [1412, 554] on div "TO" at bounding box center [1266, 547] width 473 height 39
click at [1272, 291] on div at bounding box center [1266, 263] width 473 height 200
click at [1228, 230] on div at bounding box center [1266, 263] width 473 height 200
click at [1261, 211] on div at bounding box center [1266, 263] width 473 height 200
click at [1467, 66] on button "Save" at bounding box center [1479, 68] width 46 height 28
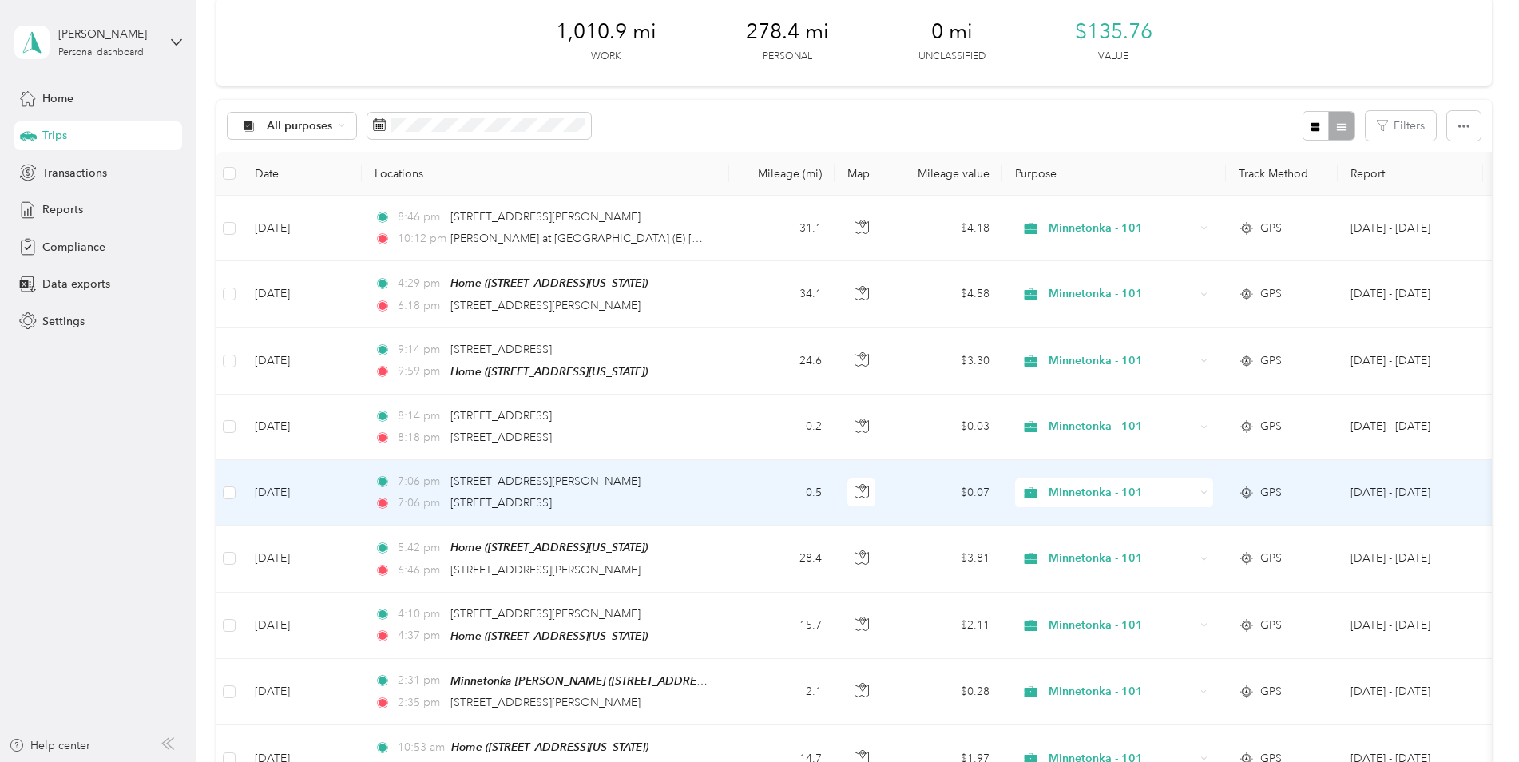
scroll to position [0, 0]
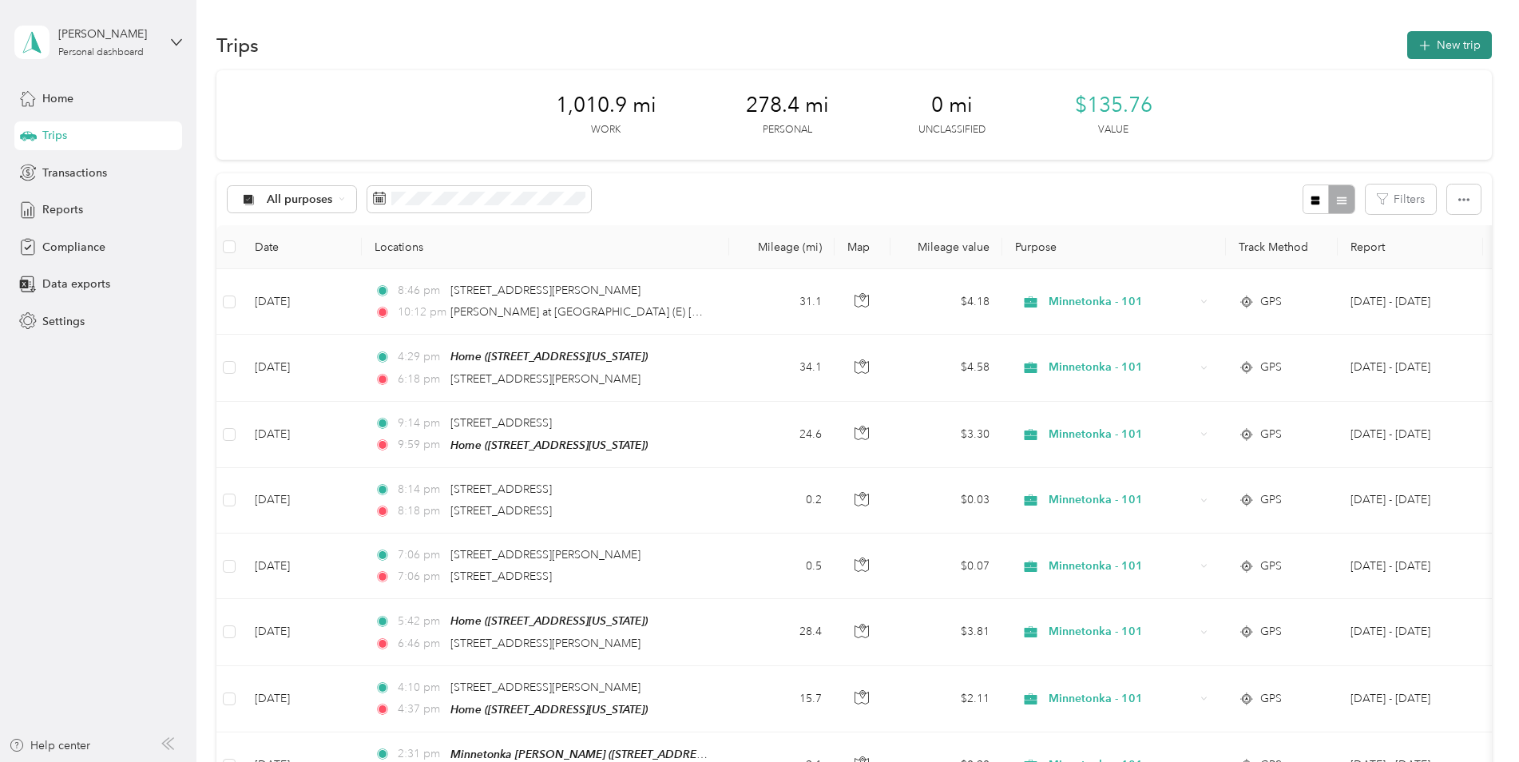
click at [1428, 39] on button "New trip" at bounding box center [1450, 45] width 85 height 28
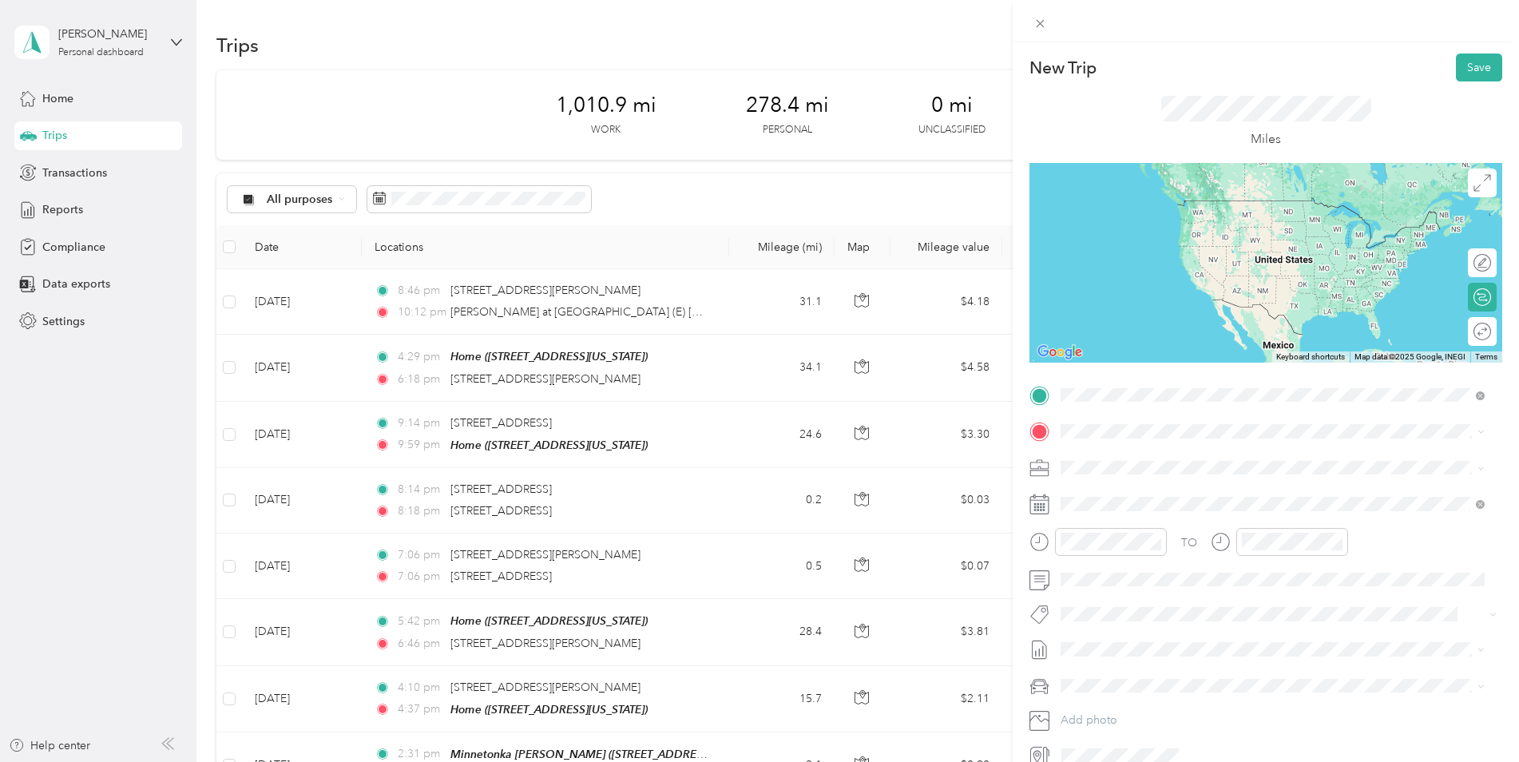
click at [1226, 463] on div "Home [STREET_ADDRESS][US_STATE]" at bounding box center [1171, 468] width 160 height 34
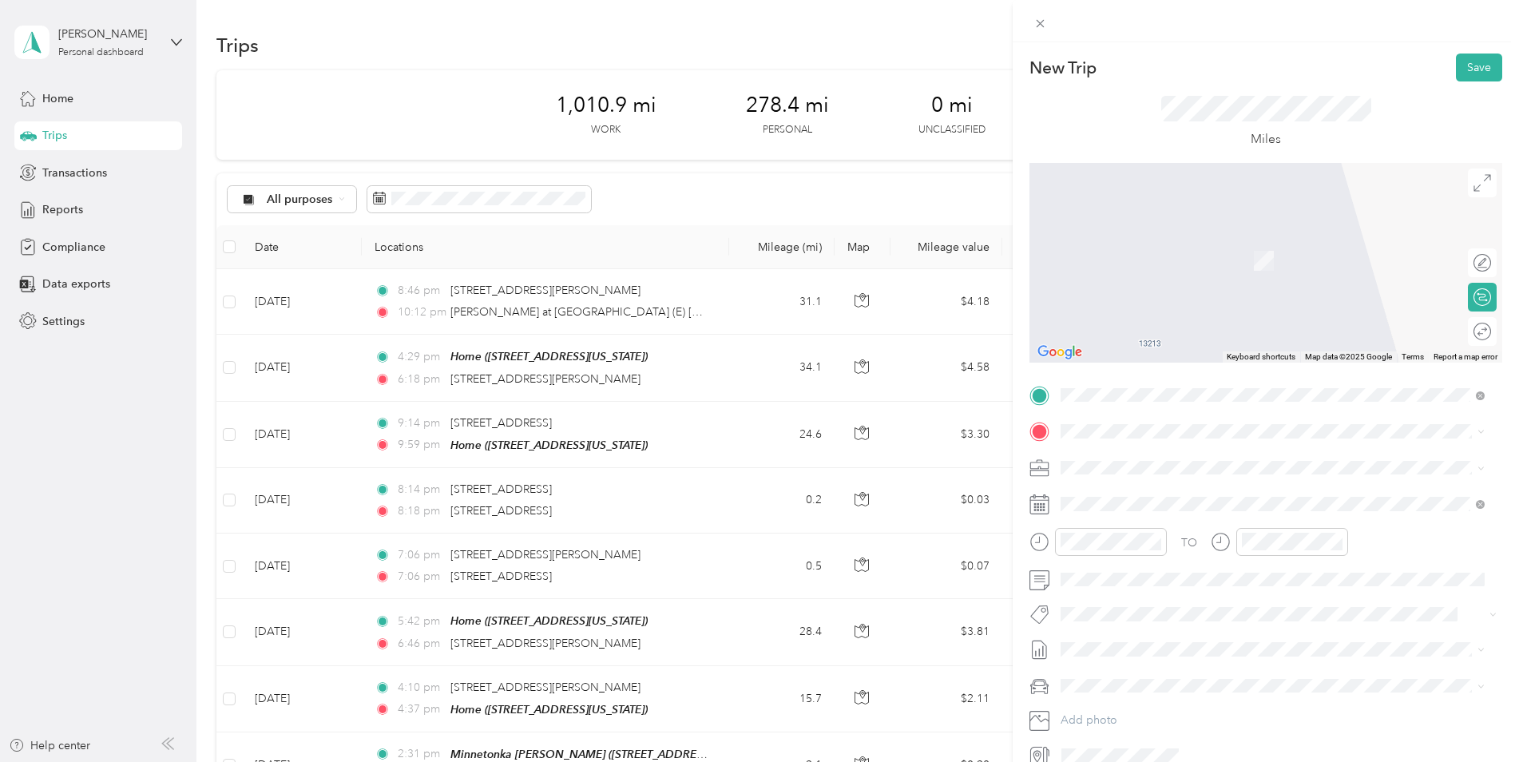
click at [1161, 503] on div "TEAM Minnetonka [PERSON_NAME]" at bounding box center [1199, 497] width 216 height 20
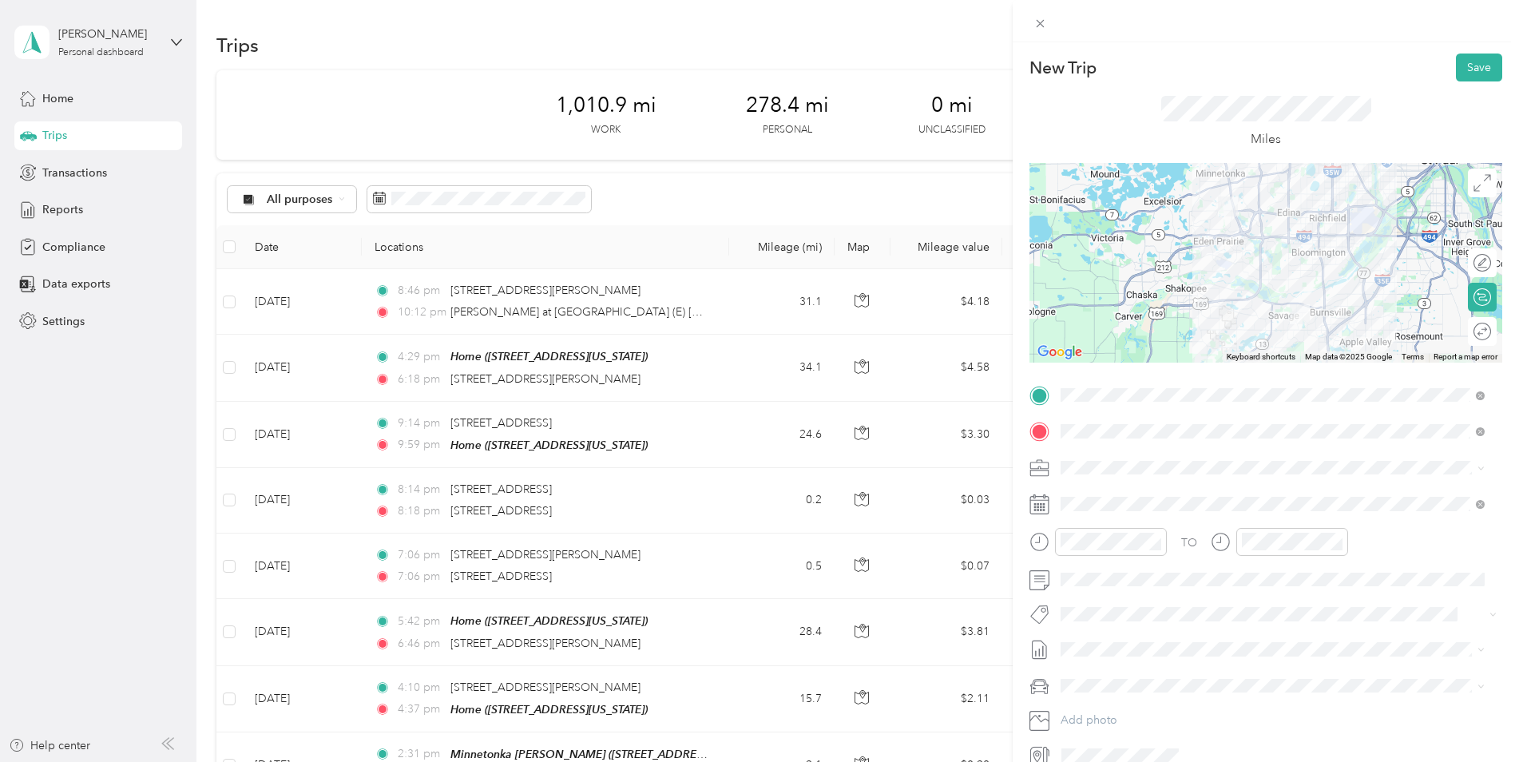
click at [1102, 455] on span at bounding box center [1278, 468] width 447 height 26
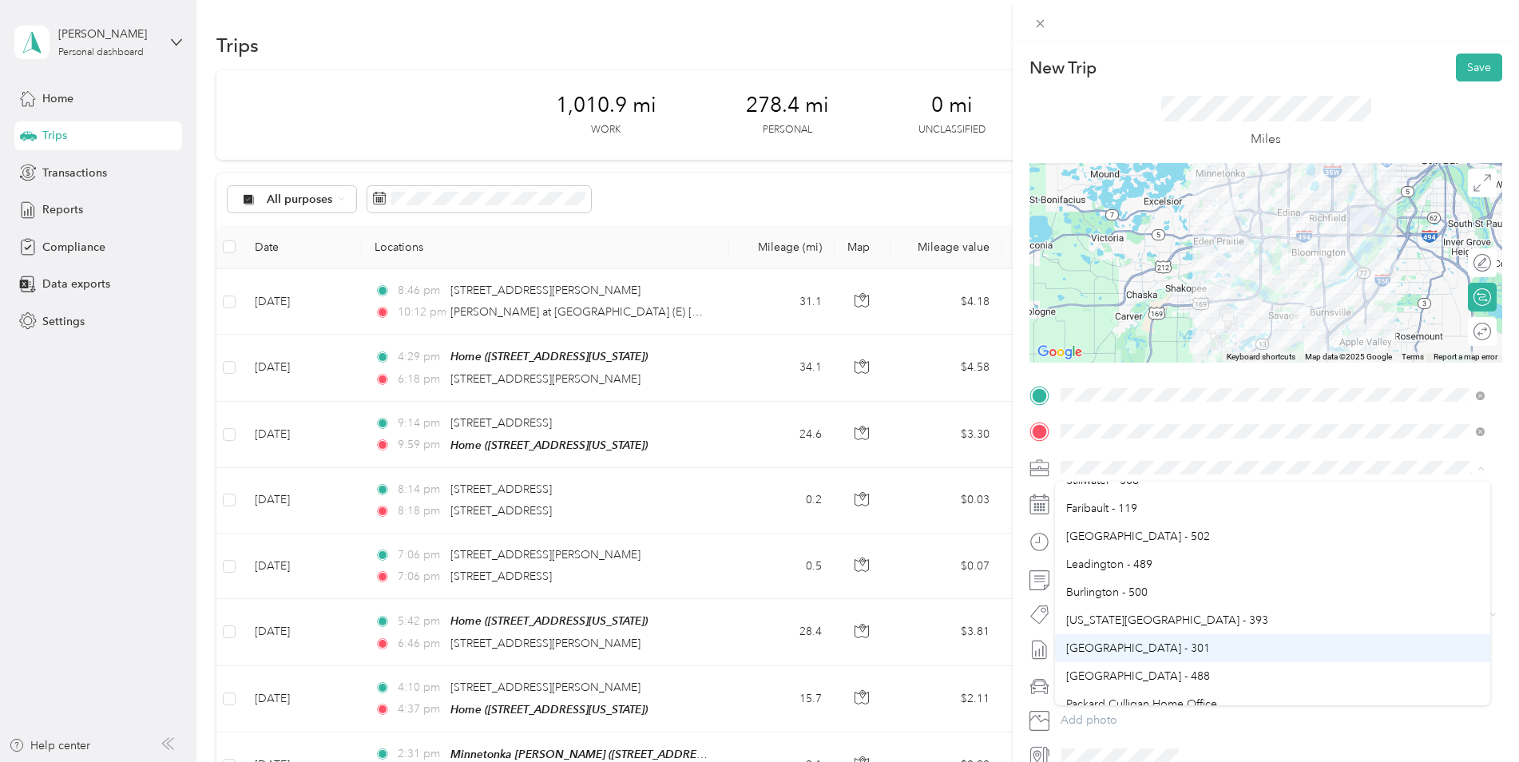
scroll to position [651, 0]
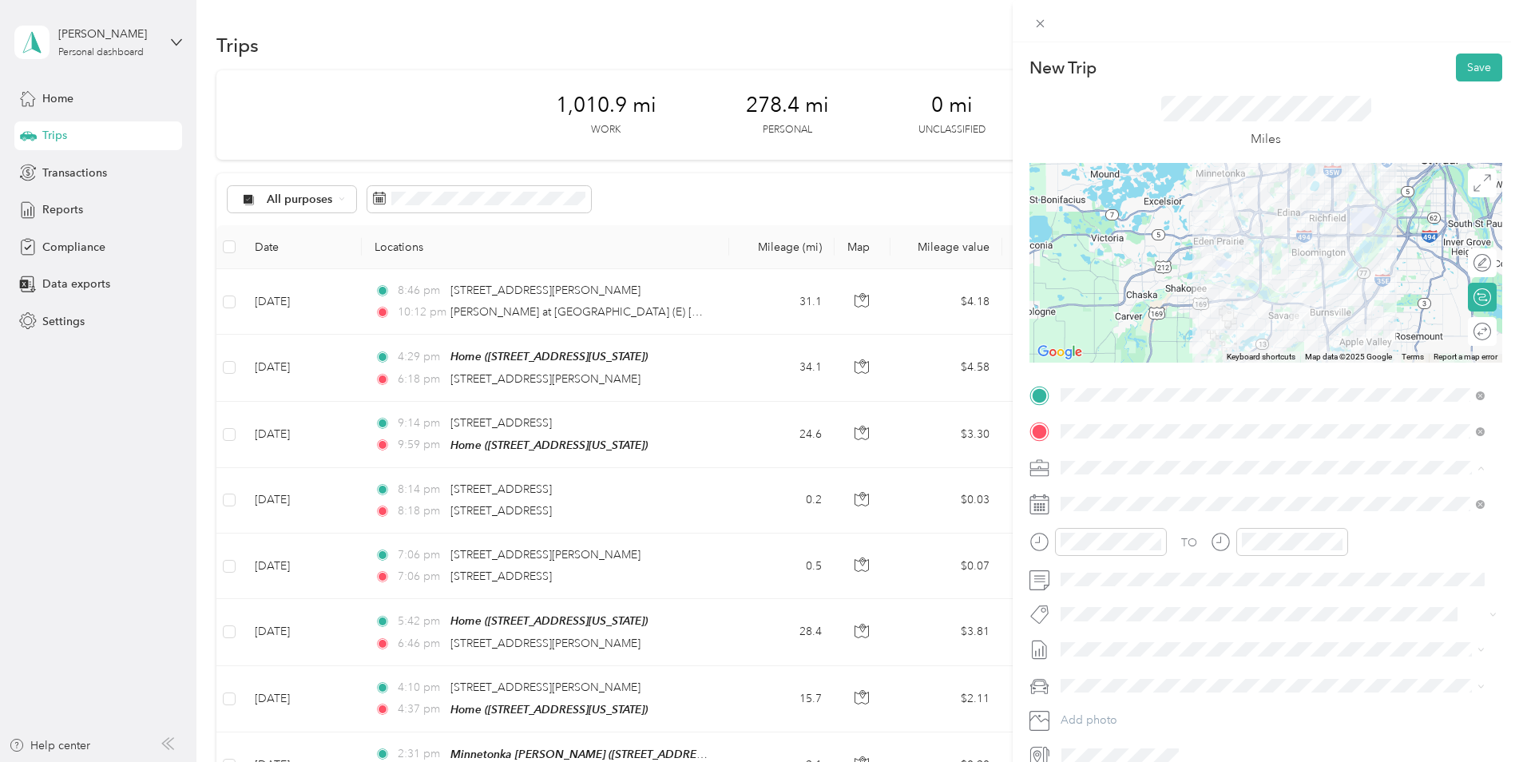
click at [1124, 519] on div "Minnetonka - 101" at bounding box center [1273, 515] width 413 height 17
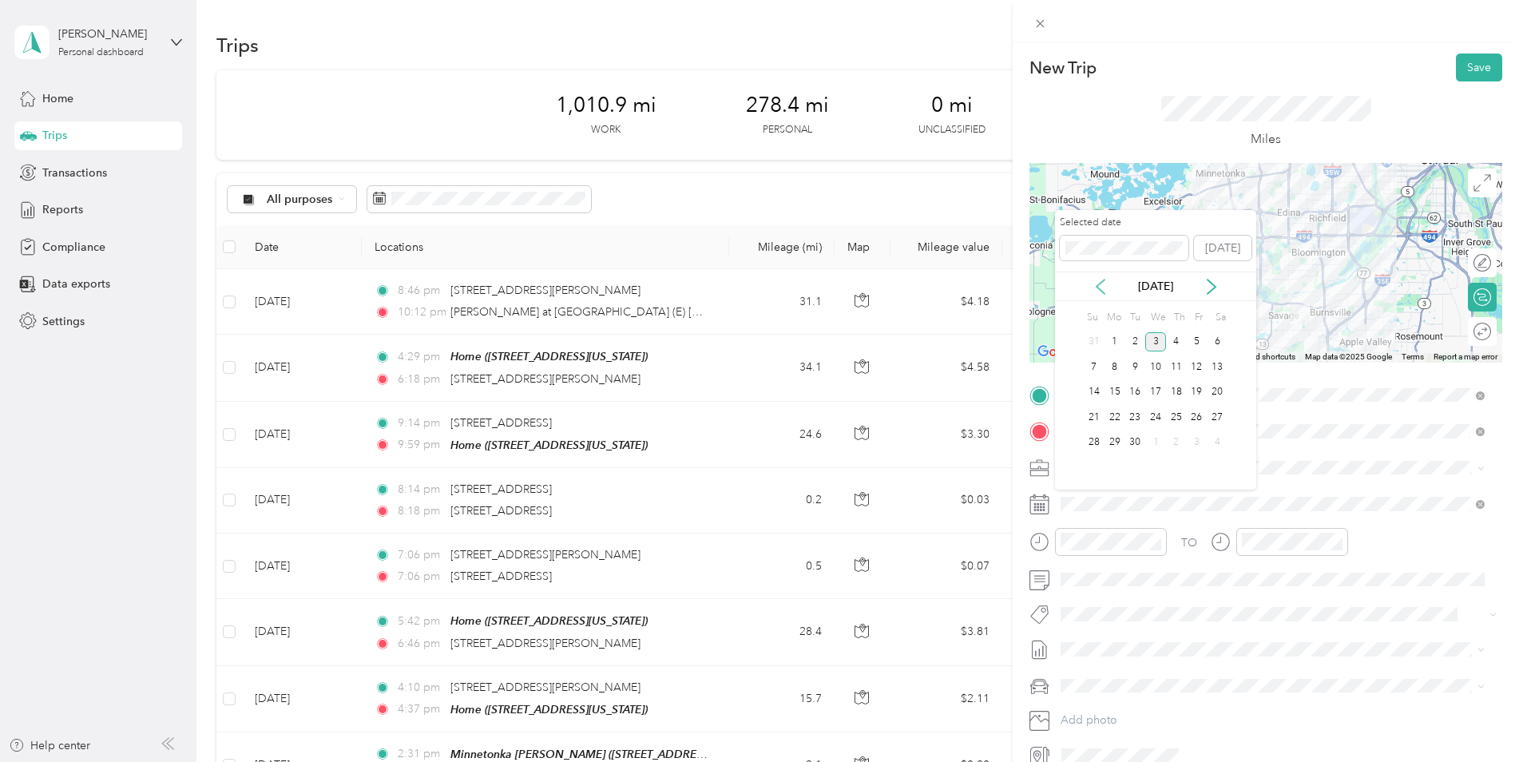
click at [1102, 288] on icon at bounding box center [1101, 287] width 16 height 16
click at [1151, 415] on div "20" at bounding box center [1156, 417] width 21 height 20
click at [1171, 410] on div "21" at bounding box center [1176, 417] width 21 height 20
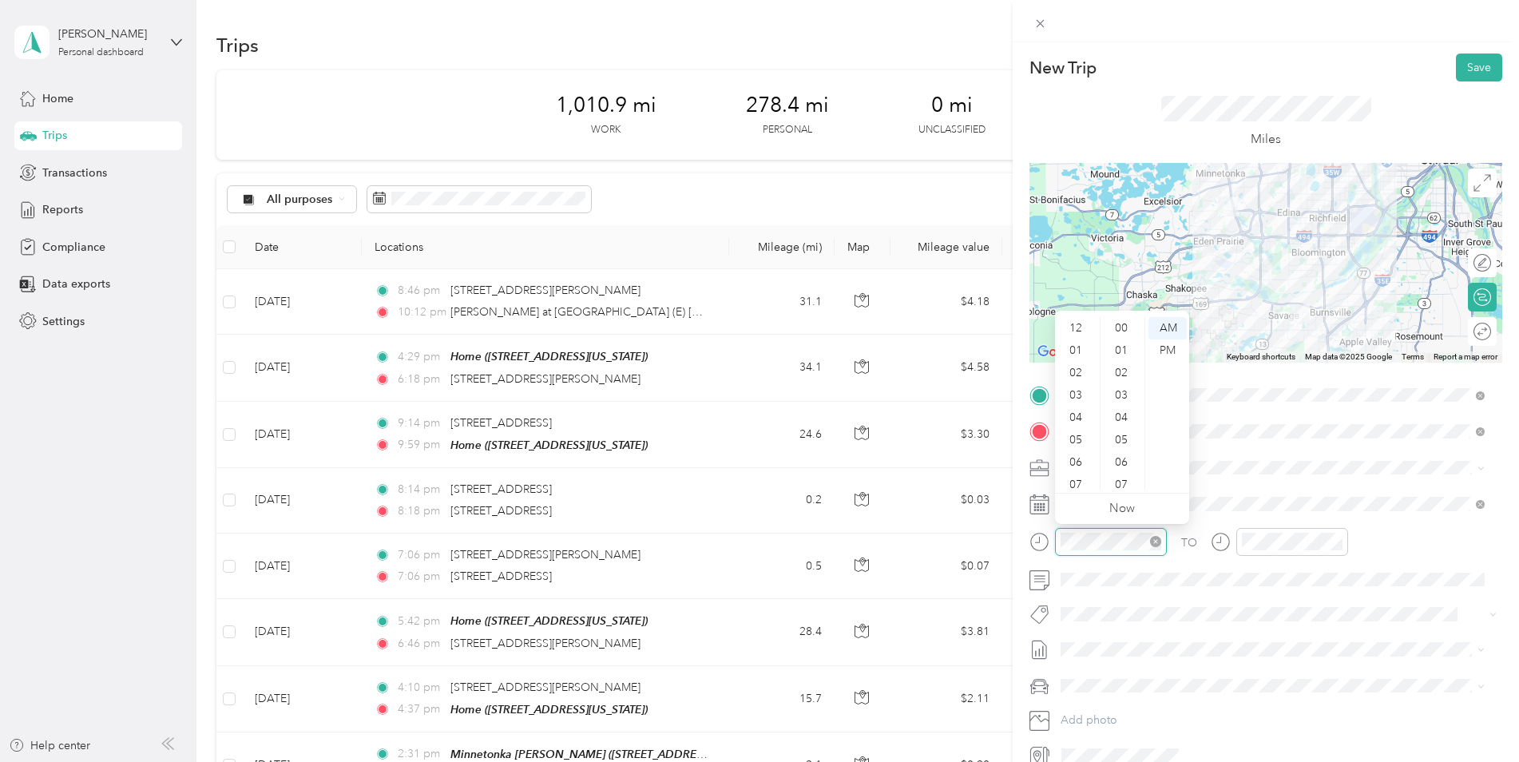
scroll to position [96, 0]
click at [1046, 547] on div at bounding box center [1098, 542] width 137 height 28
click at [1082, 362] on div "06" at bounding box center [1078, 367] width 38 height 22
click at [1118, 352] on div "25" at bounding box center [1123, 351] width 38 height 22
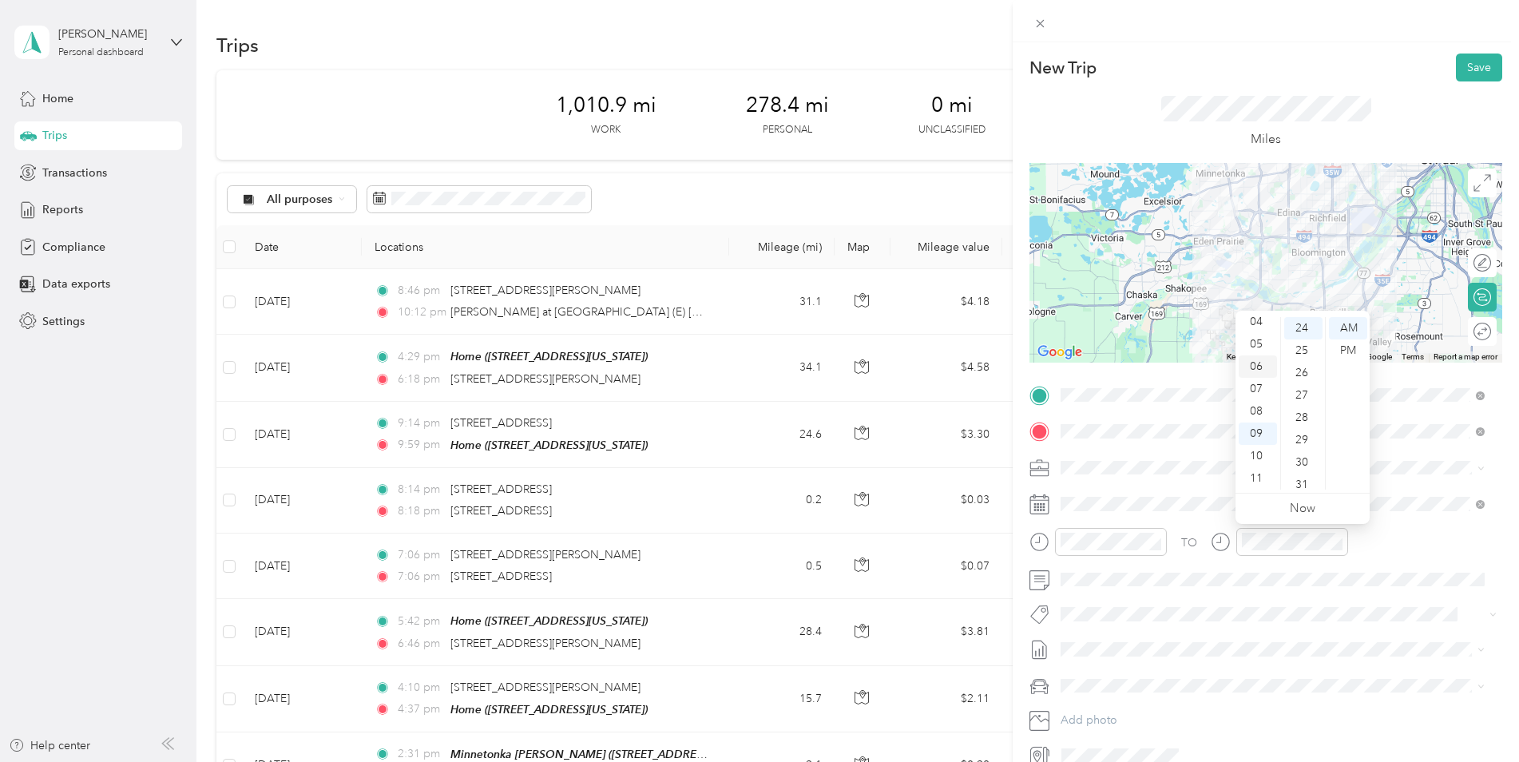
click at [1256, 363] on div "06" at bounding box center [1258, 367] width 38 height 22
click at [1301, 475] on div "52" at bounding box center [1304, 475] width 38 height 22
click at [1484, 596] on div "TO Add photo" at bounding box center [1266, 576] width 473 height 386
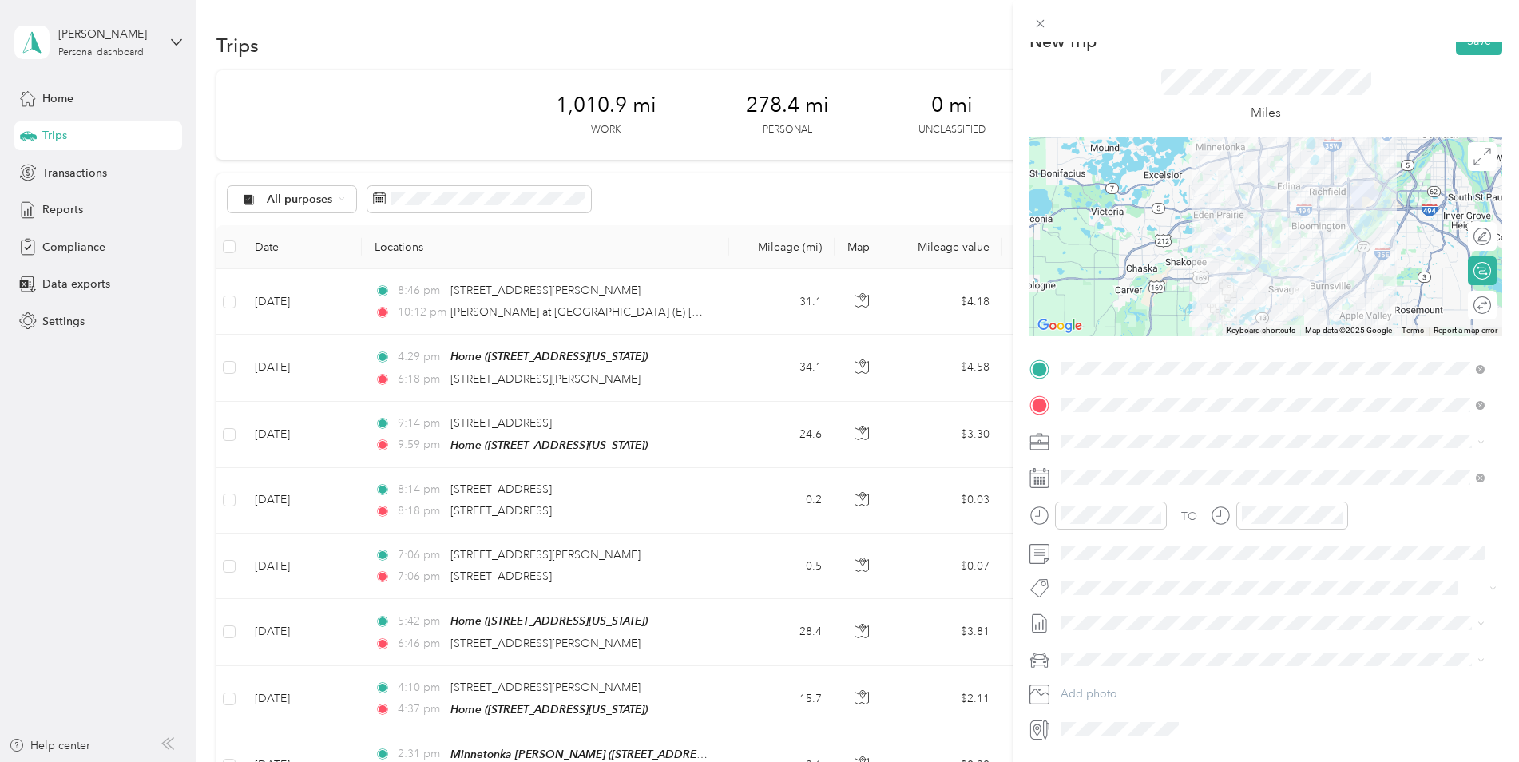
scroll to position [0, 0]
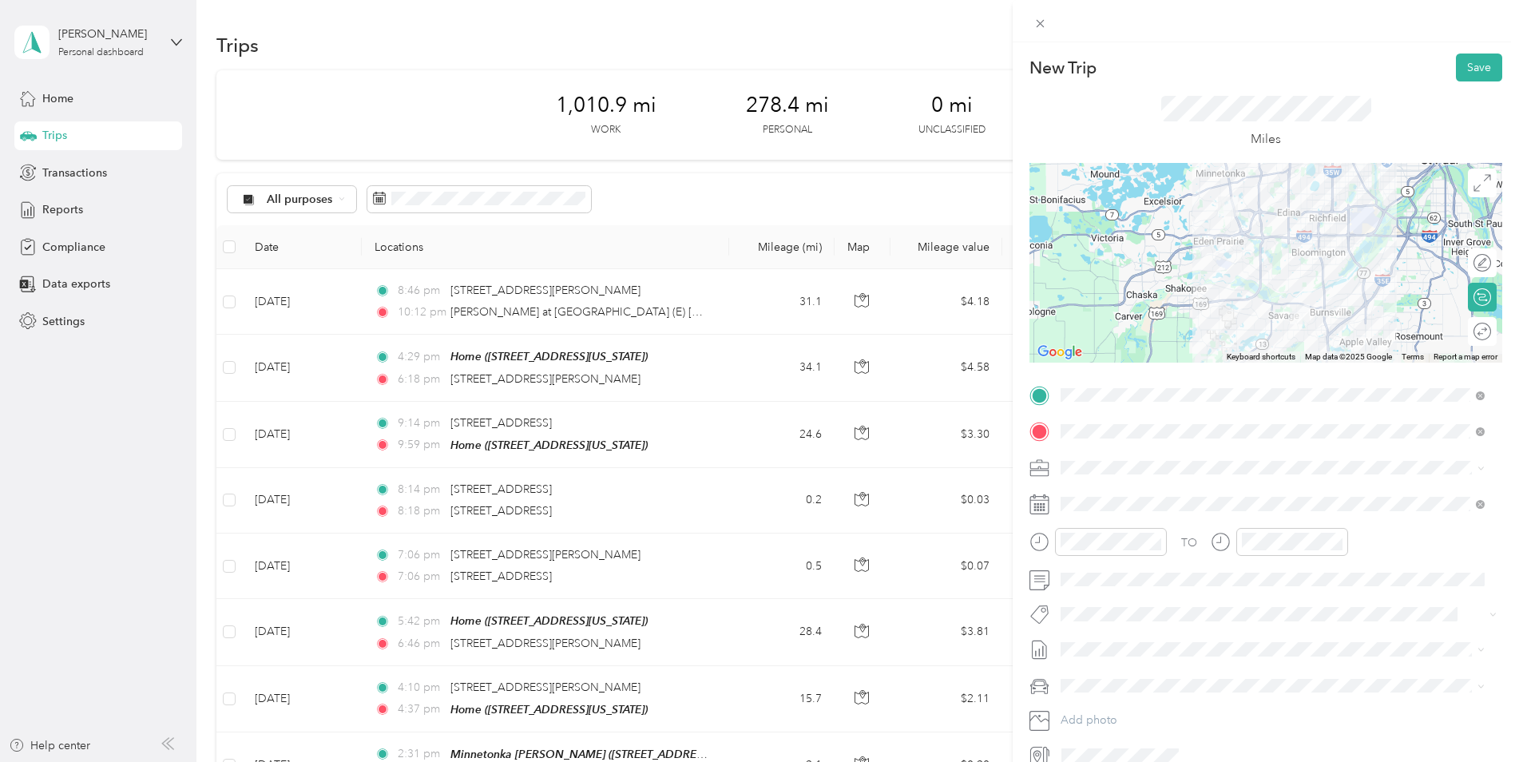
click at [1318, 276] on div at bounding box center [1266, 263] width 473 height 200
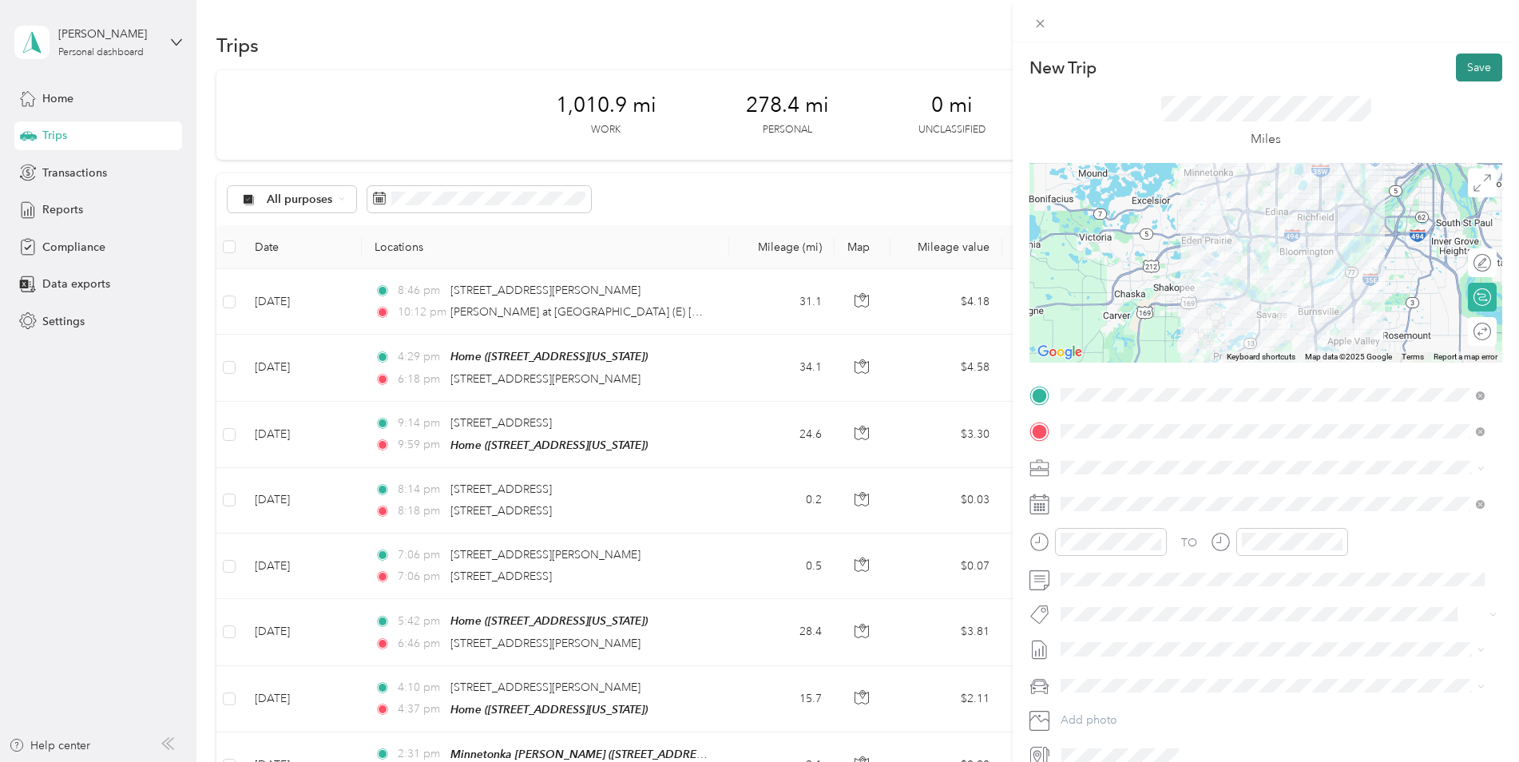
click at [1470, 66] on button "Save" at bounding box center [1479, 68] width 46 height 28
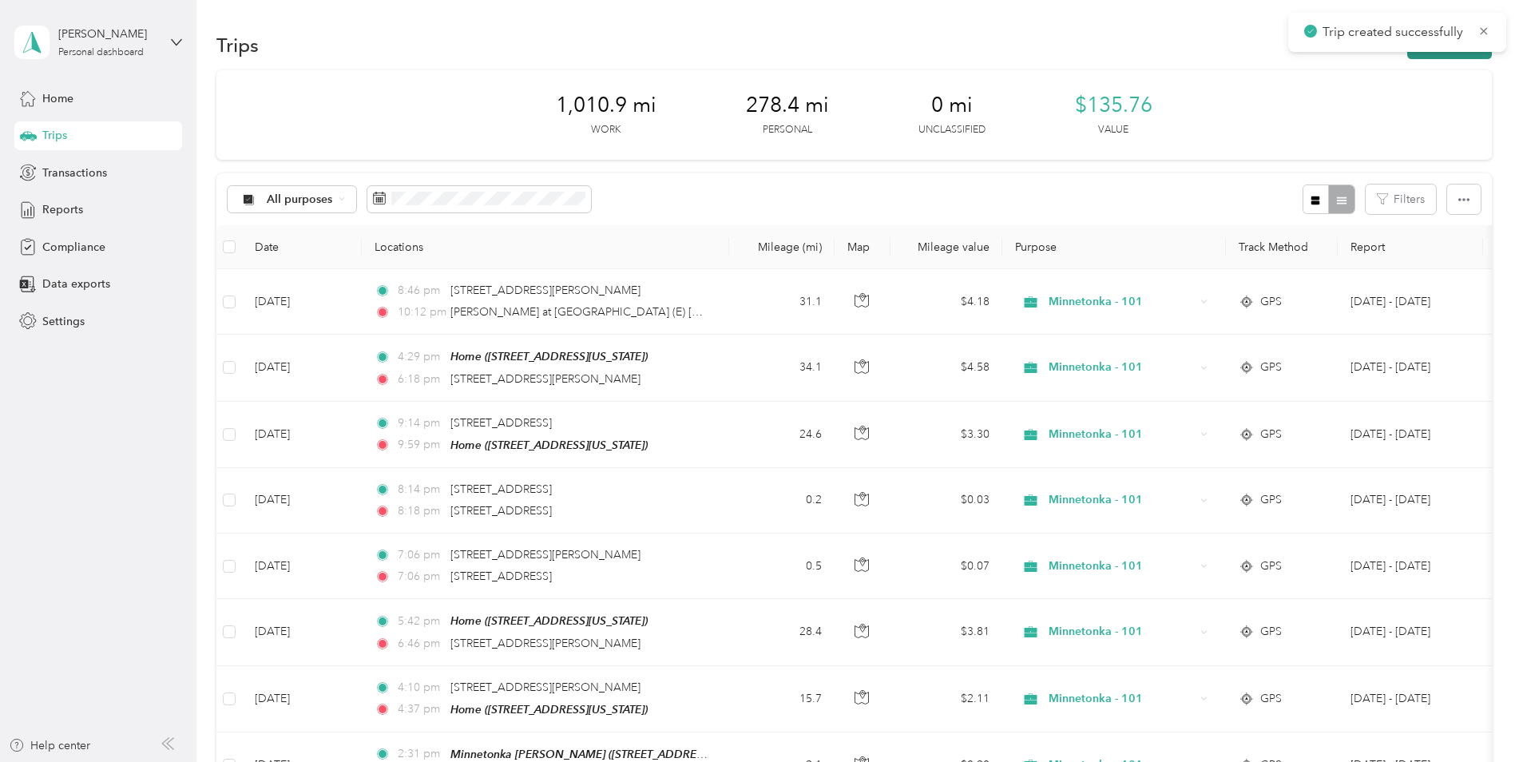
click at [1425, 57] on button "New trip" at bounding box center [1450, 45] width 85 height 28
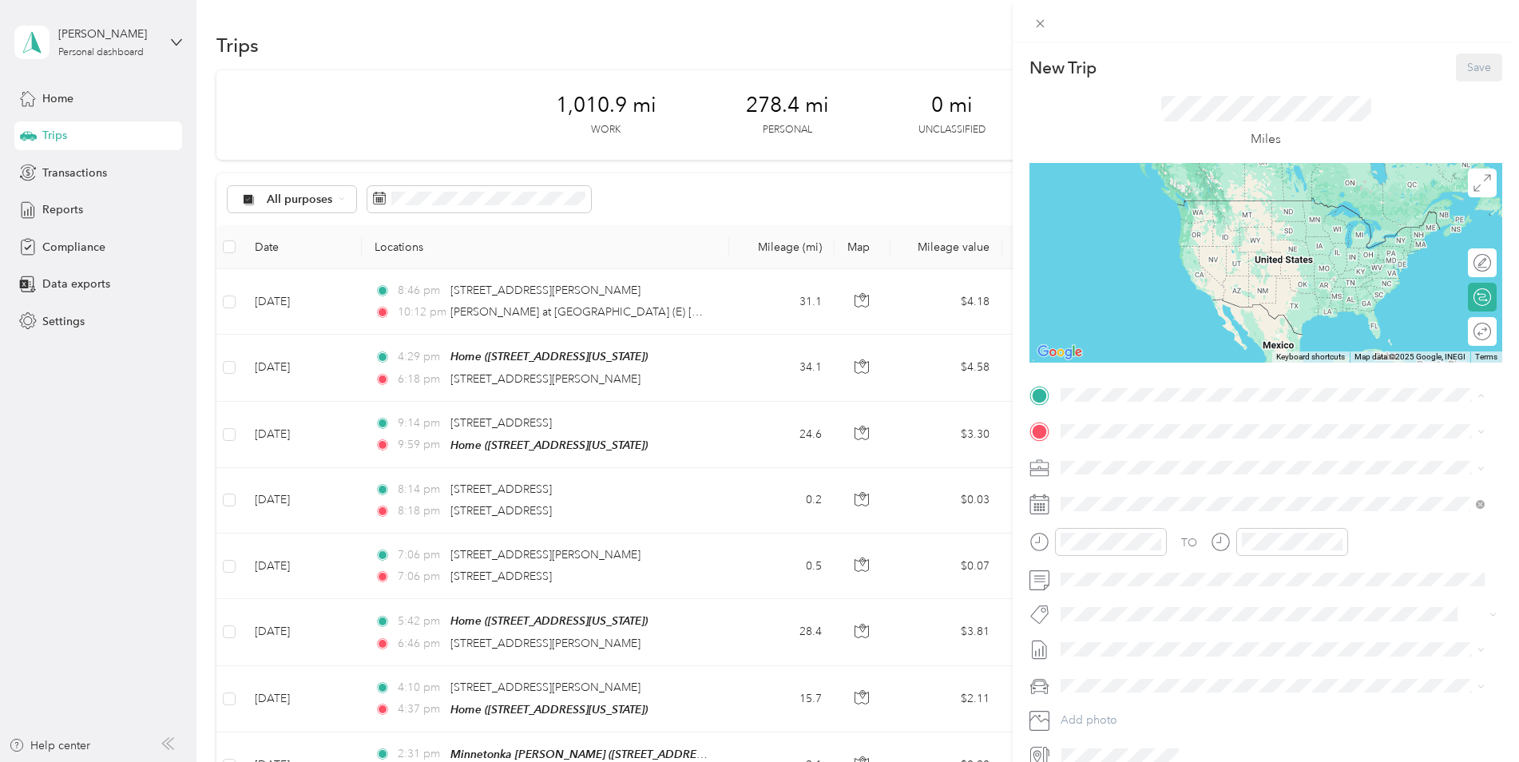
click at [1177, 463] on strong "Minnetonka [PERSON_NAME]" at bounding box center [1226, 461] width 161 height 14
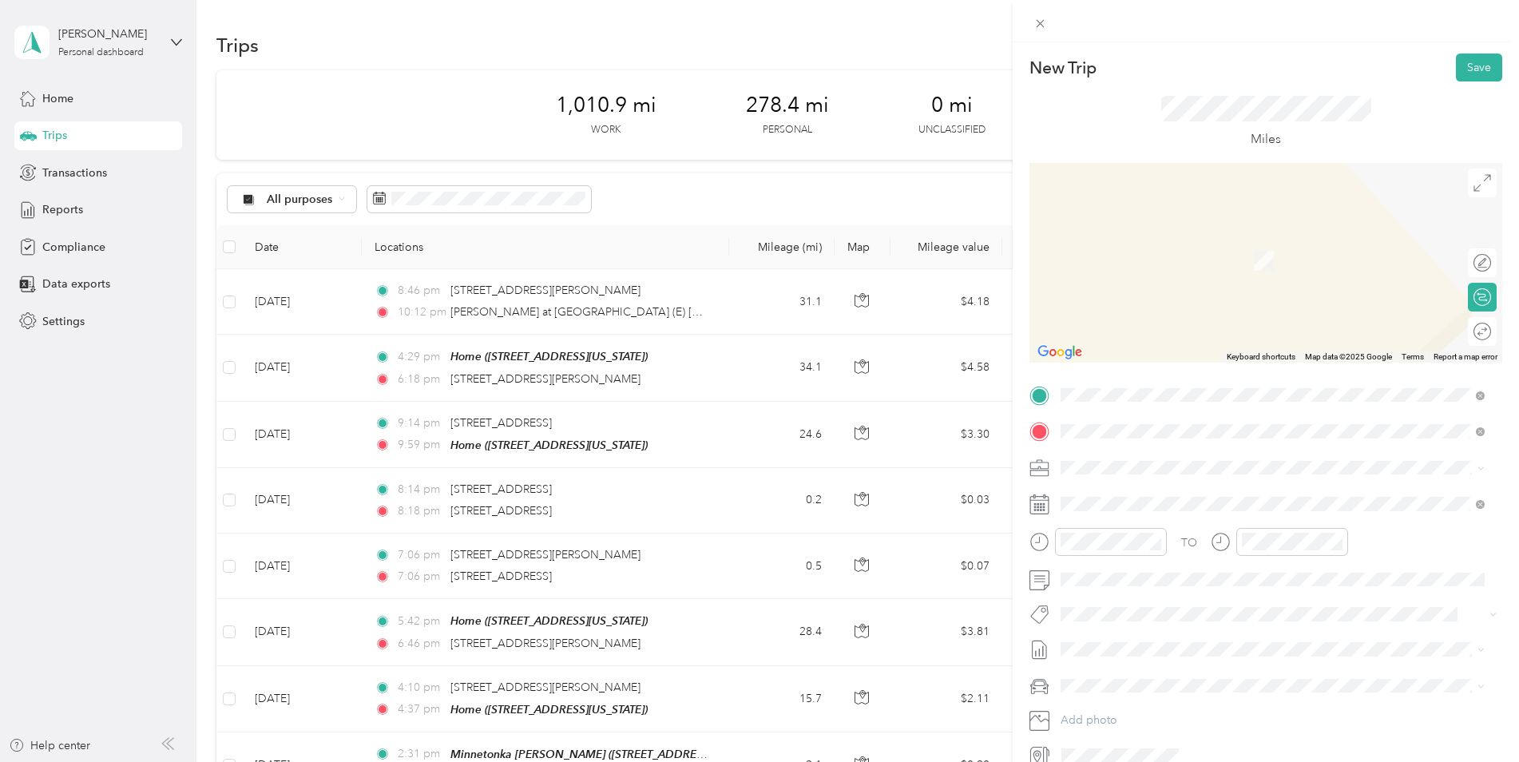
click at [1209, 574] on span "[GEOGRAPHIC_DATA][US_STATE], [GEOGRAPHIC_DATA]" at bounding box center [1238, 566] width 295 height 14
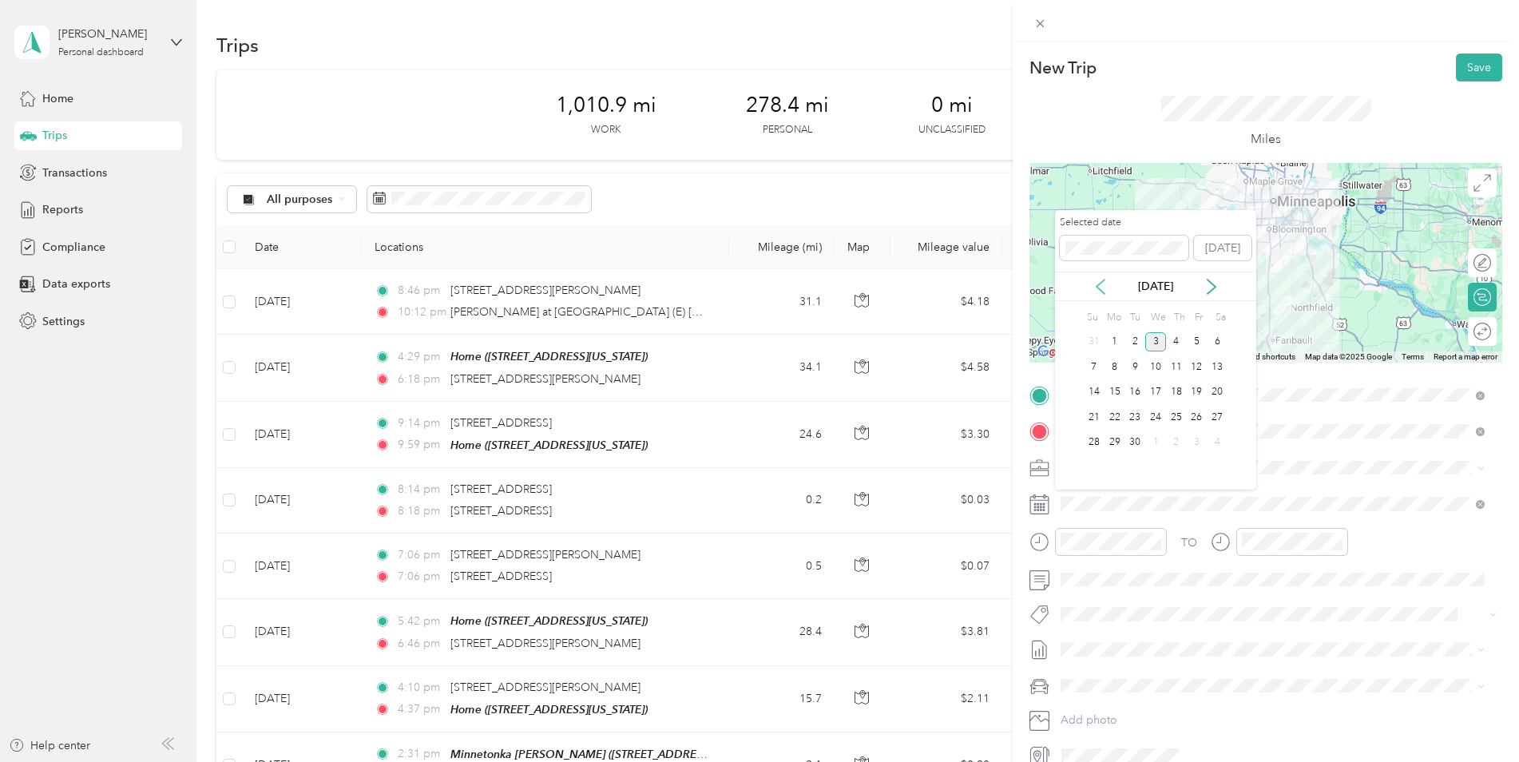
click at [1093, 283] on icon at bounding box center [1101, 287] width 16 height 16
click at [1173, 417] on div "21" at bounding box center [1176, 417] width 21 height 20
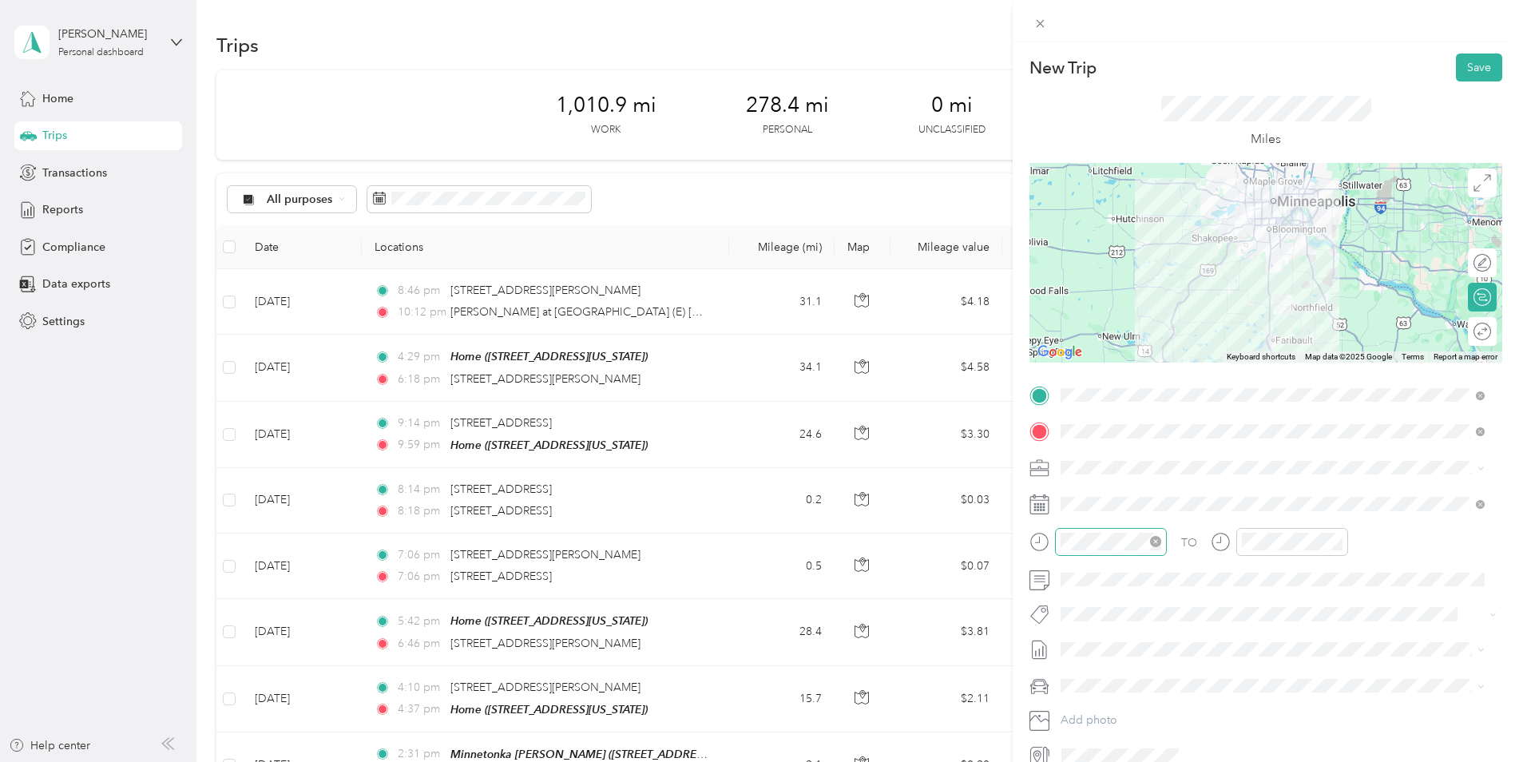
click at [1160, 542] on icon "close-circle" at bounding box center [1155, 541] width 11 height 11
click at [1078, 452] on div "10" at bounding box center [1078, 456] width 38 height 22
click at [1123, 426] on div "29" at bounding box center [1123, 418] width 38 height 22
drag, startPoint x: 1258, startPoint y: 477, endPoint x: 1259, endPoint y: 462, distance: 15.2
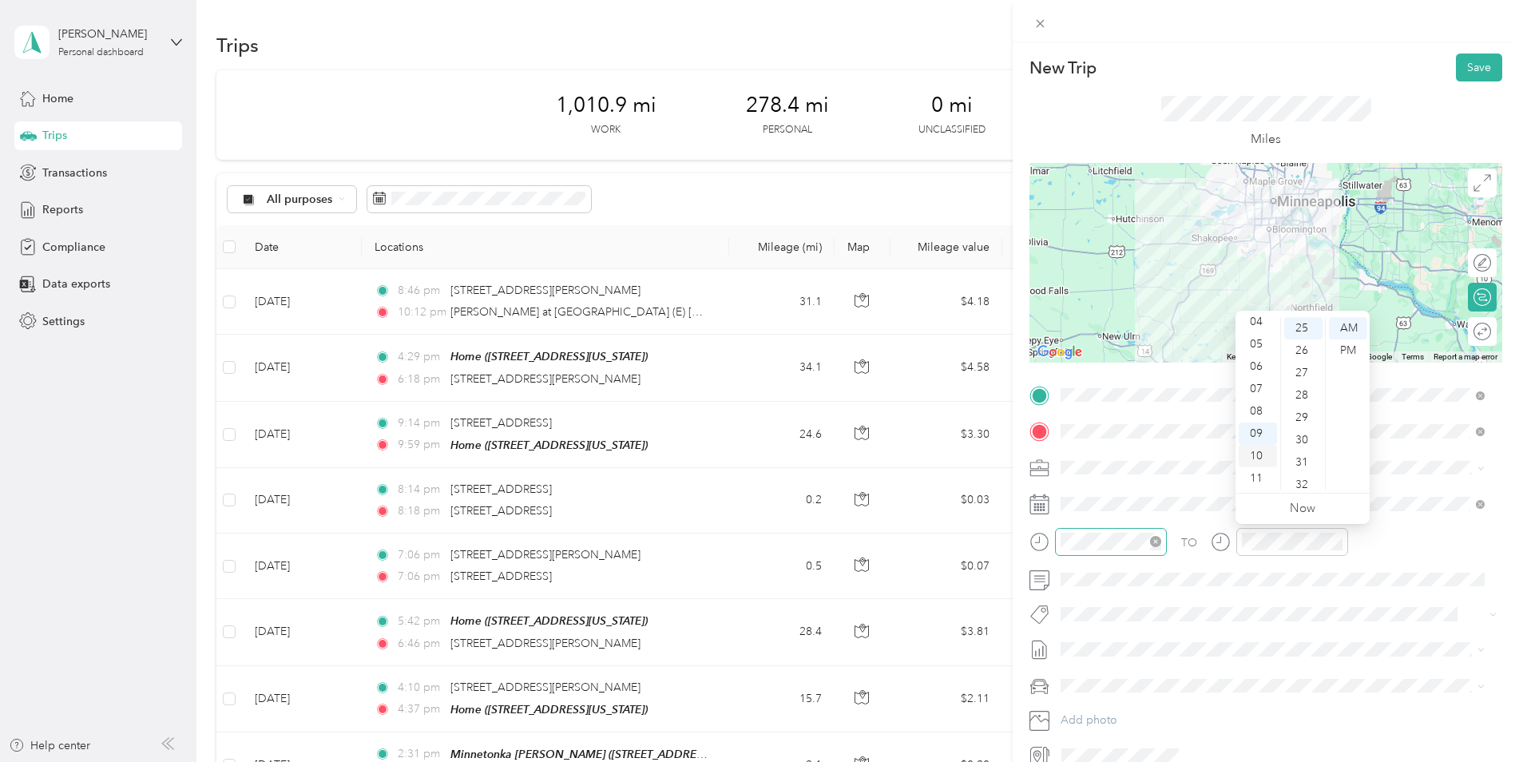
click at [1258, 476] on div "11" at bounding box center [1258, 478] width 38 height 22
click at [1305, 436] on div "30" at bounding box center [1304, 440] width 38 height 22
click at [1406, 546] on div "TO" at bounding box center [1266, 547] width 473 height 39
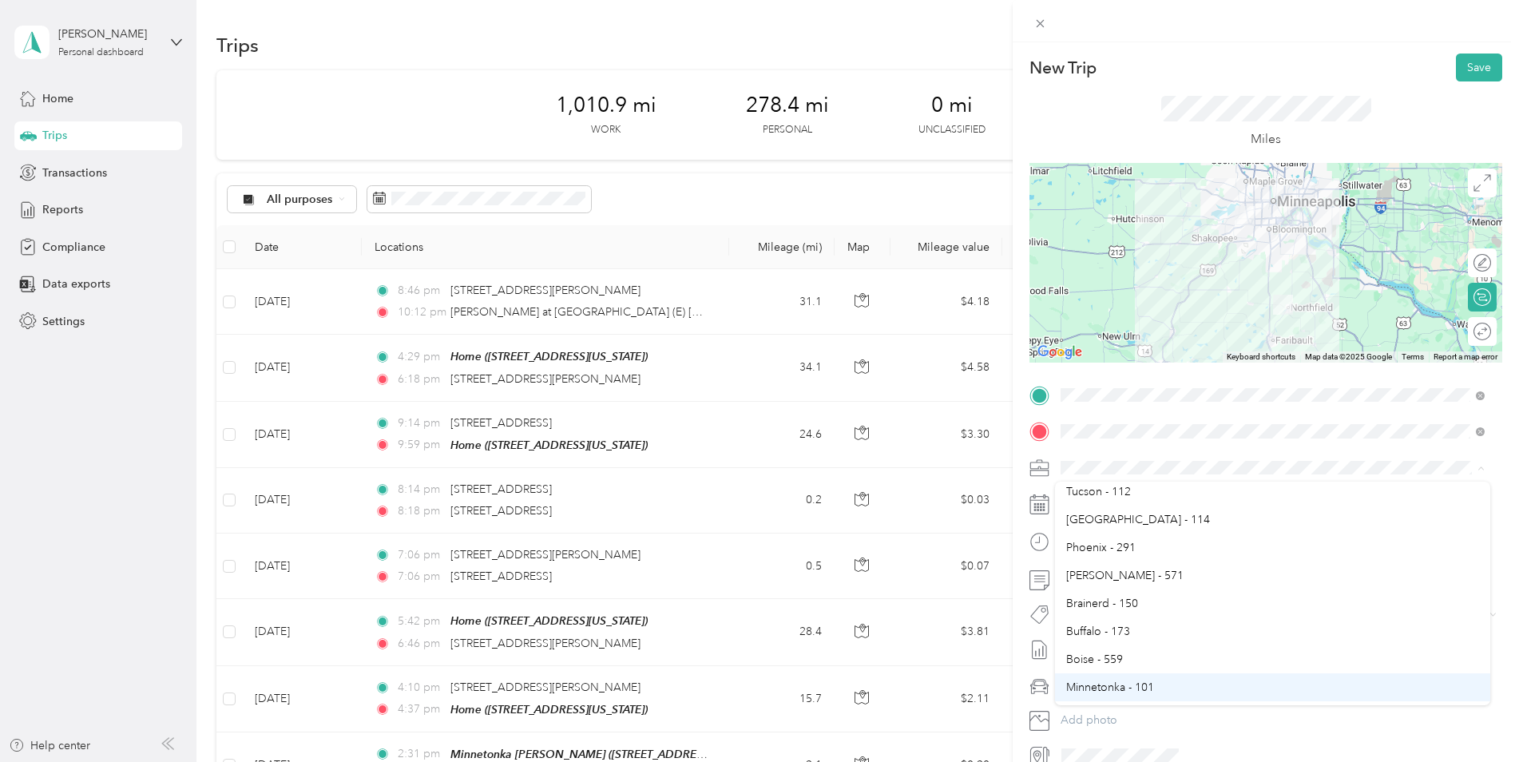
scroll to position [639, 0]
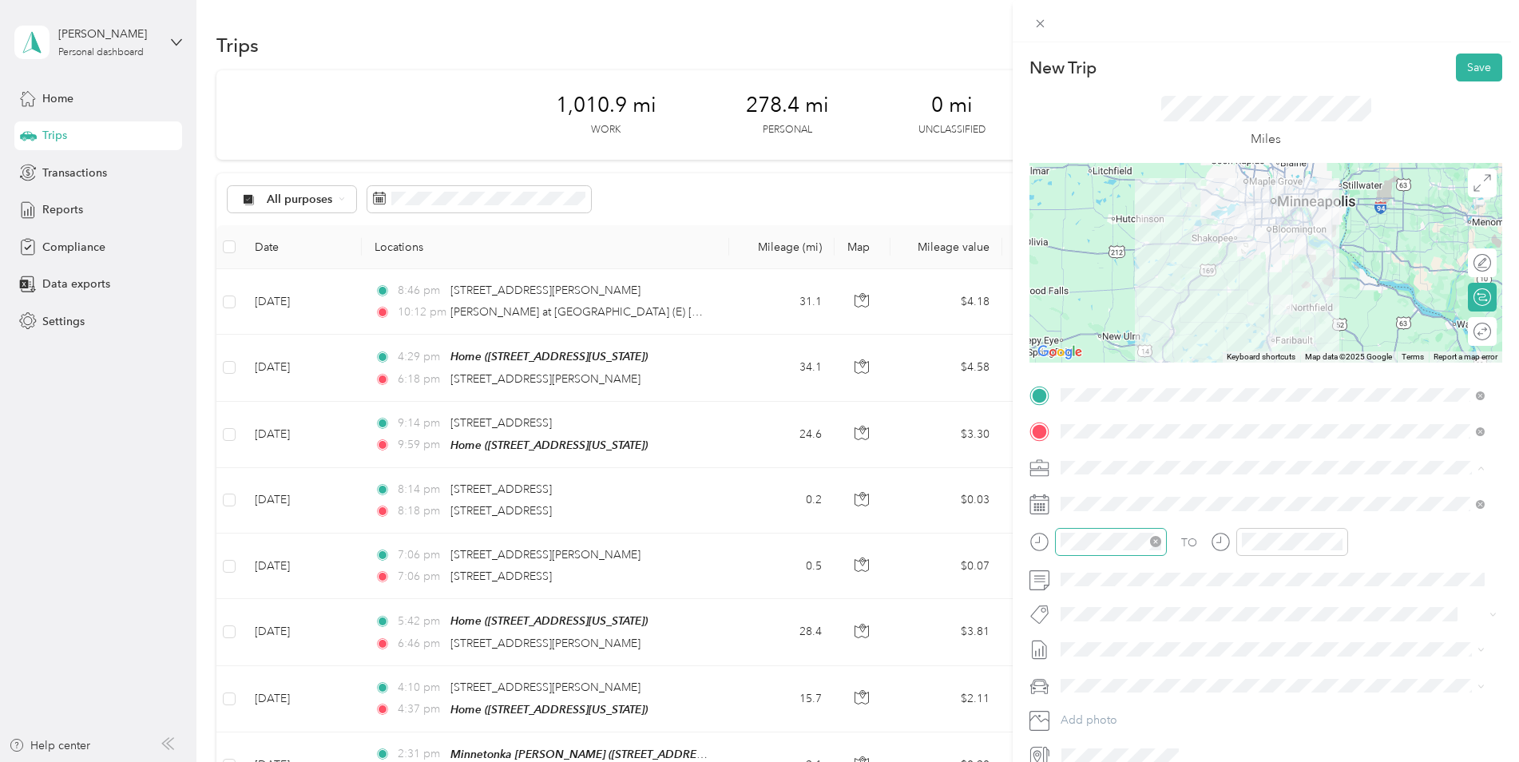
click at [1135, 534] on li "Minnetonka - 101" at bounding box center [1272, 528] width 435 height 28
click at [1470, 67] on button "Save" at bounding box center [1479, 68] width 46 height 28
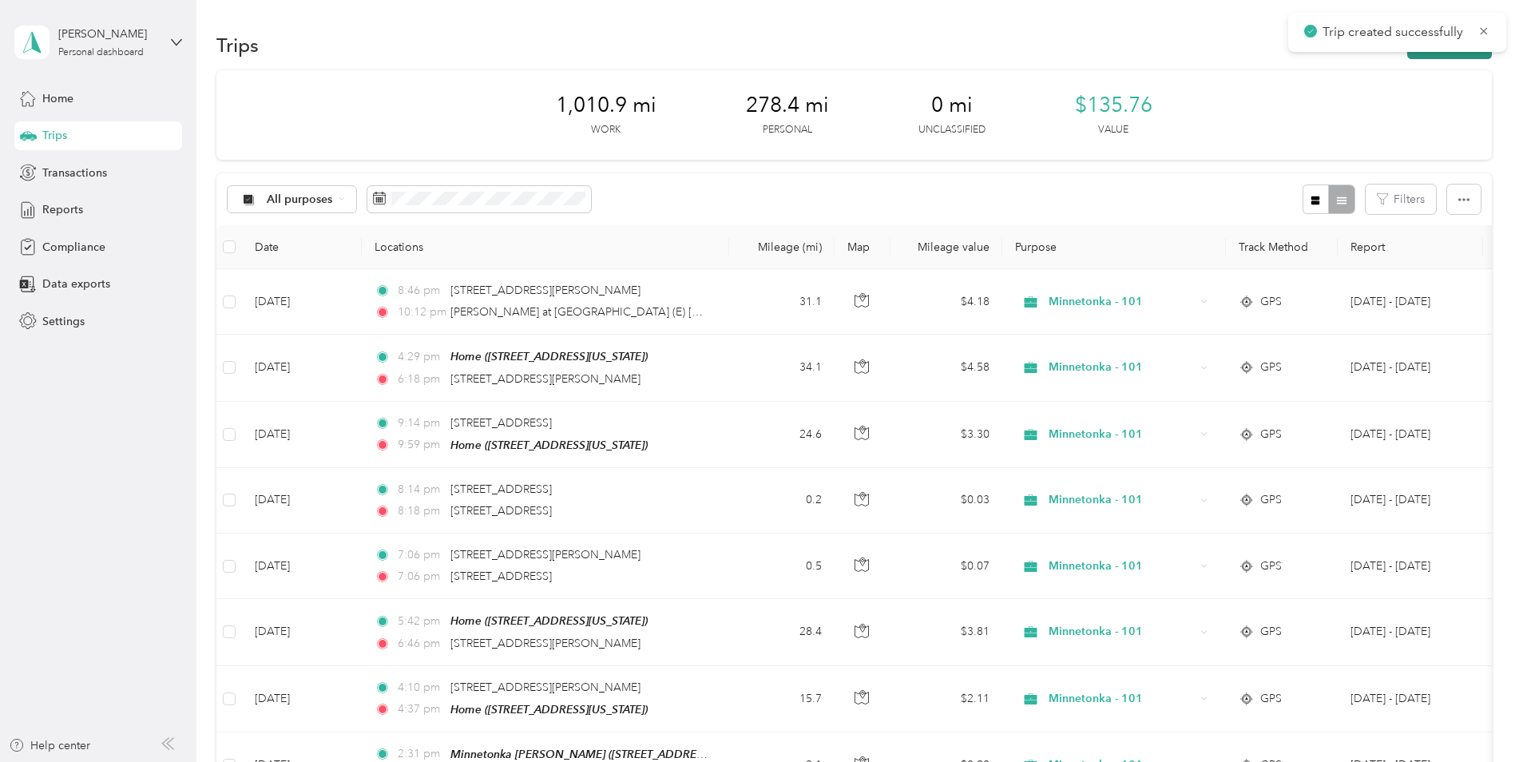
click at [1439, 58] on button "New trip" at bounding box center [1450, 45] width 85 height 28
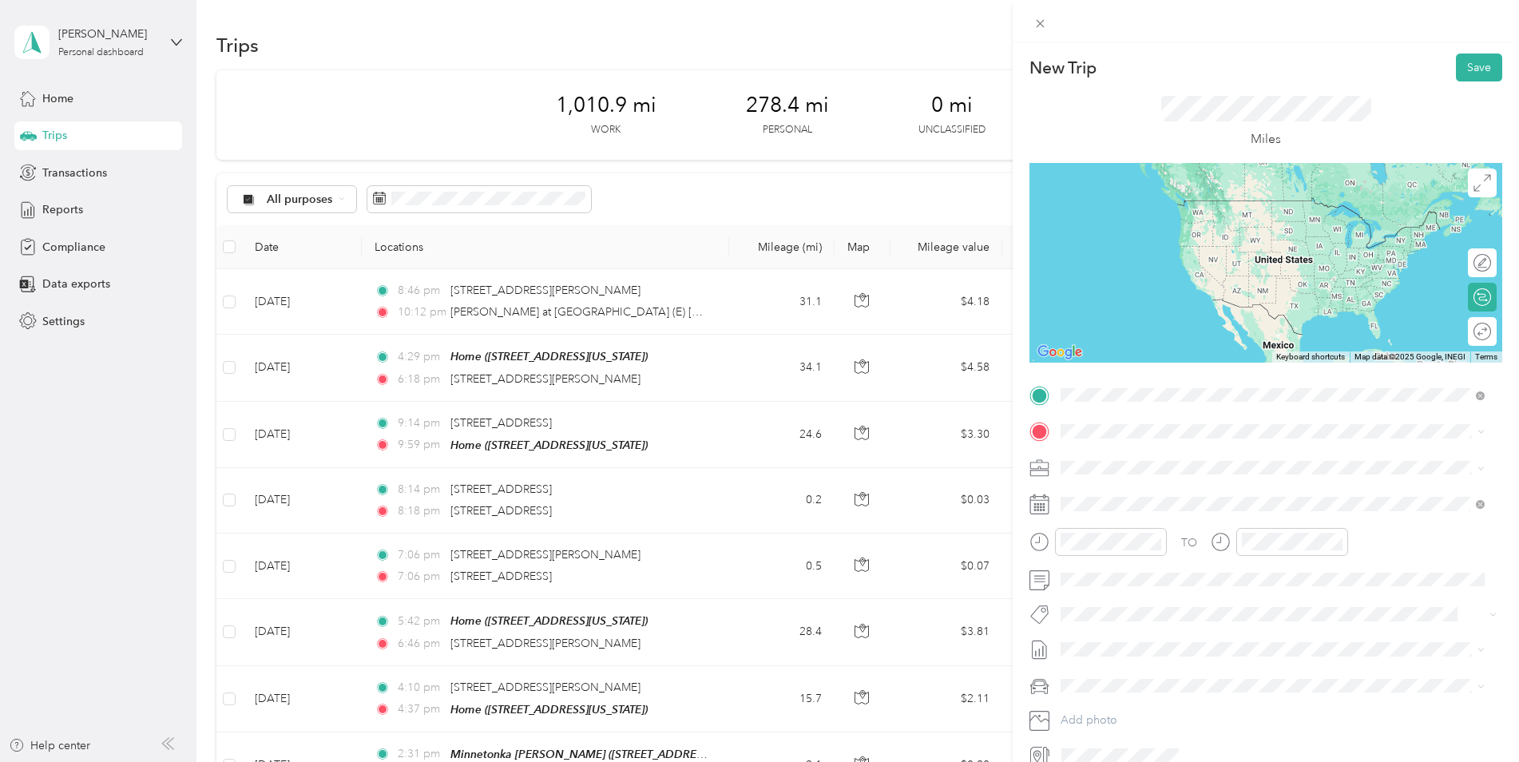
click at [1216, 538] on span "[GEOGRAPHIC_DATA][US_STATE], [GEOGRAPHIC_DATA]" at bounding box center [1238, 530] width 295 height 14
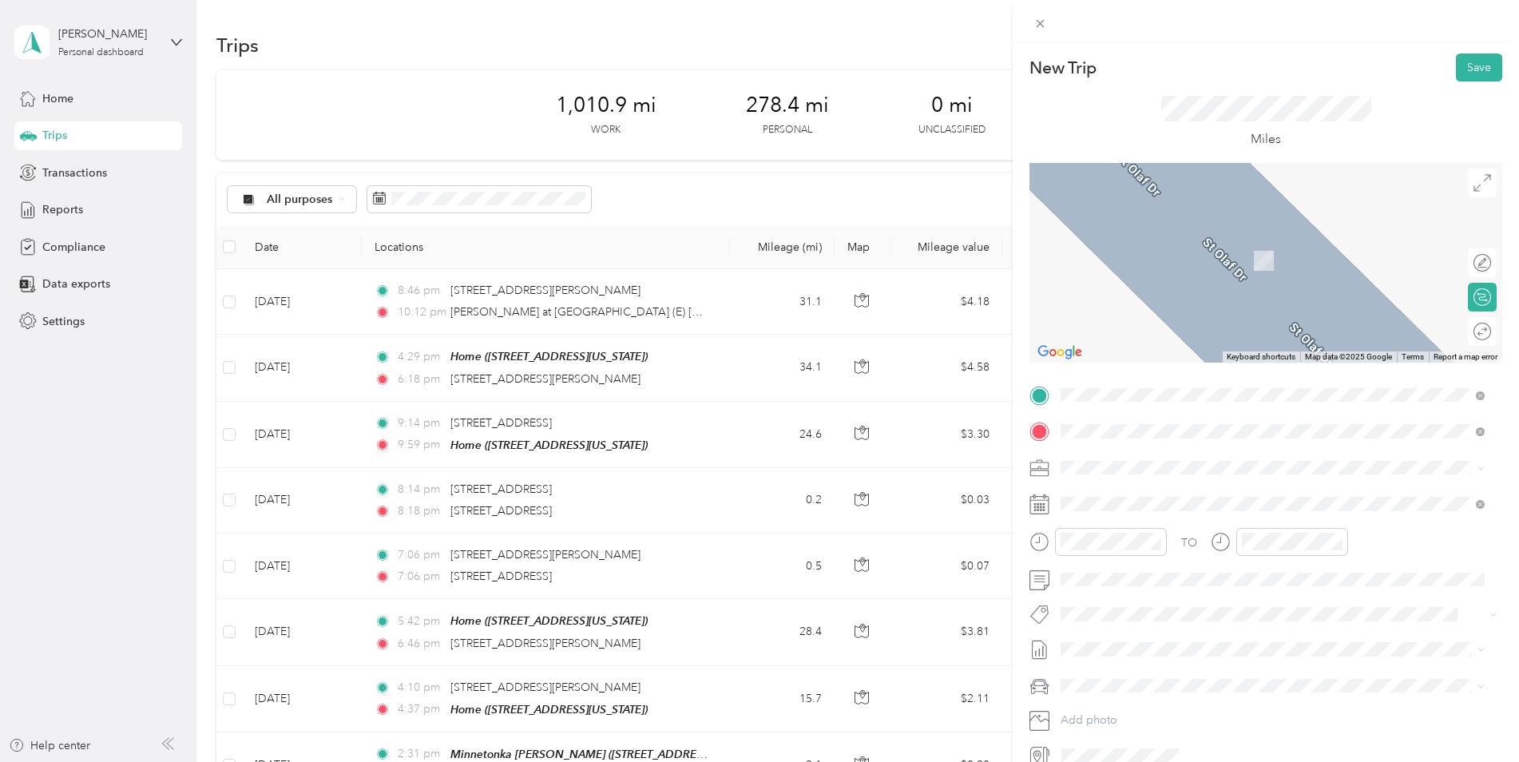
click at [1156, 500] on div "Home [STREET_ADDRESS][US_STATE]" at bounding box center [1171, 504] width 160 height 34
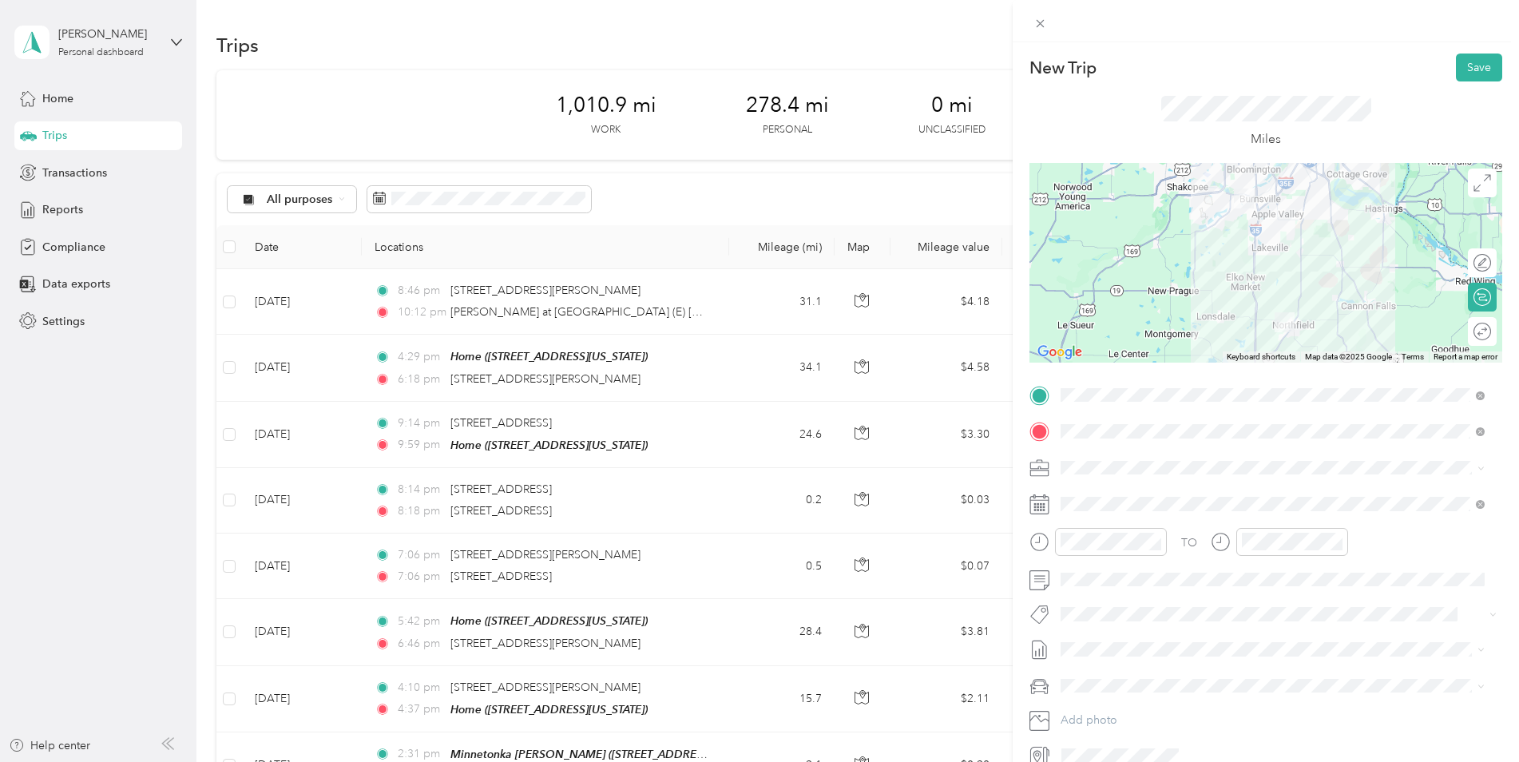
click at [1102, 475] on span at bounding box center [1278, 468] width 447 height 26
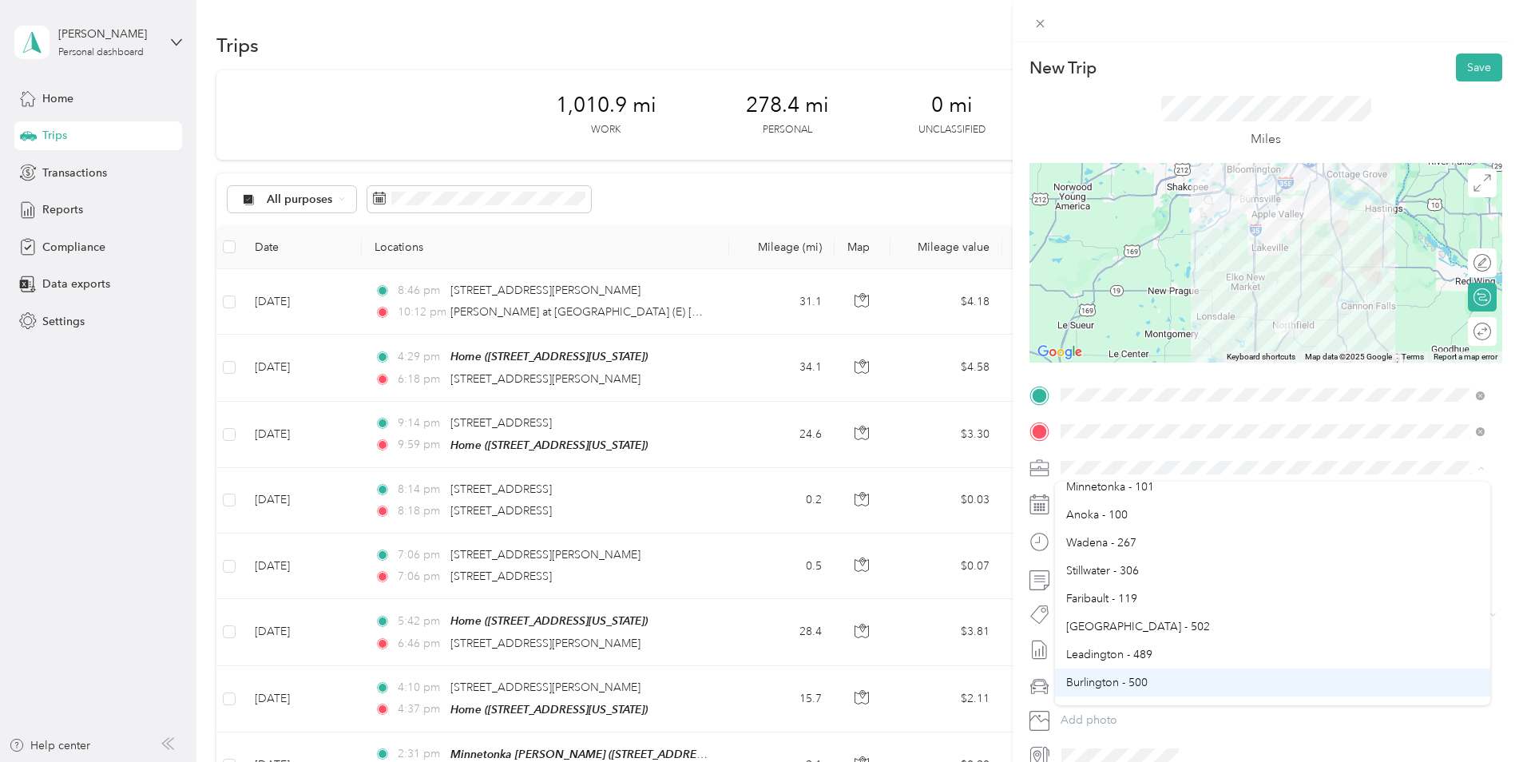
scroll to position [651, 0]
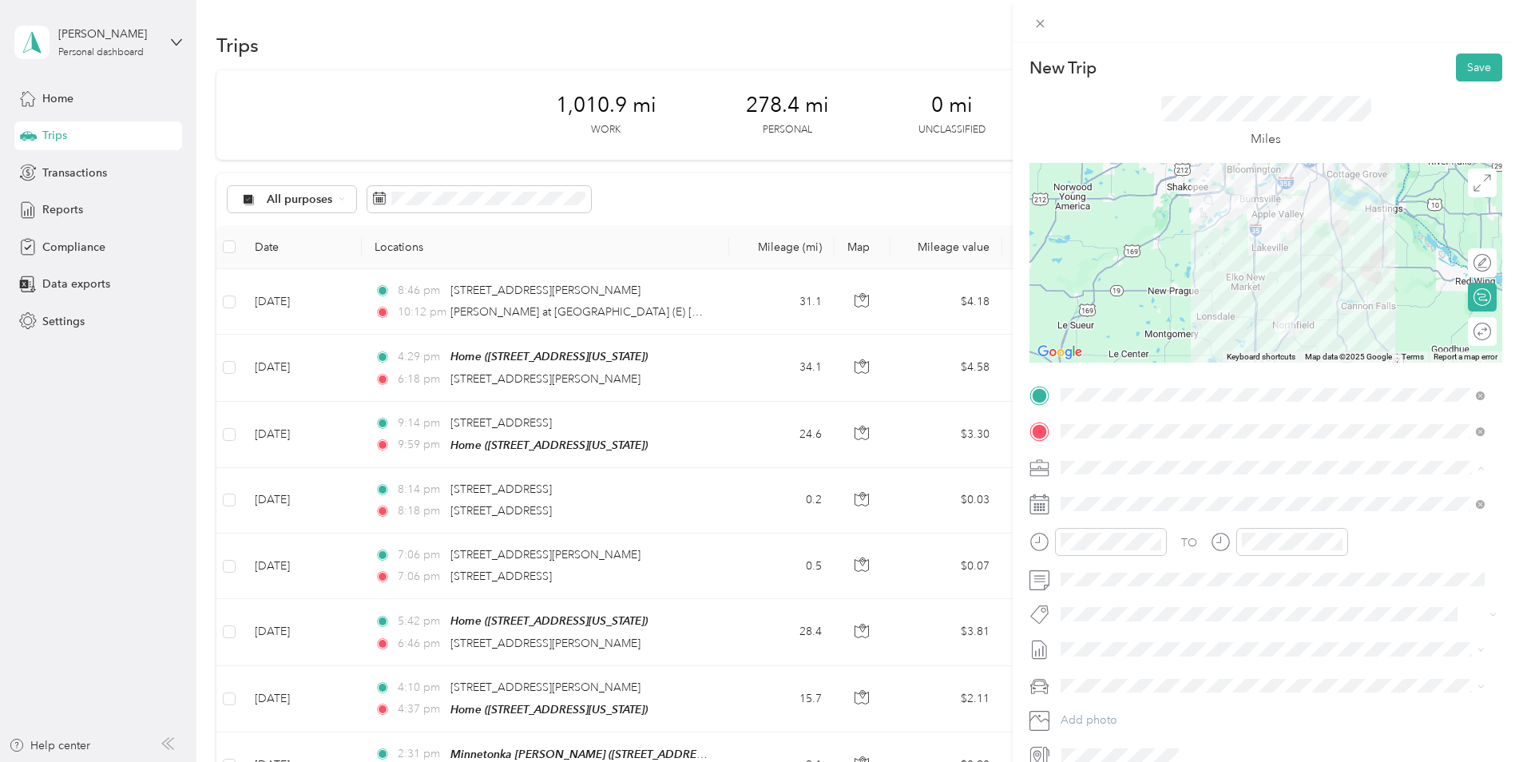
click at [1128, 516] on span "Minnetonka - 101" at bounding box center [1111, 516] width 88 height 14
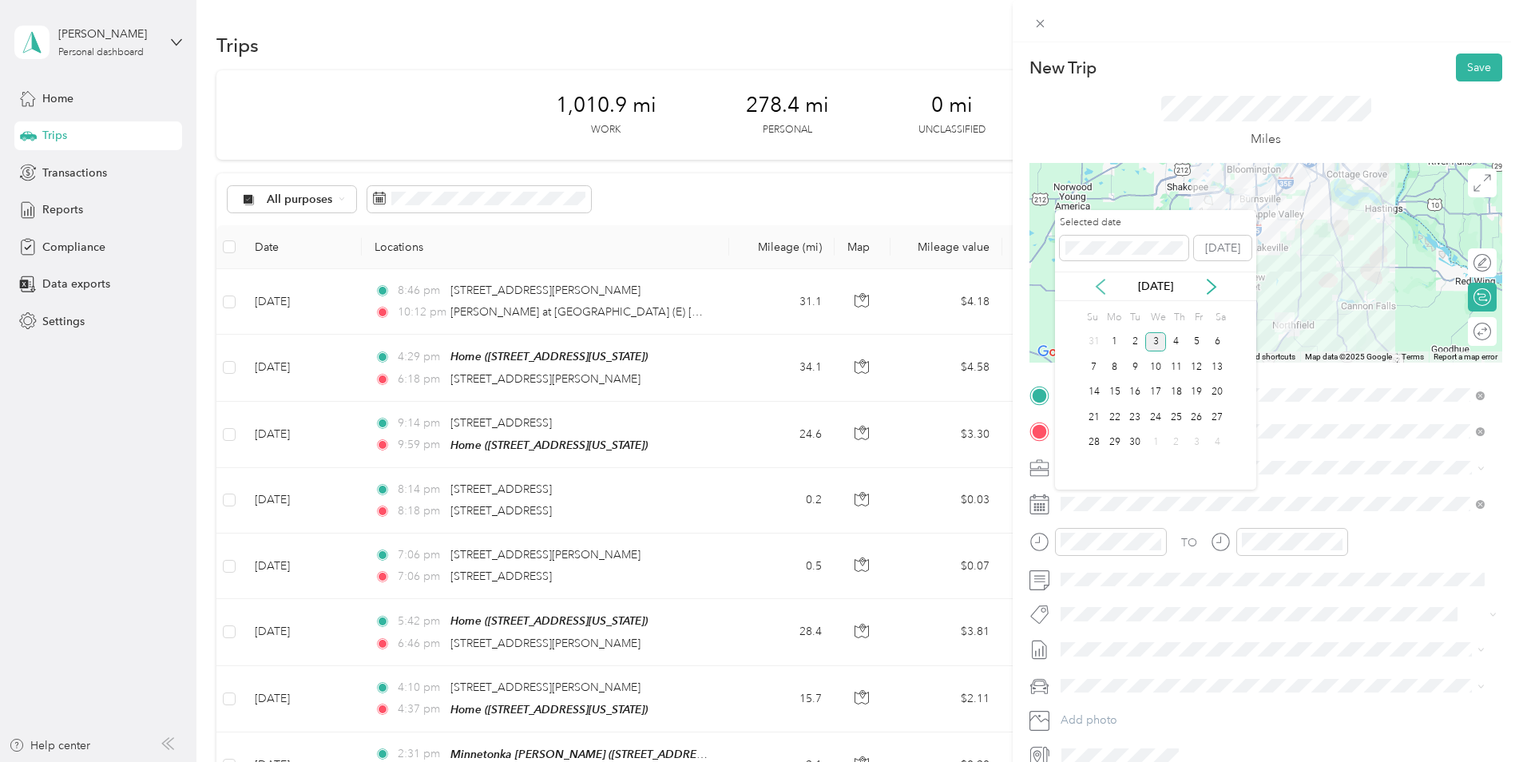
click at [1102, 289] on icon at bounding box center [1101, 287] width 16 height 16
click at [1171, 412] on div "21" at bounding box center [1176, 417] width 21 height 20
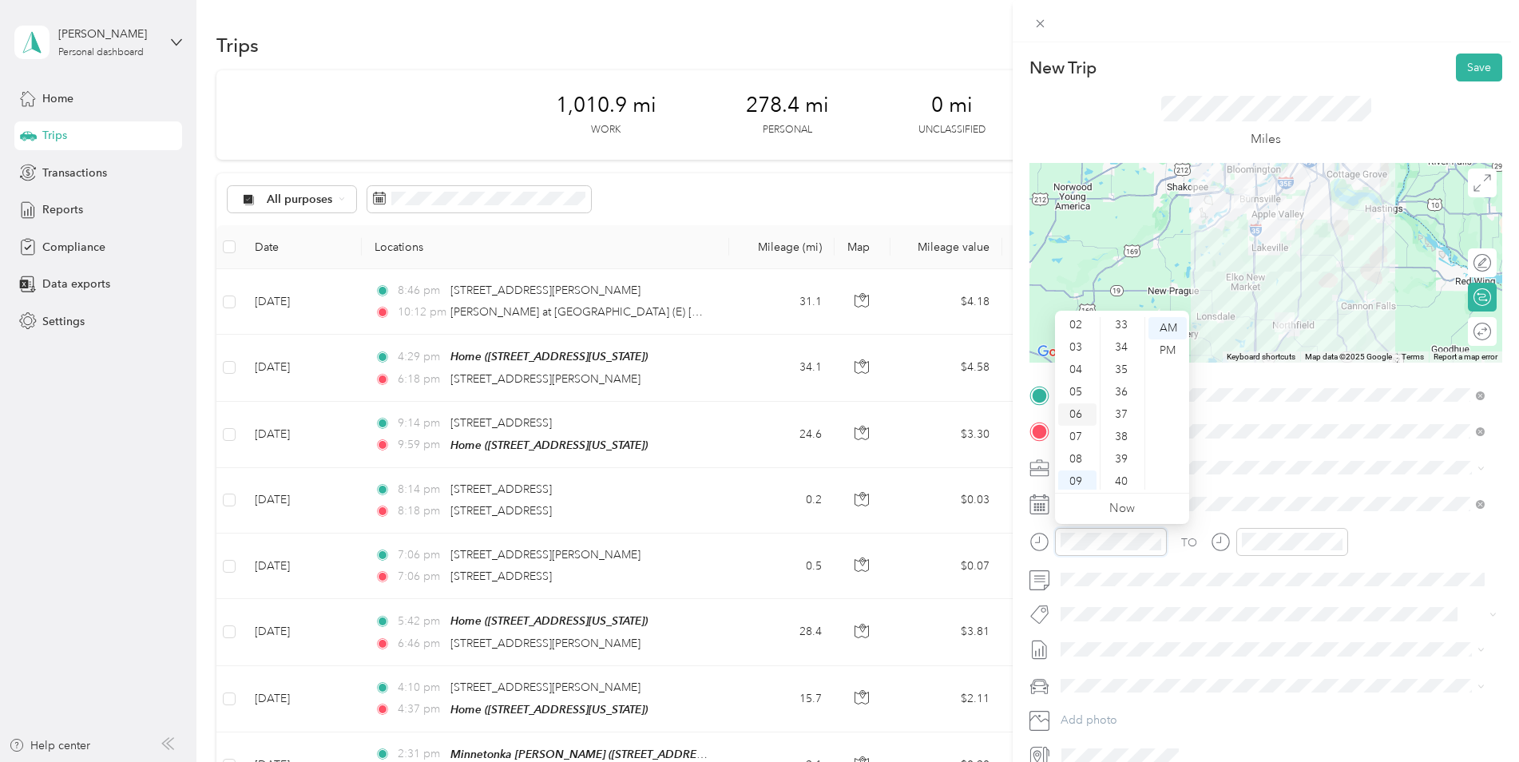
scroll to position [0, 0]
click at [1077, 418] on div "04" at bounding box center [1078, 418] width 38 height 22
click at [1120, 418] on div "30" at bounding box center [1123, 418] width 38 height 22
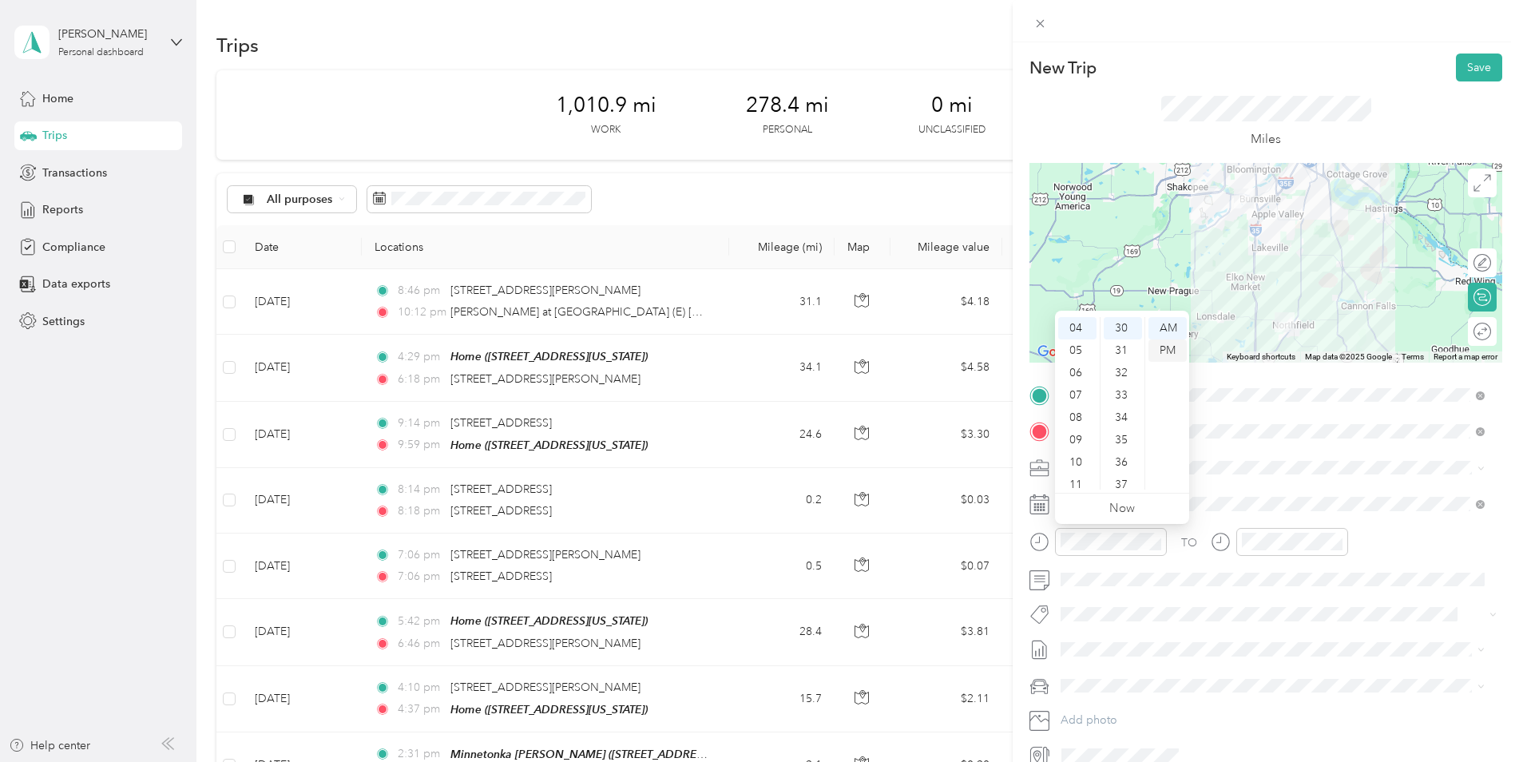
click at [1162, 348] on div "PM" at bounding box center [1168, 351] width 38 height 22
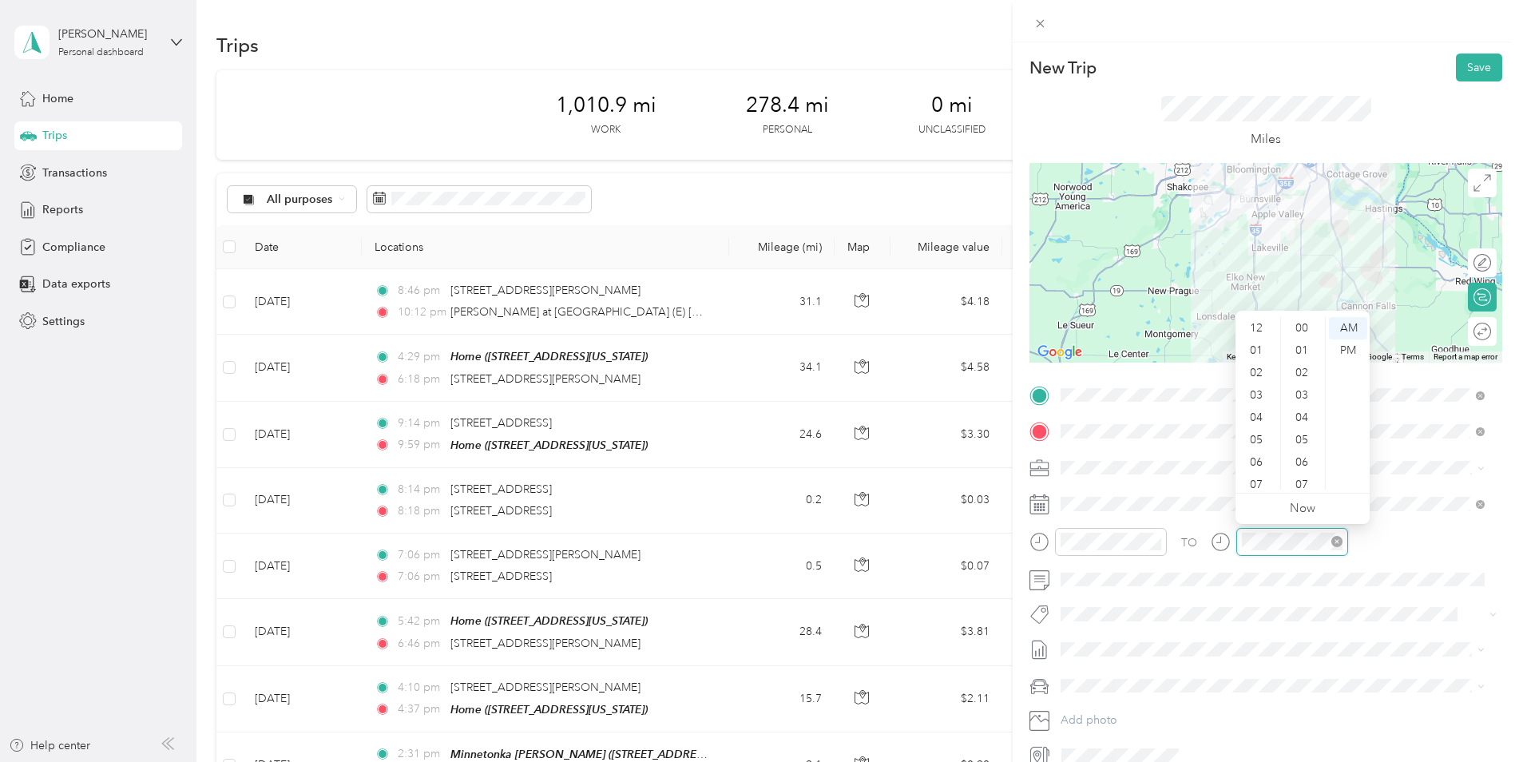
scroll to position [96, 0]
click at [1253, 351] on div "05" at bounding box center [1258, 344] width 38 height 22
click at [1301, 352] on div "06" at bounding box center [1304, 360] width 38 height 22
click at [1349, 353] on div "PM" at bounding box center [1348, 351] width 38 height 22
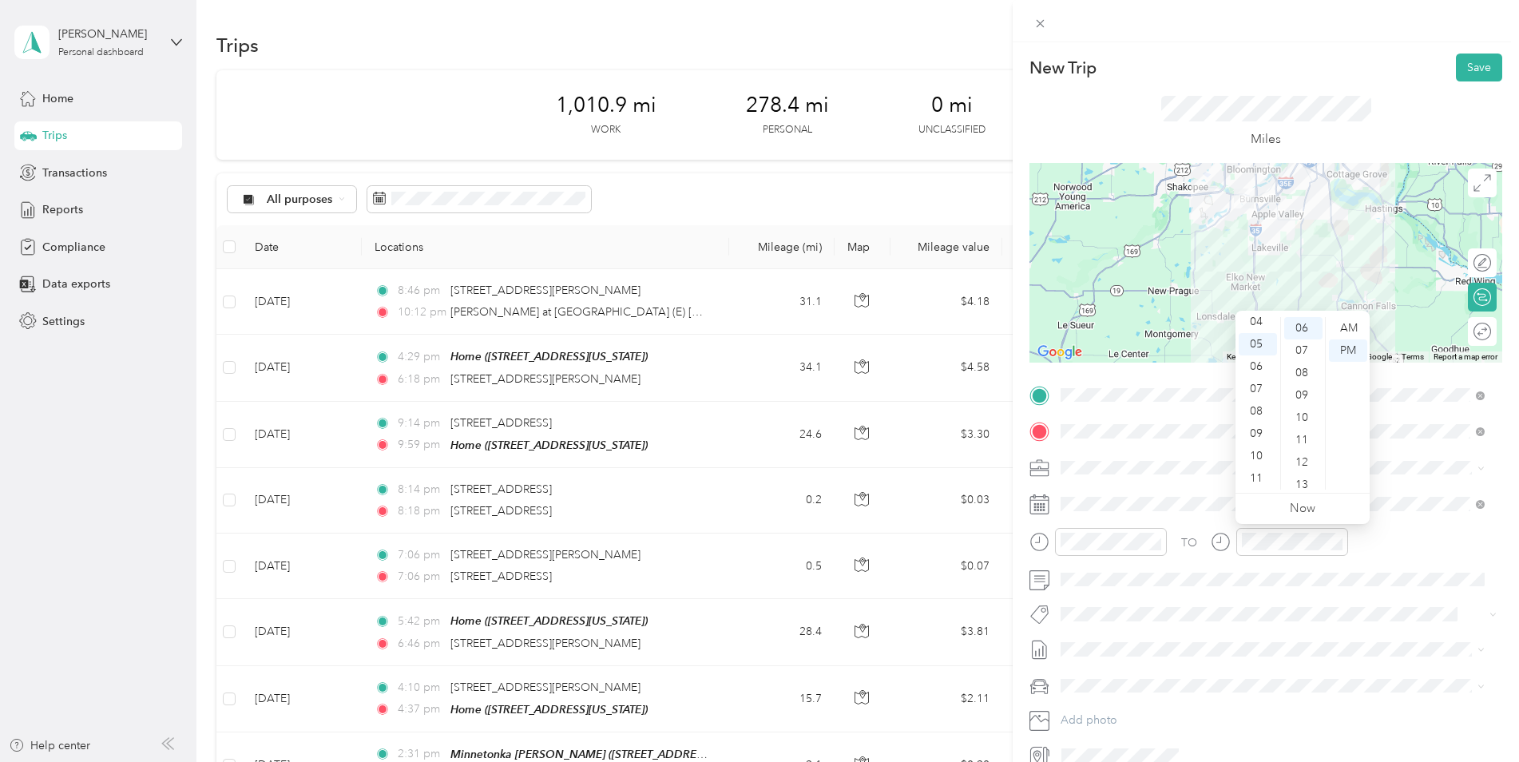
click at [1423, 542] on div "TO" at bounding box center [1266, 547] width 473 height 39
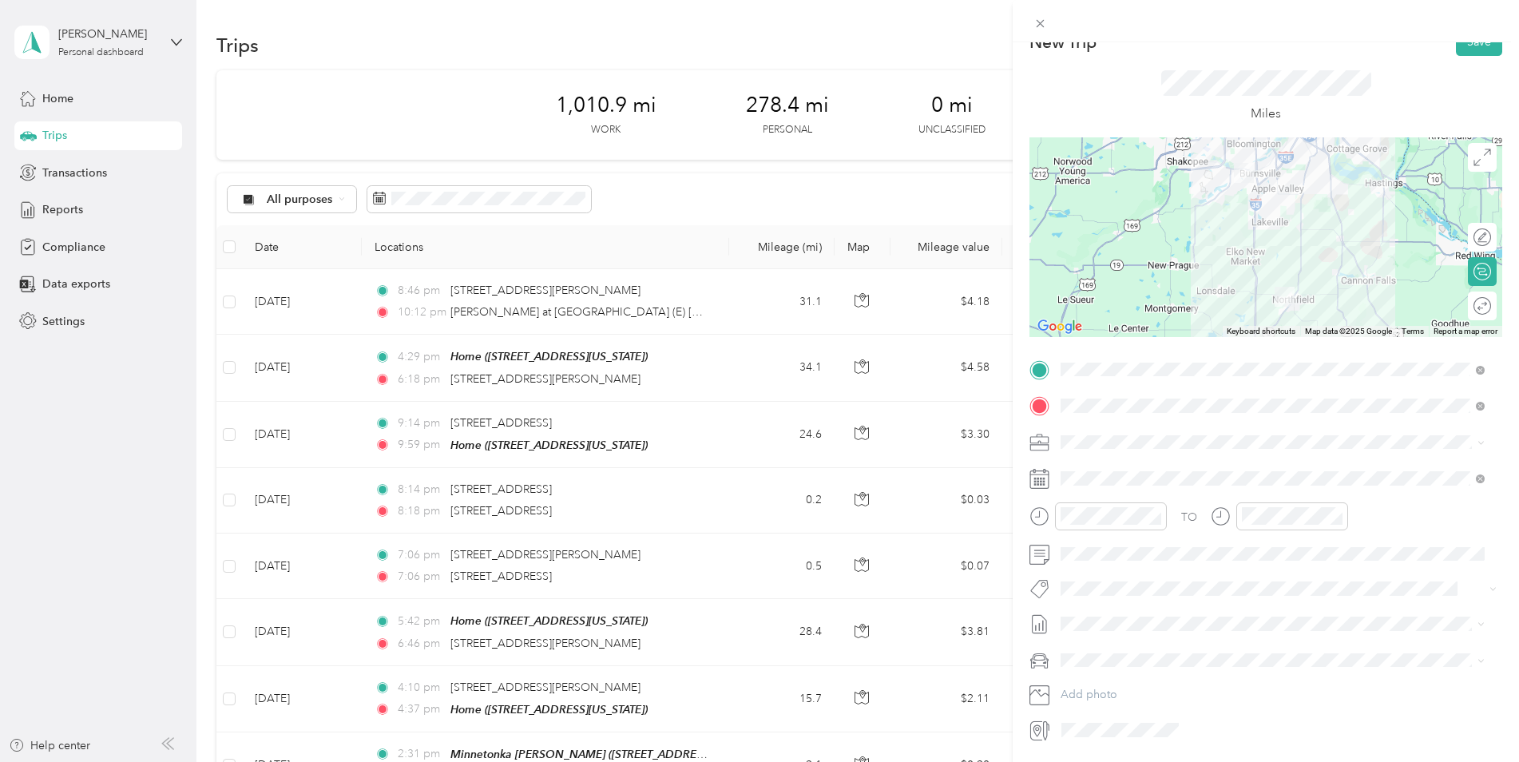
scroll to position [0, 0]
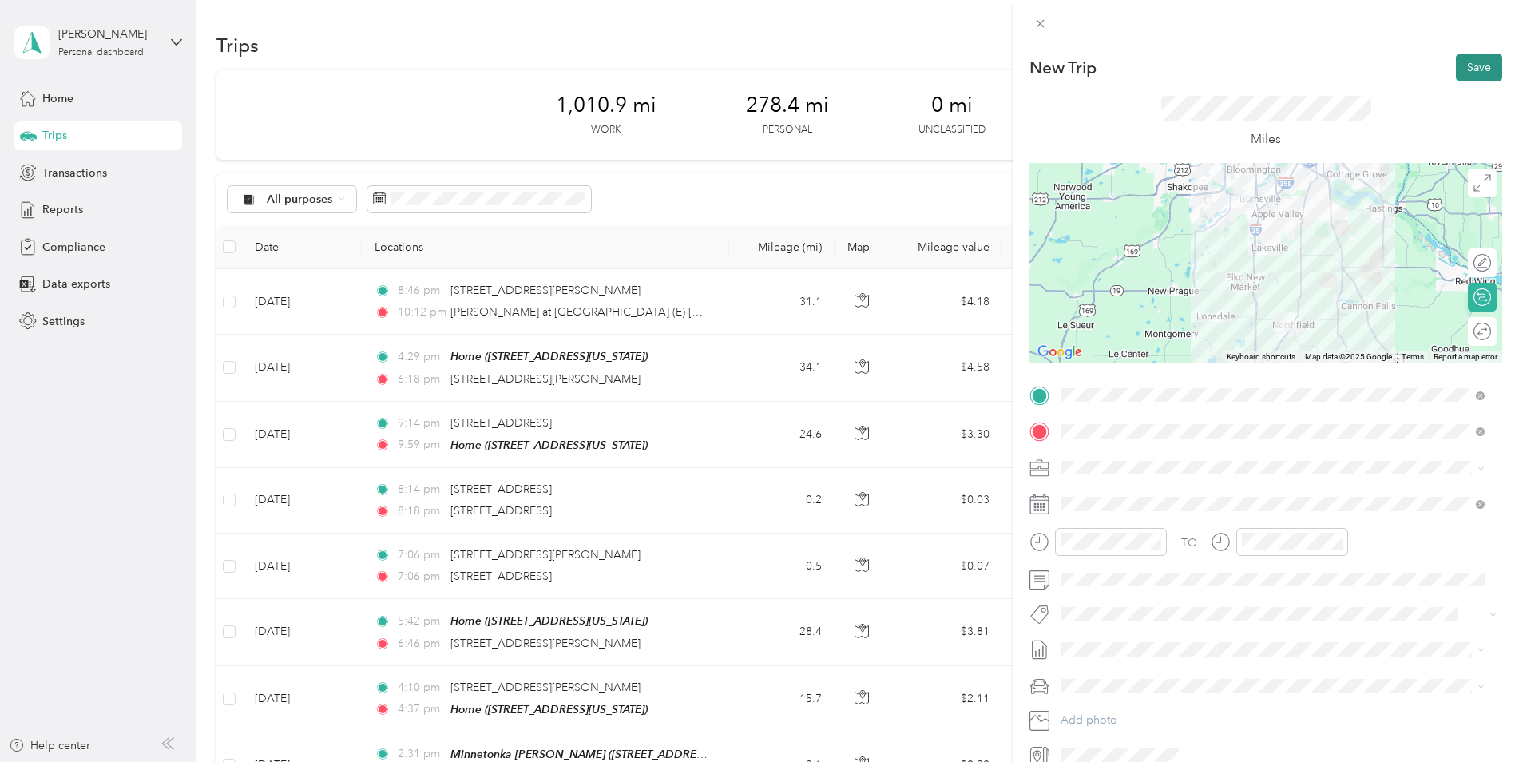
click at [1465, 67] on button "Save" at bounding box center [1479, 68] width 46 height 28
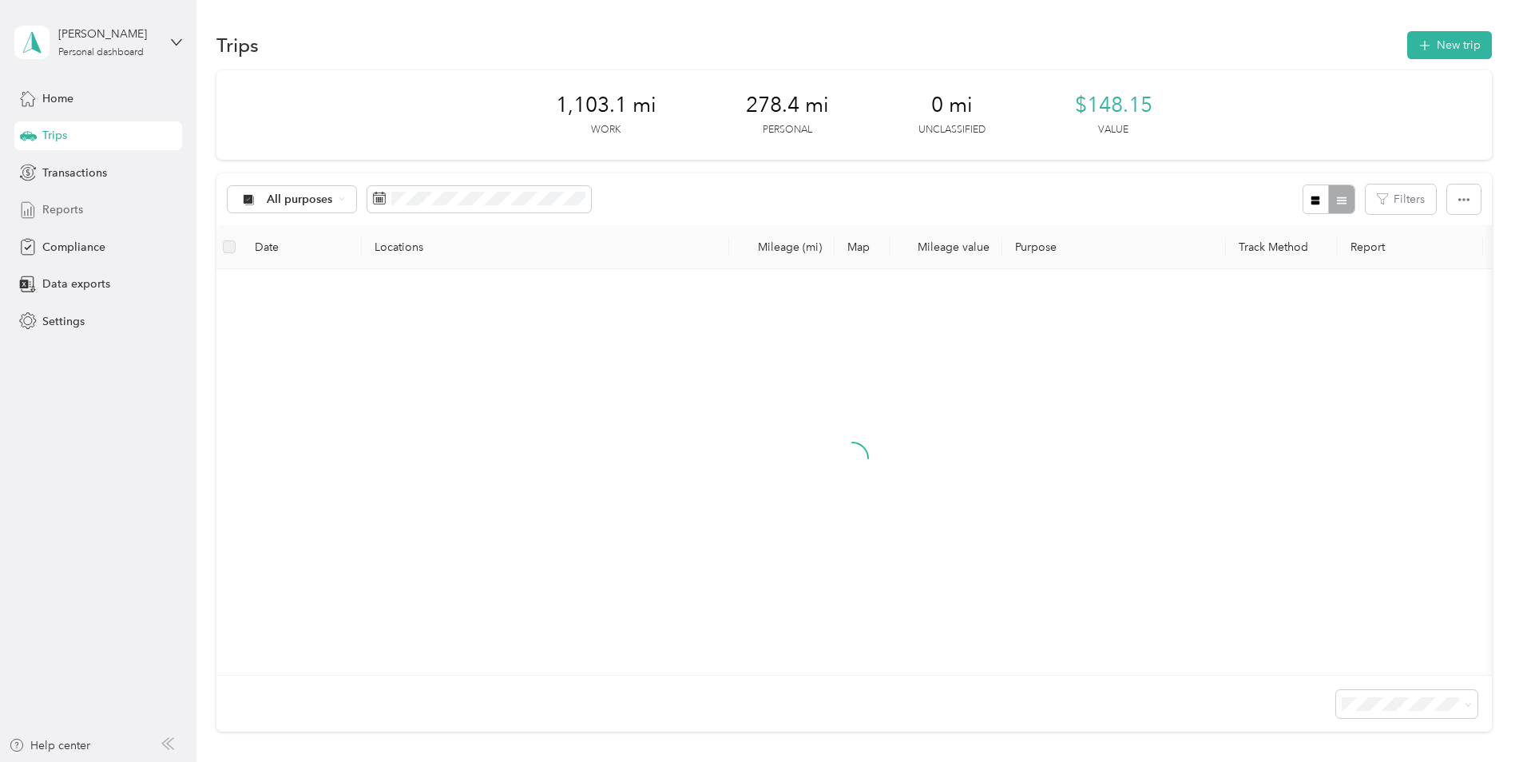
click at [58, 215] on span "Reports" at bounding box center [62, 209] width 41 height 17
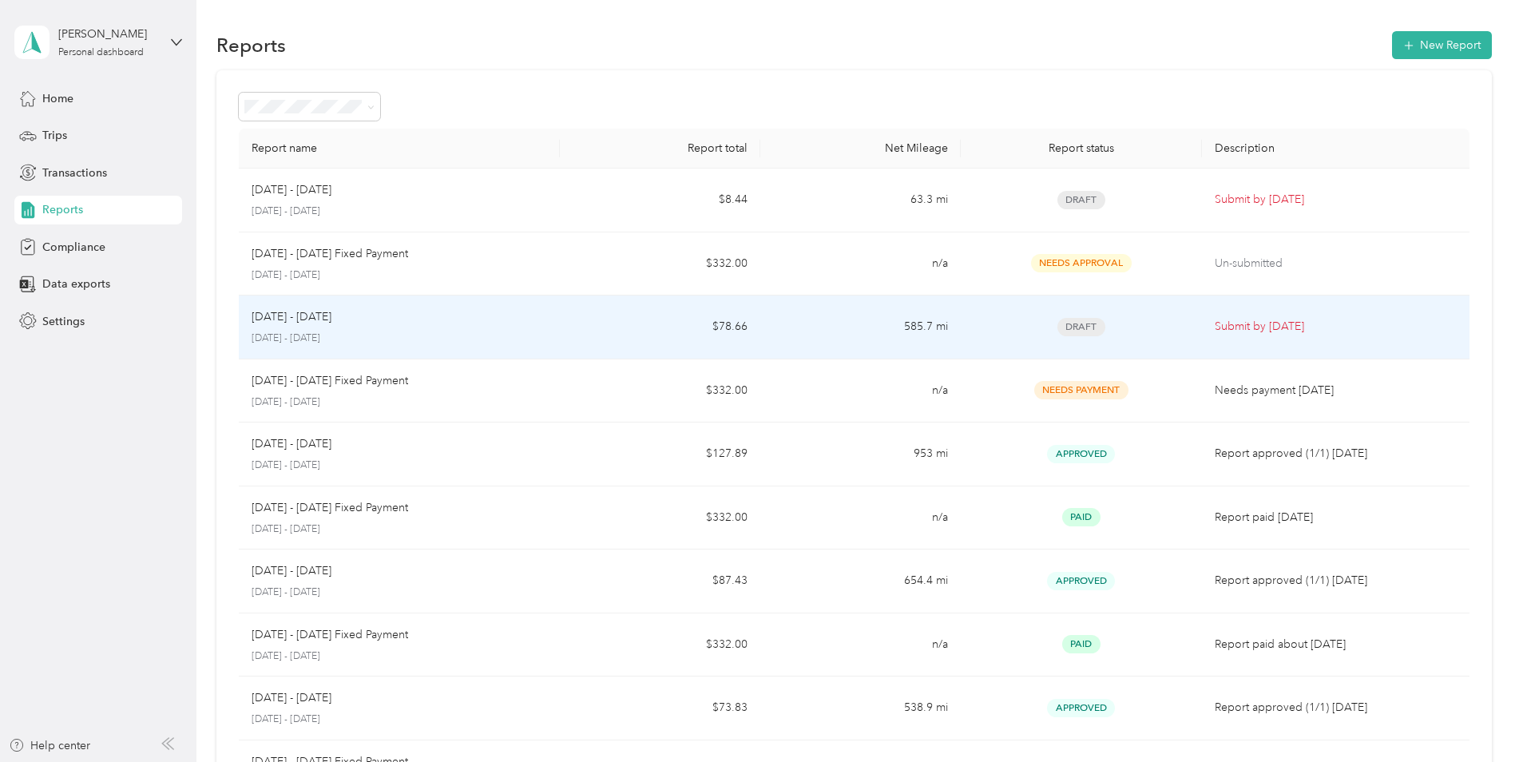
click at [517, 340] on p "[DATE] - [DATE]" at bounding box center [400, 339] width 296 height 14
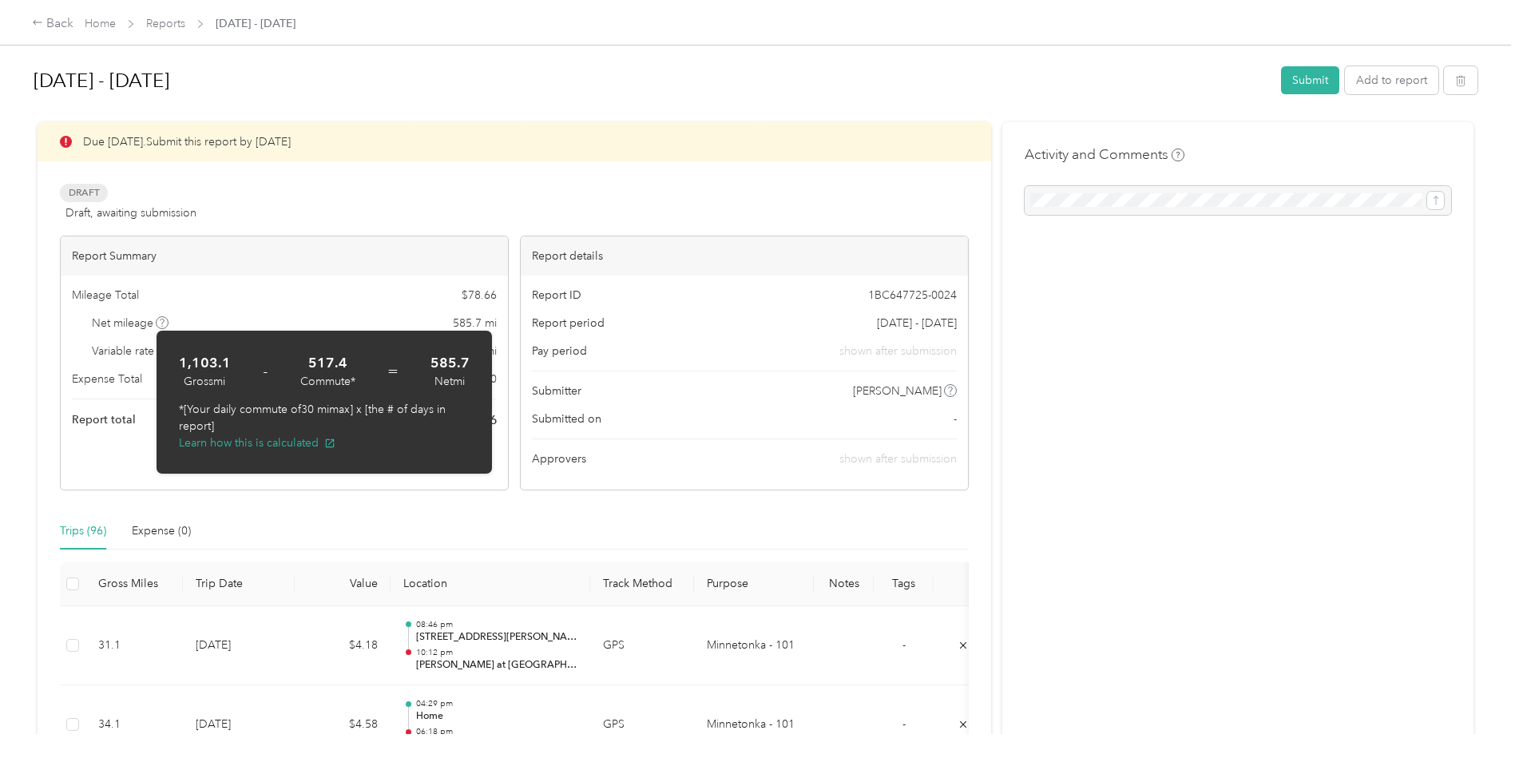
click at [697, 471] on div "Report ID 1BC647725-0024 Report period Aug 1 - 31, 2025 Pay period shown after …" at bounding box center [744, 383] width 447 height 214
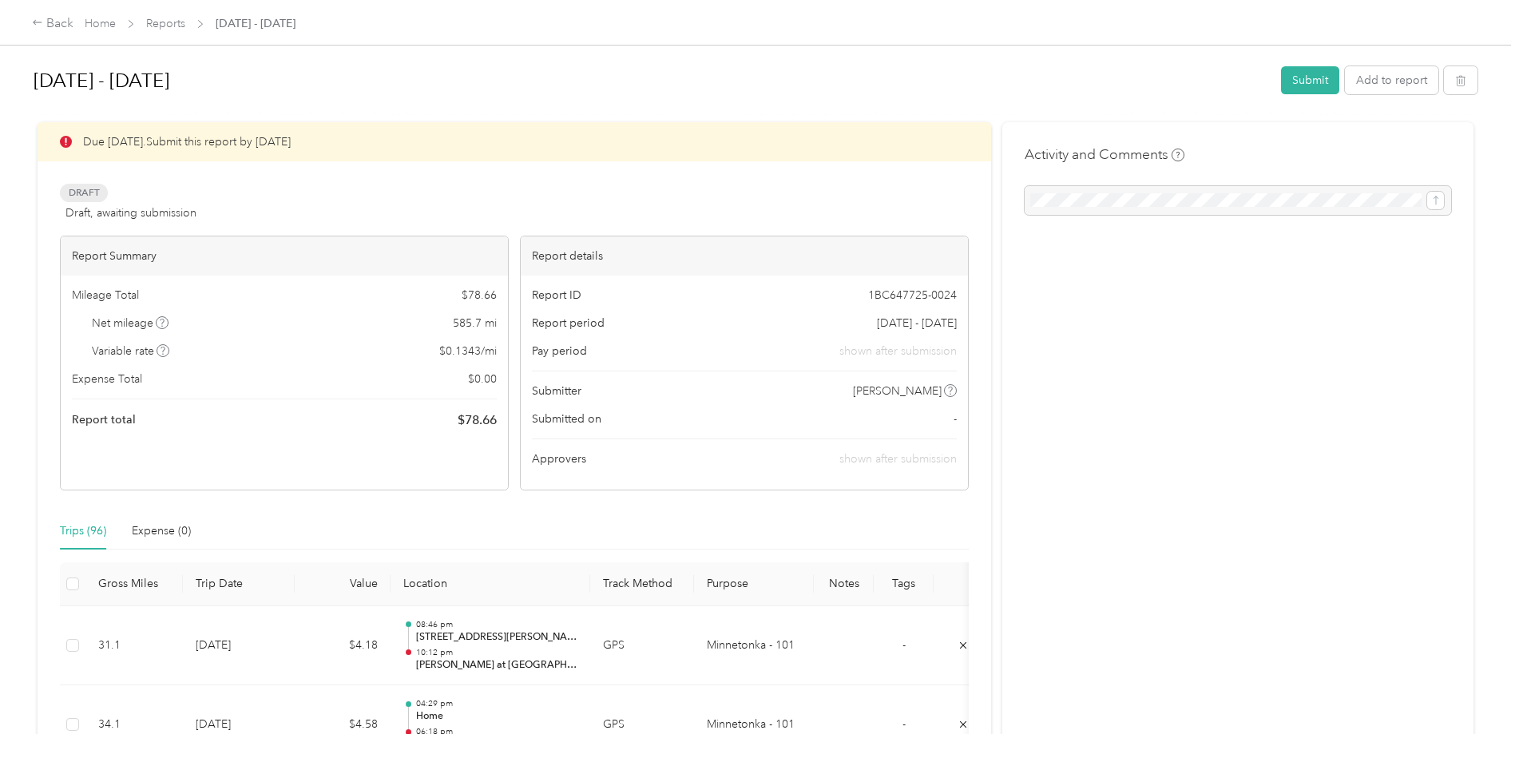
click at [442, 301] on div "Mileage Total $ 78.66" at bounding box center [284, 295] width 425 height 17
drag, startPoint x: 452, startPoint y: 289, endPoint x: 501, endPoint y: 329, distance: 63.0
click at [501, 329] on div "Mileage Total $ 78.66 Net mileage 585.7 mi Variable rate $ 0.1343 / mi Expense …" at bounding box center [284, 358] width 447 height 165
drag, startPoint x: 501, startPoint y: 329, endPoint x: 479, endPoint y: 415, distance: 88.2
click at [479, 415] on span "$ 78.66" at bounding box center [477, 420] width 39 height 19
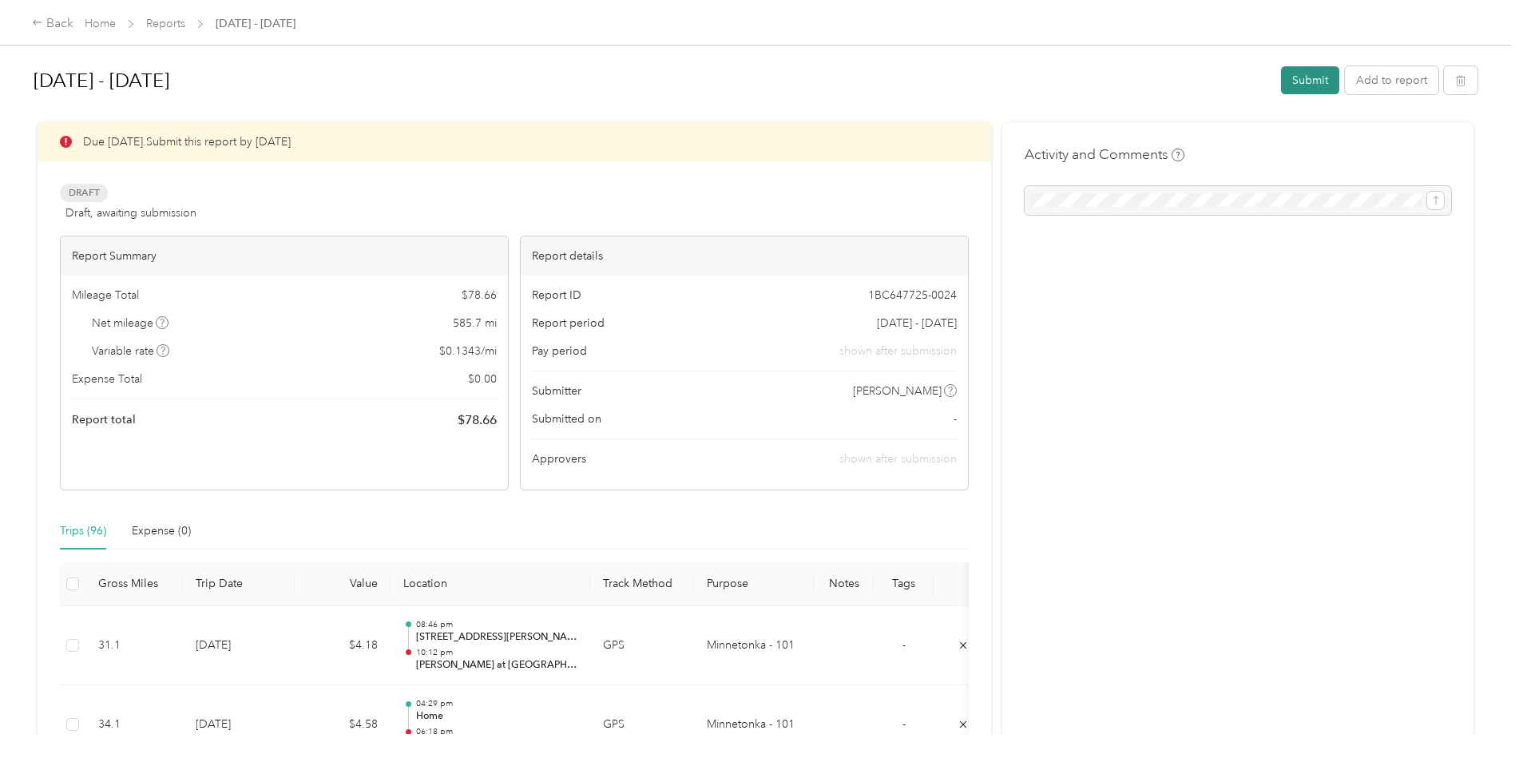
click at [1304, 83] on button "Submit" at bounding box center [1310, 80] width 58 height 28
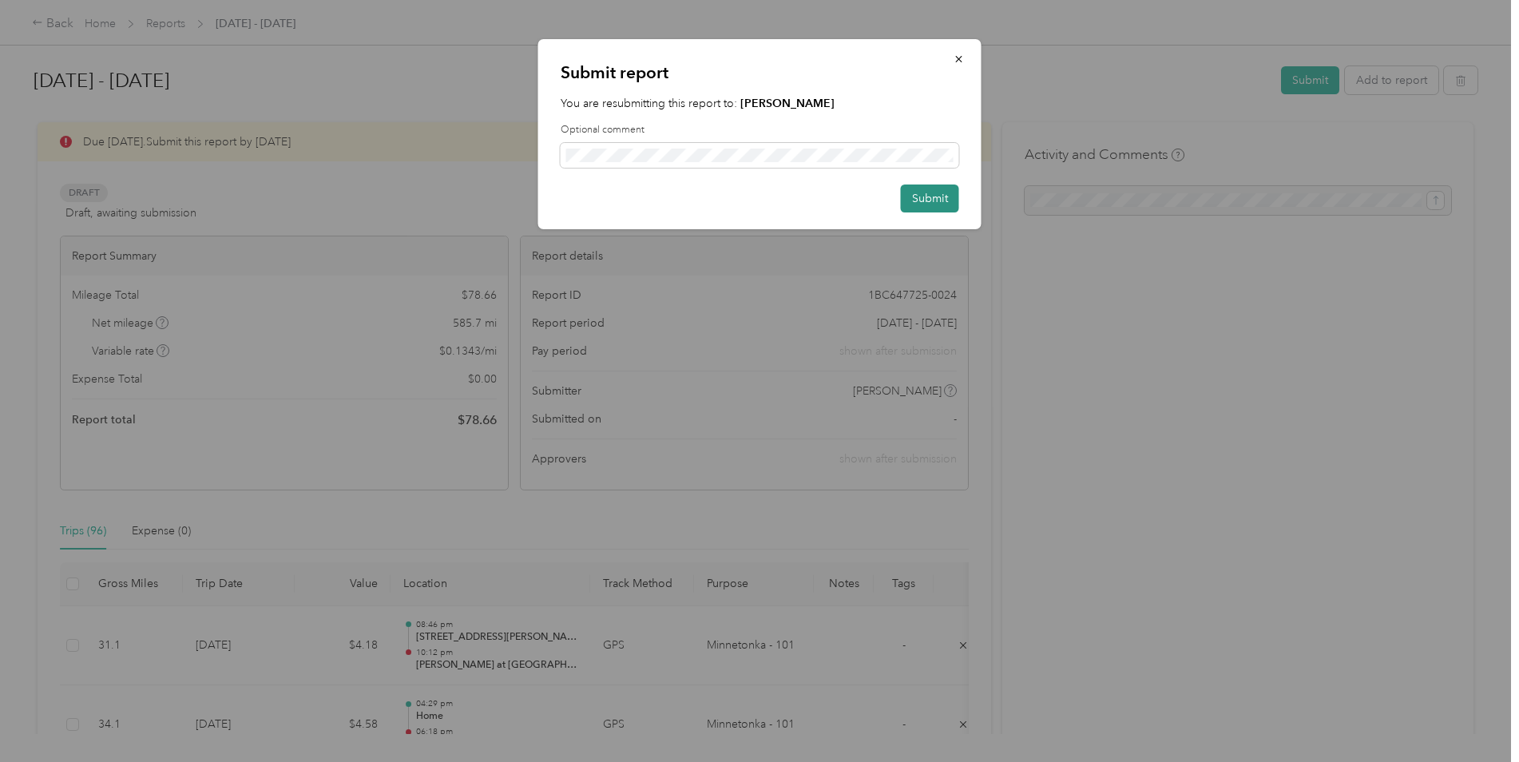
click at [939, 201] on button "Submit" at bounding box center [930, 199] width 58 height 28
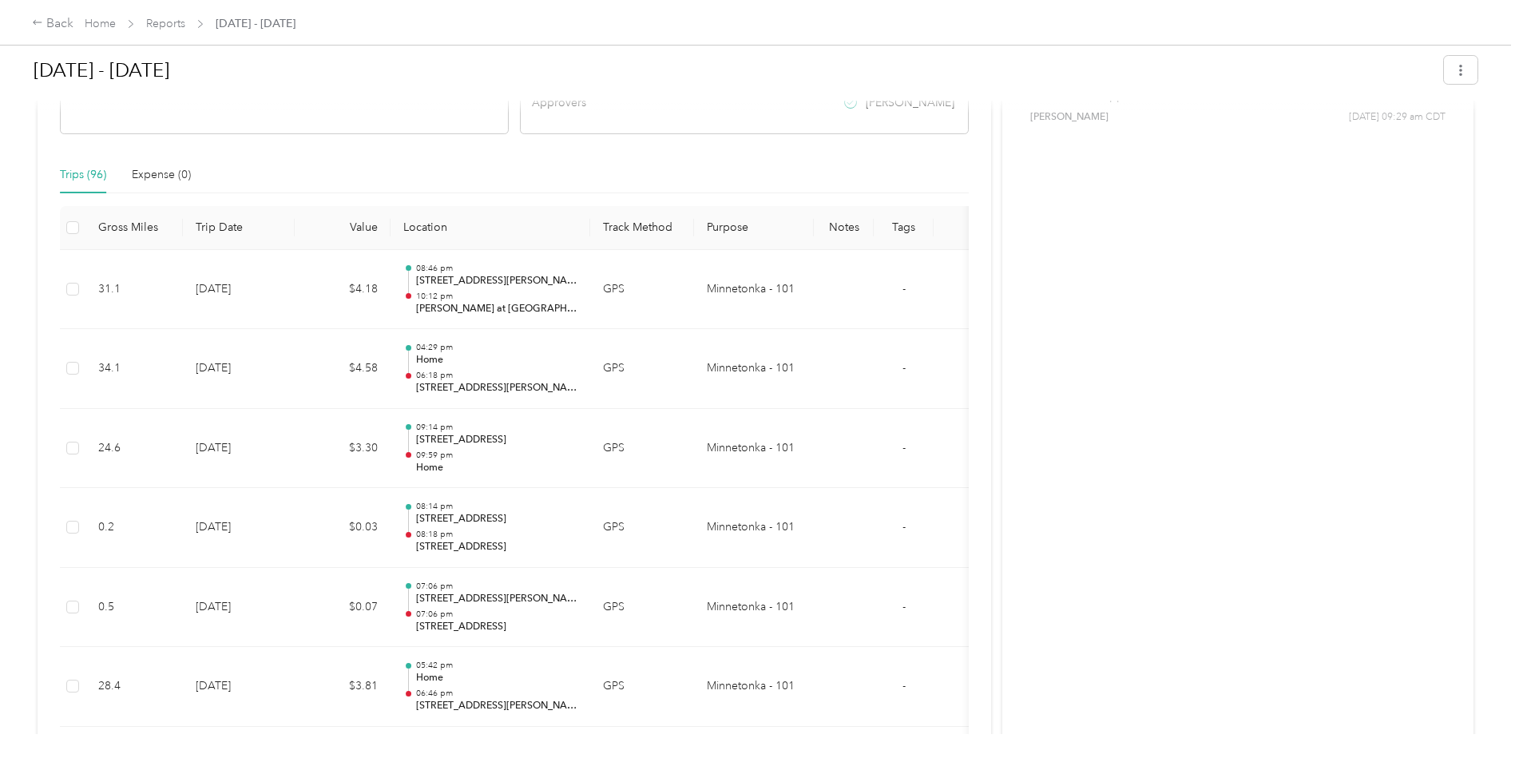
scroll to position [123, 0]
